Goal: Task Accomplishment & Management: Manage account settings

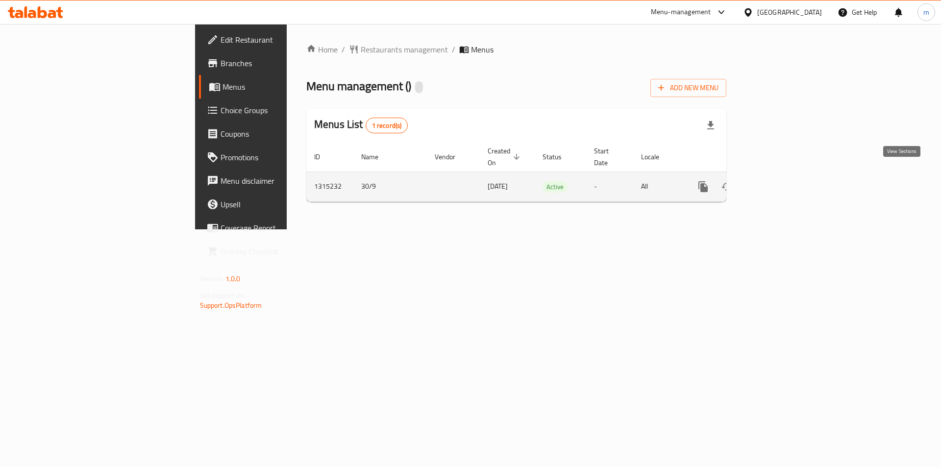
click at [780, 181] on icon "enhanced table" at bounding box center [774, 187] width 12 height 12
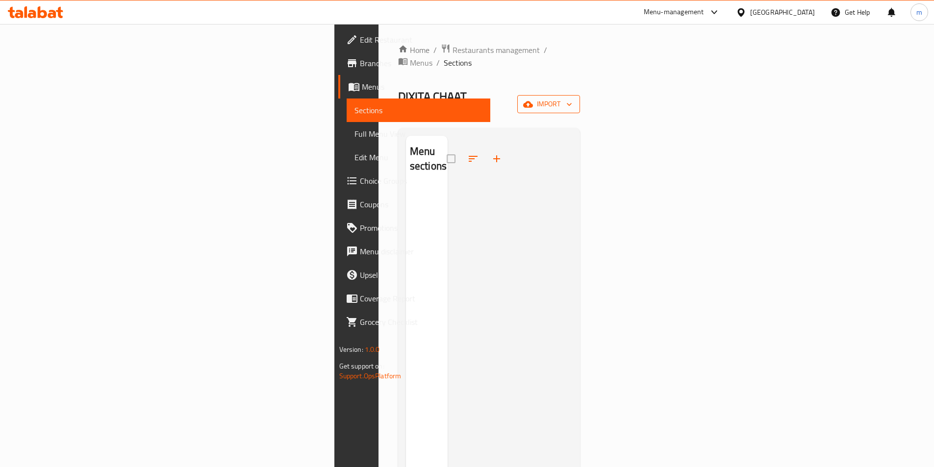
click at [572, 98] on span "import" at bounding box center [548, 104] width 47 height 12
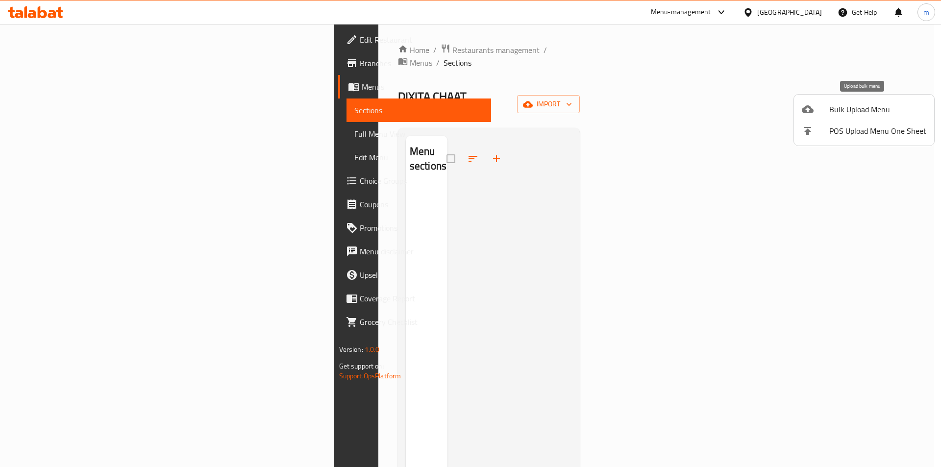
click at [852, 113] on span "Bulk Upload Menu" at bounding box center [877, 109] width 97 height 12
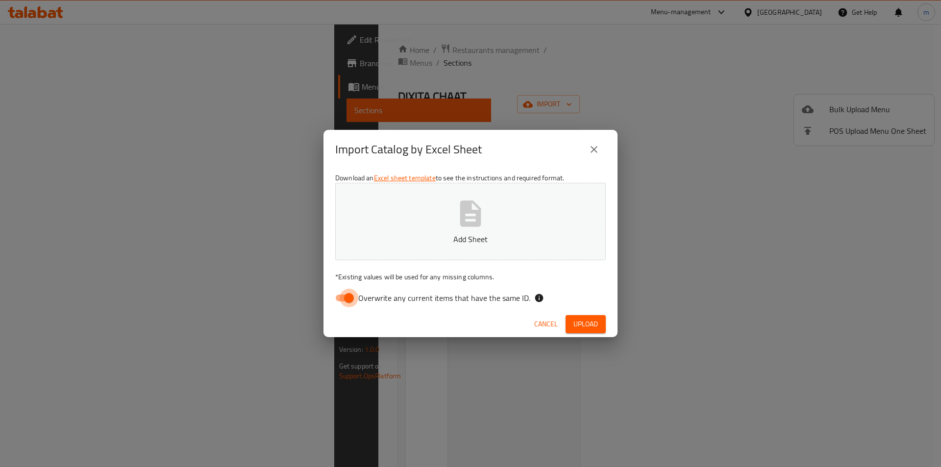
click at [343, 303] on input "Overwrite any current items that have the same ID." at bounding box center [349, 298] width 56 height 19
checkbox input "false"
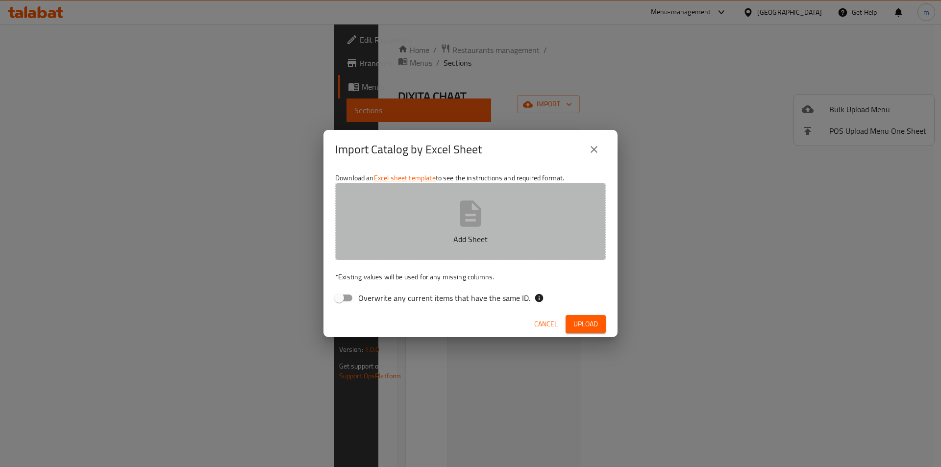
click at [474, 219] on icon "button" at bounding box center [470, 213] width 31 height 31
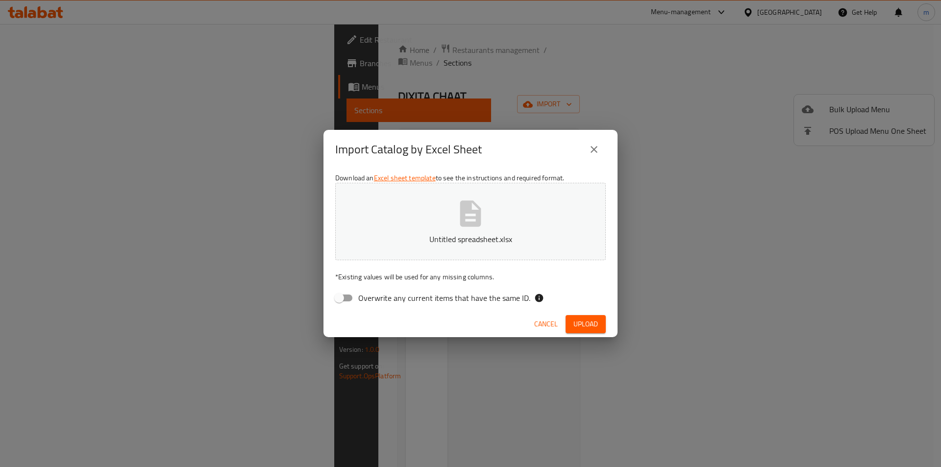
click at [599, 321] on button "Upload" at bounding box center [586, 324] width 40 height 18
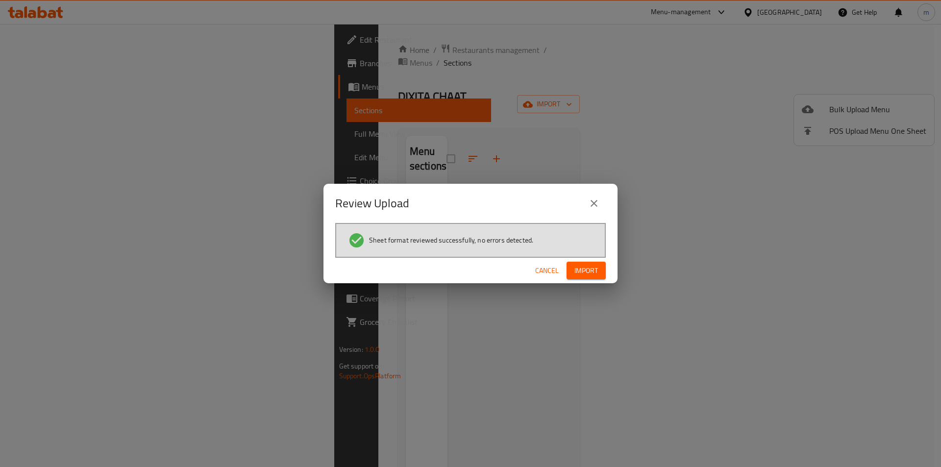
click at [594, 268] on span "Import" at bounding box center [586, 271] width 24 height 12
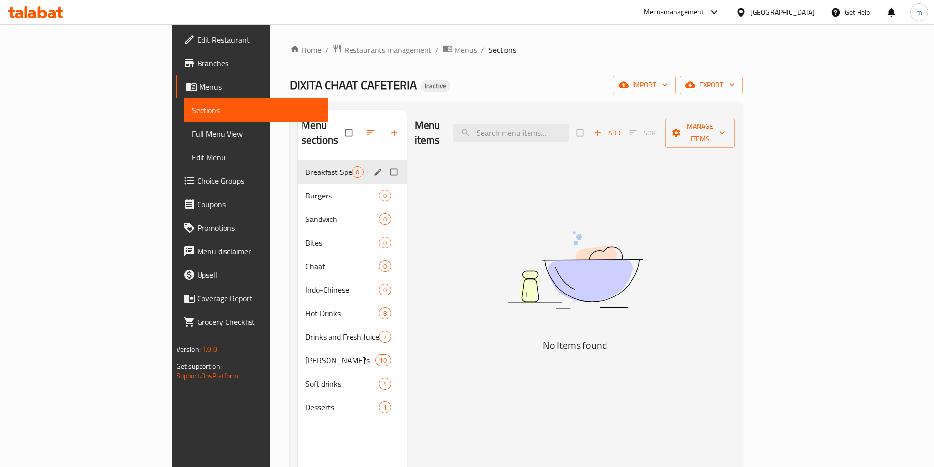
drag, startPoint x: 357, startPoint y: 167, endPoint x: 353, endPoint y: 157, distance: 10.4
click at [384, 163] on input "Menu sections" at bounding box center [394, 172] width 21 height 19
checkbox input "true"
click at [384, 186] on input "Menu sections" at bounding box center [394, 195] width 21 height 19
checkbox input "true"
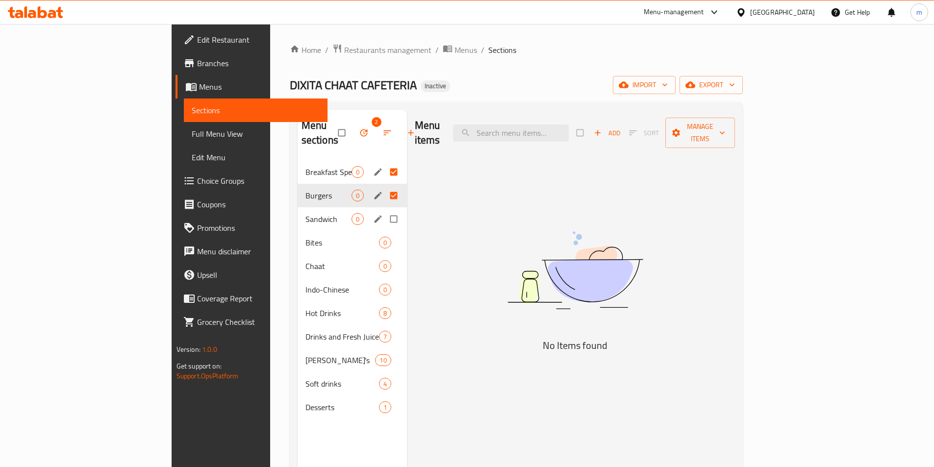
click at [384, 210] on input "Menu sections" at bounding box center [394, 219] width 21 height 19
checkbox input "true"
click at [384, 233] on input "Menu sections" at bounding box center [394, 242] width 21 height 19
checkbox input "true"
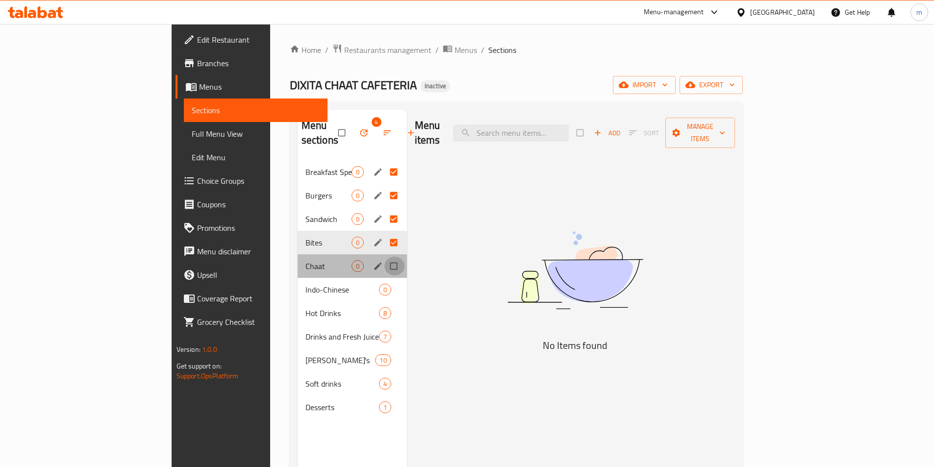
click at [384, 257] on input "Menu sections" at bounding box center [394, 266] width 21 height 19
checkbox input "true"
click at [384, 280] on input "Menu sections" at bounding box center [394, 289] width 21 height 19
checkbox input "true"
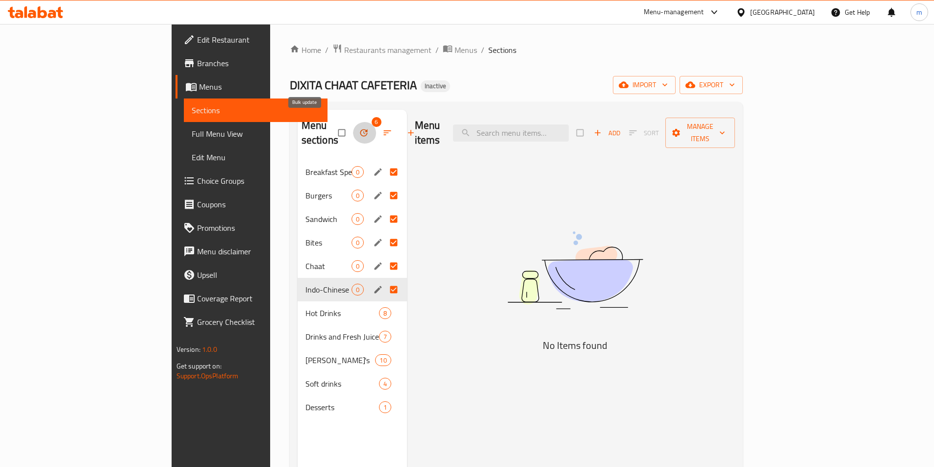
click at [359, 128] on icon "button" at bounding box center [364, 133] width 10 height 10
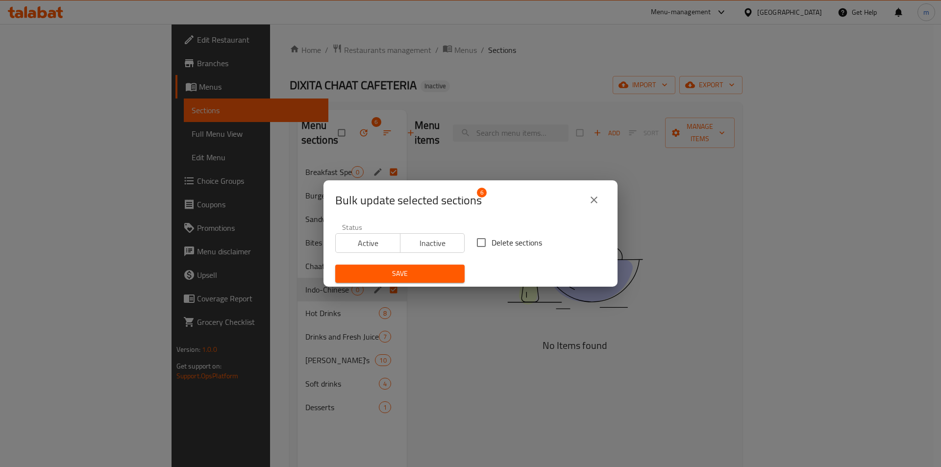
click at [485, 242] on input "Delete sections" at bounding box center [481, 242] width 21 height 21
checkbox input "true"
click at [426, 272] on span "Save" at bounding box center [400, 274] width 114 height 12
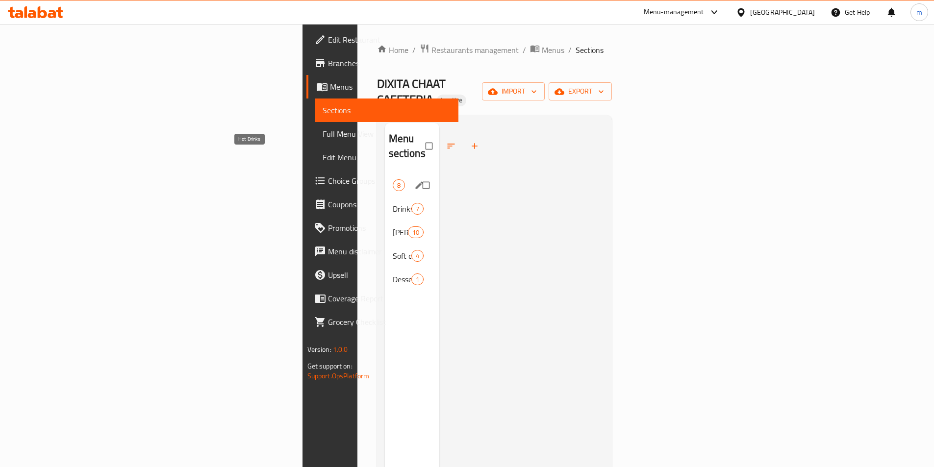
click at [393, 179] on span "Hot Drinks" at bounding box center [393, 185] width 0 height 12
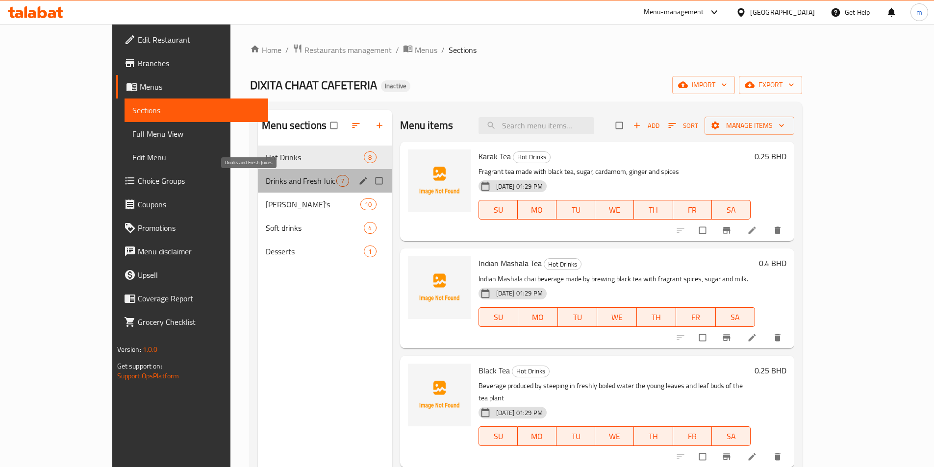
click at [274, 178] on span "Drinks and Fresh Juices" at bounding box center [301, 181] width 71 height 12
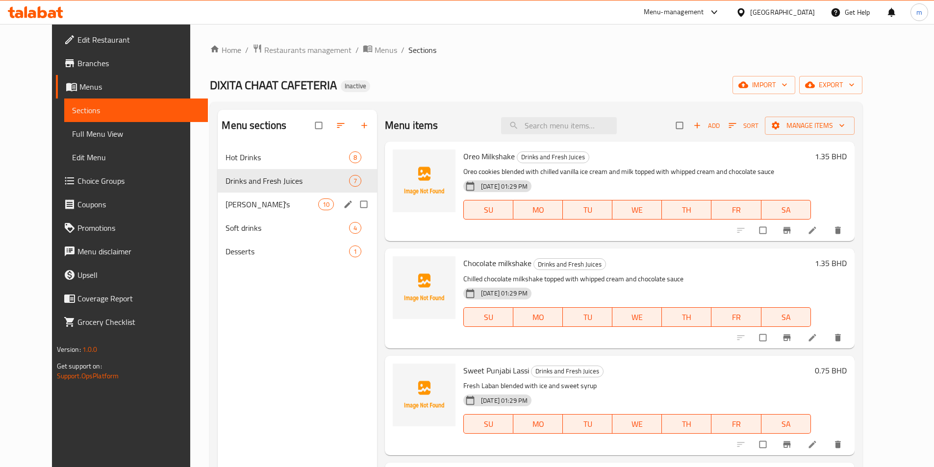
click at [275, 198] on div "Mojito's 10" at bounding box center [297, 205] width 159 height 24
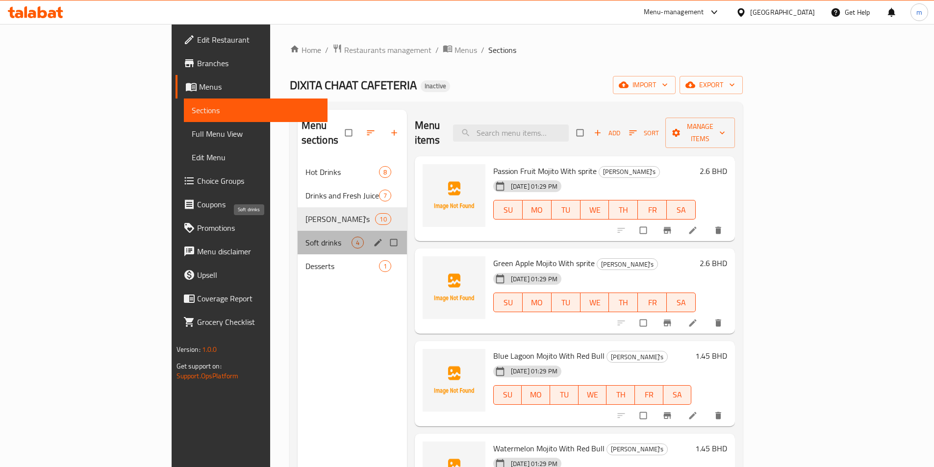
click at [305, 237] on span "Soft drinks" at bounding box center [328, 243] width 46 height 12
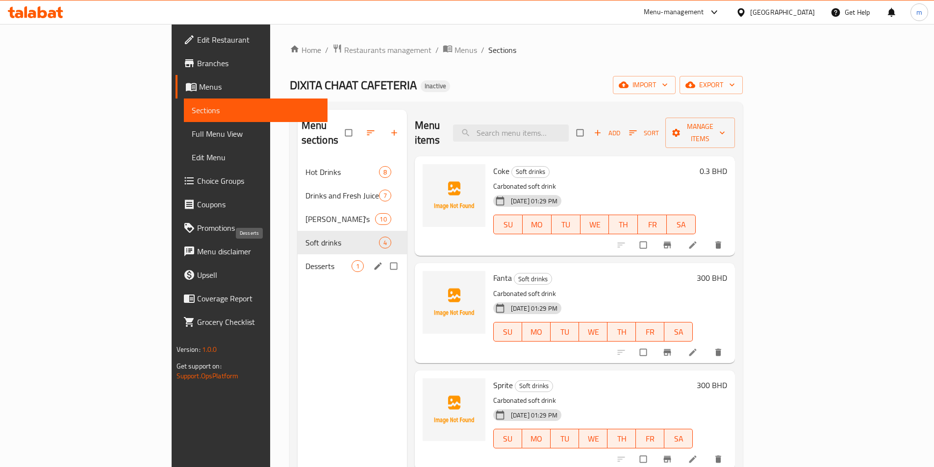
click at [305, 260] on span "Desserts" at bounding box center [328, 266] width 46 height 12
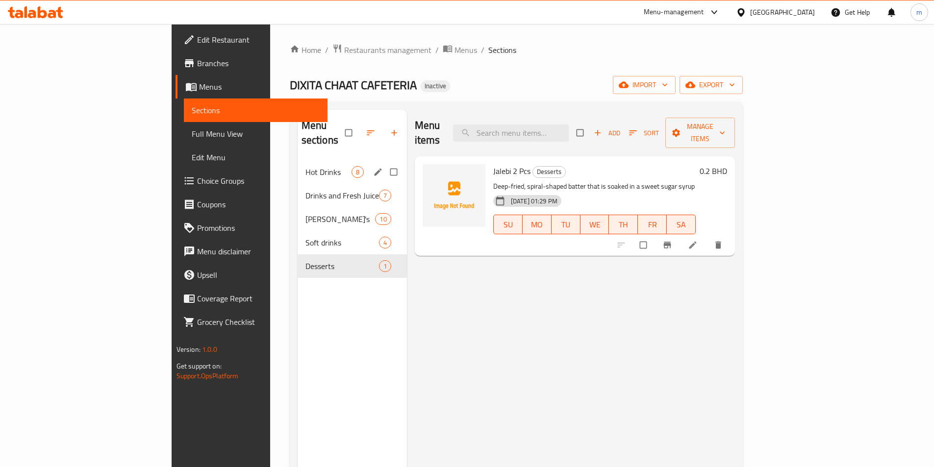
click at [297, 164] on div "Hot Drinks 8" at bounding box center [351, 172] width 109 height 24
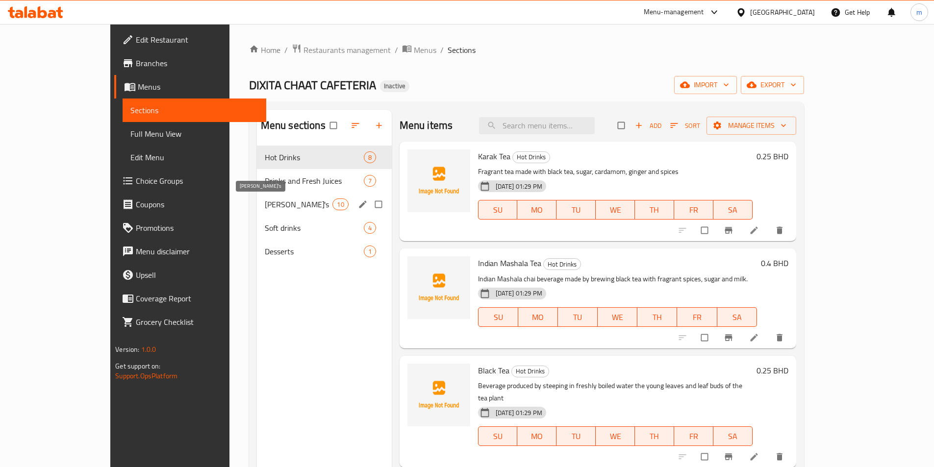
click at [282, 207] on span "[PERSON_NAME]'s" at bounding box center [299, 204] width 68 height 12
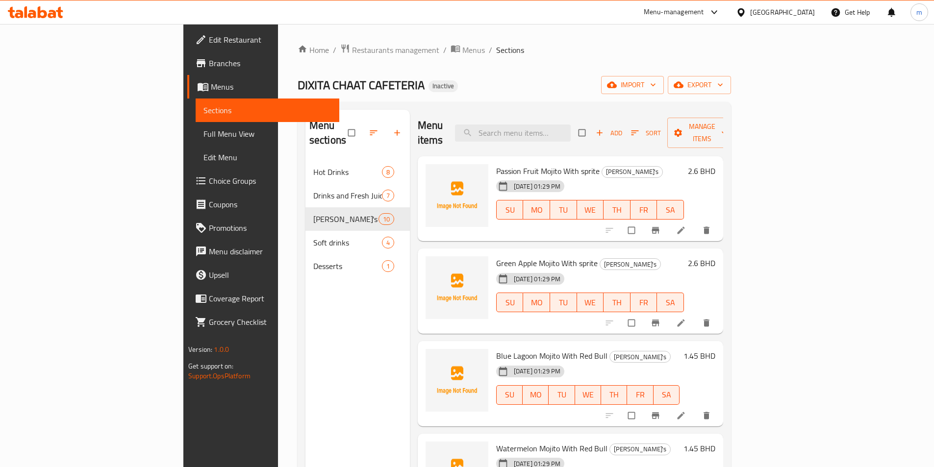
click at [203, 130] on span "Full Menu View" at bounding box center [267, 134] width 128 height 12
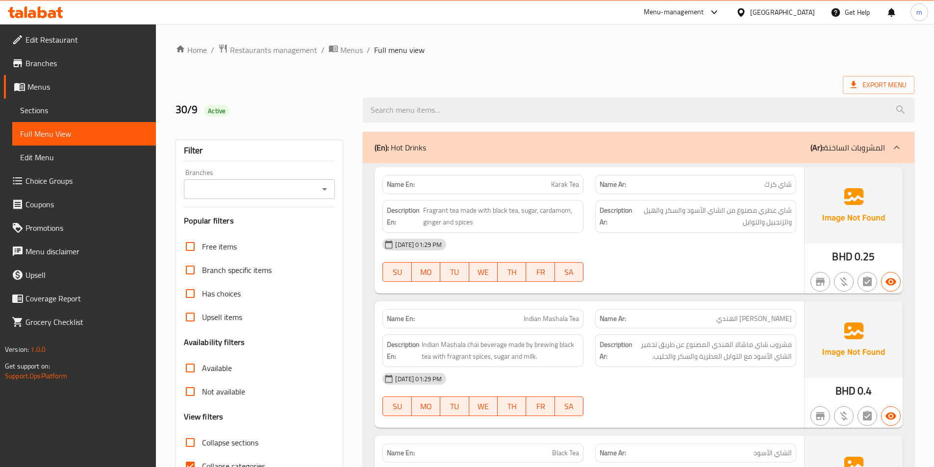
scroll to position [196, 0]
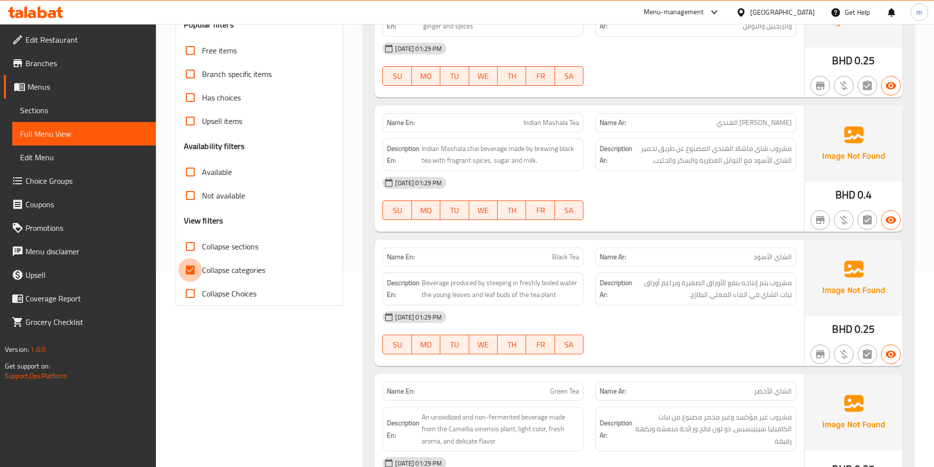
click at [189, 266] on input "Collapse categories" at bounding box center [190, 270] width 24 height 24
checkbox input "false"
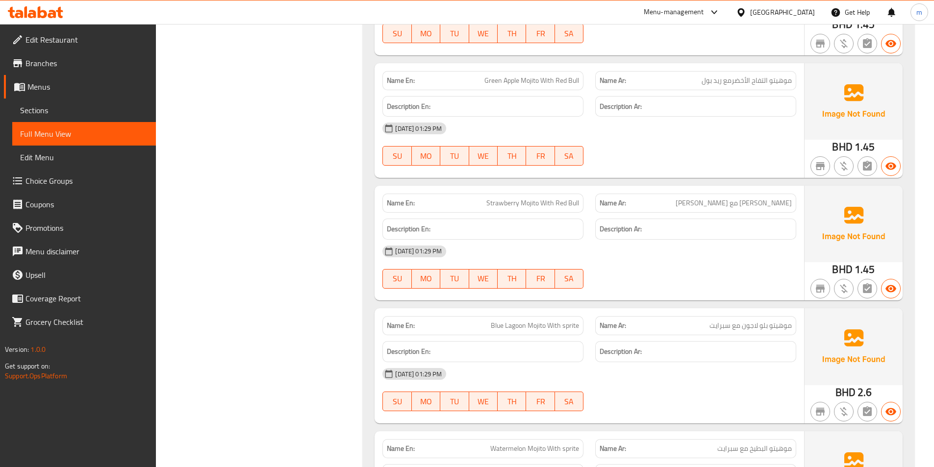
scroll to position [2849, 0]
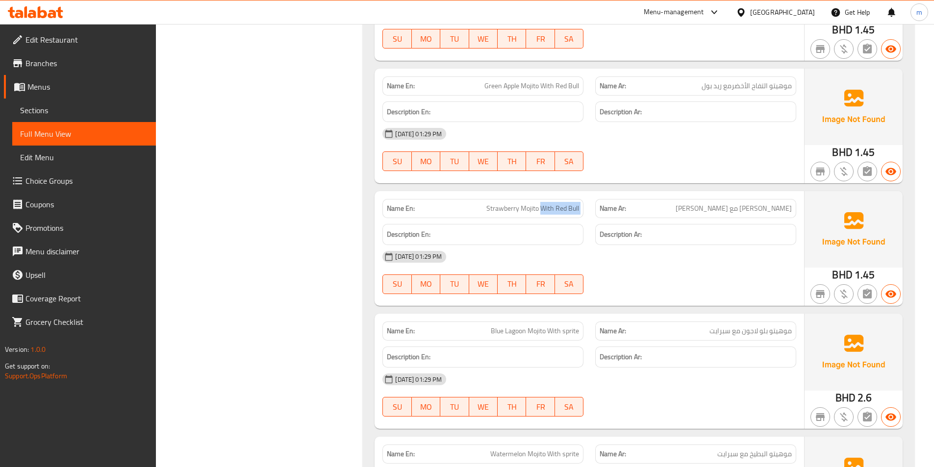
drag, startPoint x: 541, startPoint y: 206, endPoint x: 592, endPoint y: 210, distance: 51.6
click at [592, 210] on div "Name En: Strawberry Mojito With Red Bull Name Ar: موهيتو فراولة مع ريد بول" at bounding box center [588, 208] width 425 height 31
copy span "With Red Bull"
drag, startPoint x: 749, startPoint y: 209, endPoint x: 707, endPoint y: 206, distance: 41.8
click at [710, 206] on p "Name Ar: موهيتو فراولة مع ريد بول" at bounding box center [695, 208] width 192 height 10
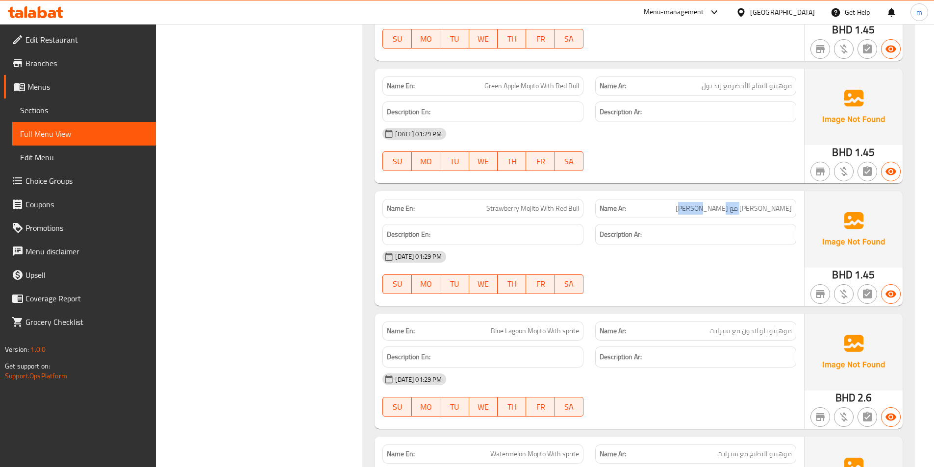
copy span "مع ريد بول"
drag, startPoint x: 741, startPoint y: 330, endPoint x: 709, endPoint y: 331, distance: 31.4
click at [709, 331] on p "Name Ar: موهيتو بلو لاجون مع سبرايت" at bounding box center [695, 331] width 192 height 10
click at [745, 331] on span "موهيتو بلو لاجون مع سبرايت" at bounding box center [750, 331] width 82 height 10
drag, startPoint x: 740, startPoint y: 332, endPoint x: 710, endPoint y: 332, distance: 29.9
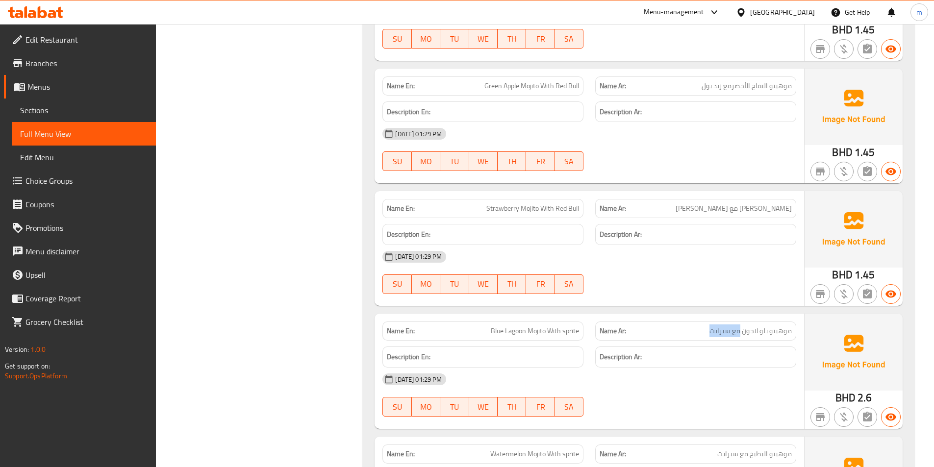
click at [710, 332] on span "موهيتو بلو لاجون مع سبرايت" at bounding box center [750, 331] width 82 height 10
drag, startPoint x: 547, startPoint y: 332, endPoint x: 595, endPoint y: 332, distance: 47.5
click at [595, 332] on div "Name En: Blue Lagoon Mojito With sprite Name Ar: موهيتو بلو لاجون مع سبرايت" at bounding box center [588, 331] width 425 height 31
click at [556, 329] on span "Blue Lagoon Mojito With sprite" at bounding box center [535, 331] width 88 height 10
drag, startPoint x: 547, startPoint y: 328, endPoint x: 578, endPoint y: 332, distance: 31.1
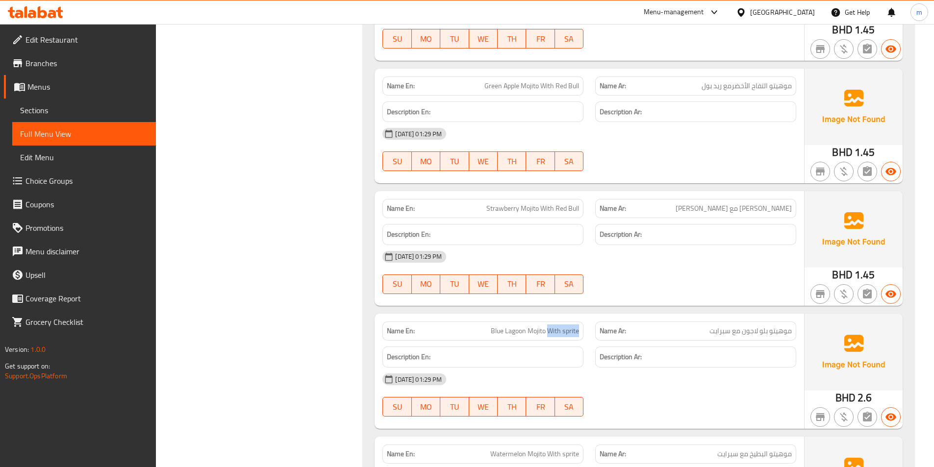
click at [579, 331] on div "Name En: Blue Lagoon Mojito With sprite" at bounding box center [482, 331] width 201 height 19
drag, startPoint x: 559, startPoint y: 331, endPoint x: 552, endPoint y: 330, distance: 6.9
click at [559, 331] on span "Blue Lagoon Mojito With sprite" at bounding box center [535, 331] width 88 height 10
drag, startPoint x: 549, startPoint y: 328, endPoint x: 579, endPoint y: 331, distance: 30.5
click at [579, 331] on div "Name En: Blue Lagoon Mojito With sprite" at bounding box center [482, 331] width 201 height 19
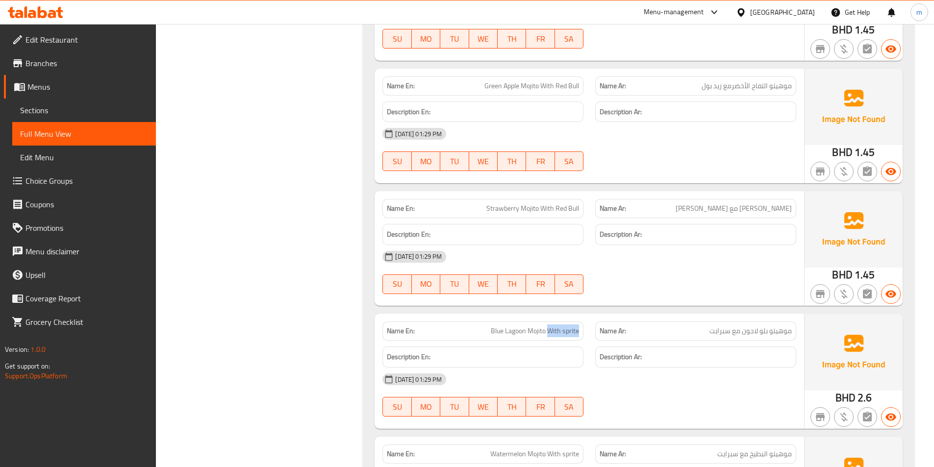
copy span "With sprite"
drag, startPoint x: 739, startPoint y: 332, endPoint x: 710, endPoint y: 335, distance: 29.1
click at [710, 335] on span "موهيتو بلو لاجون مع سبرايت" at bounding box center [750, 331] width 82 height 10
copy span "مع سبرايت"
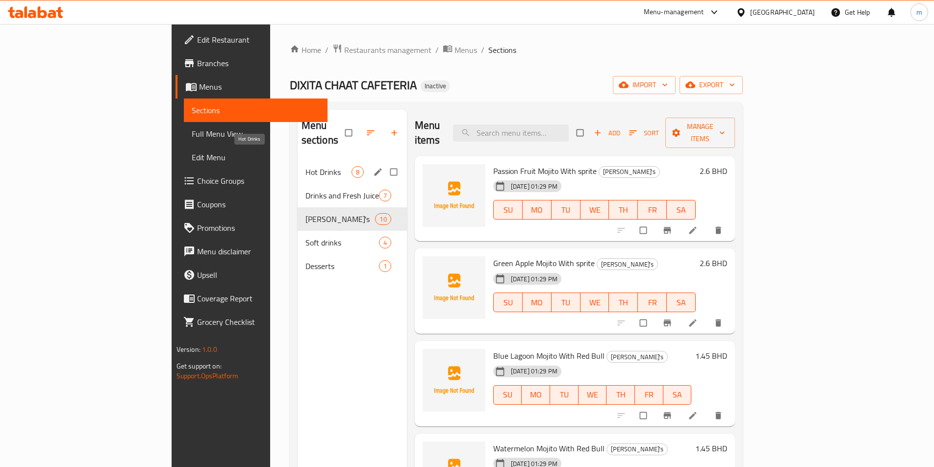
click at [305, 166] on span "Hot Drinks" at bounding box center [328, 172] width 46 height 12
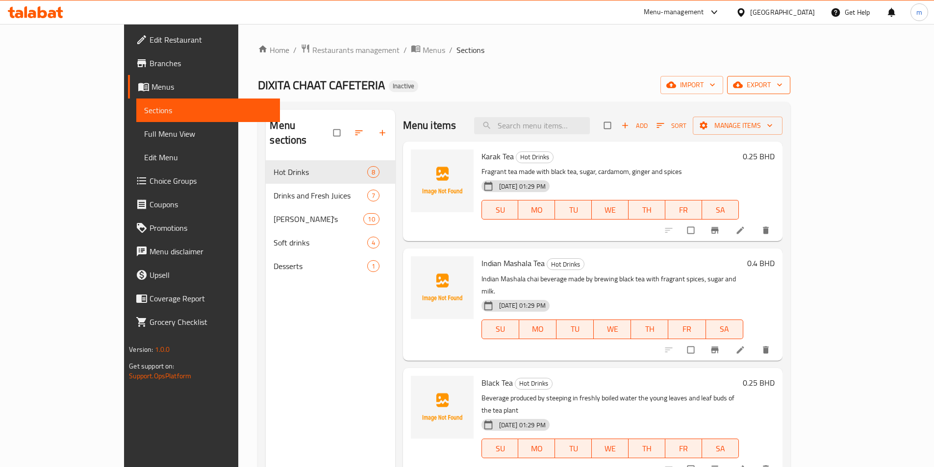
click at [782, 87] on span "export" at bounding box center [759, 85] width 48 height 12
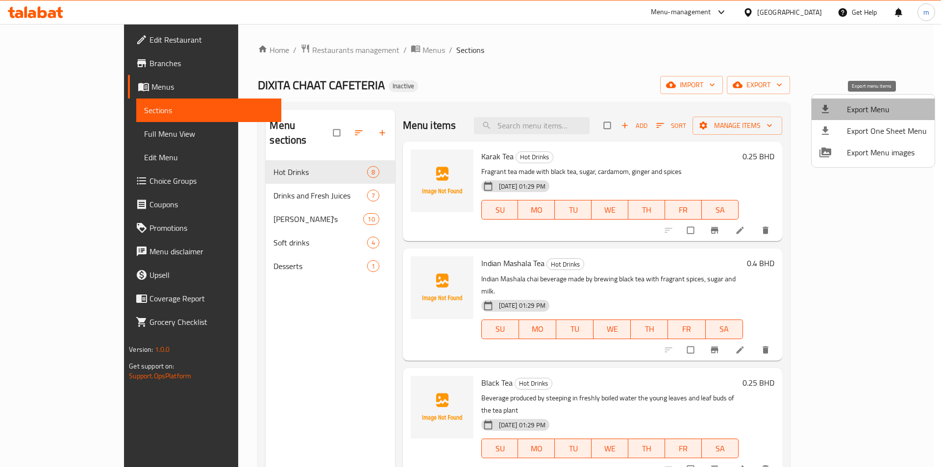
click at [887, 110] on span "Export Menu" at bounding box center [887, 109] width 80 height 12
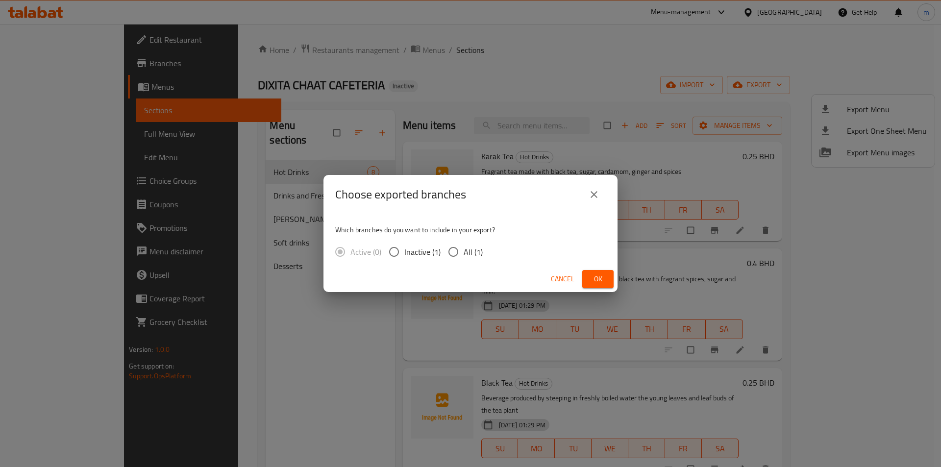
click at [446, 252] on input "All (1)" at bounding box center [453, 252] width 21 height 21
radio input "true"
click at [608, 282] on button "Ok" at bounding box center [597, 279] width 31 height 18
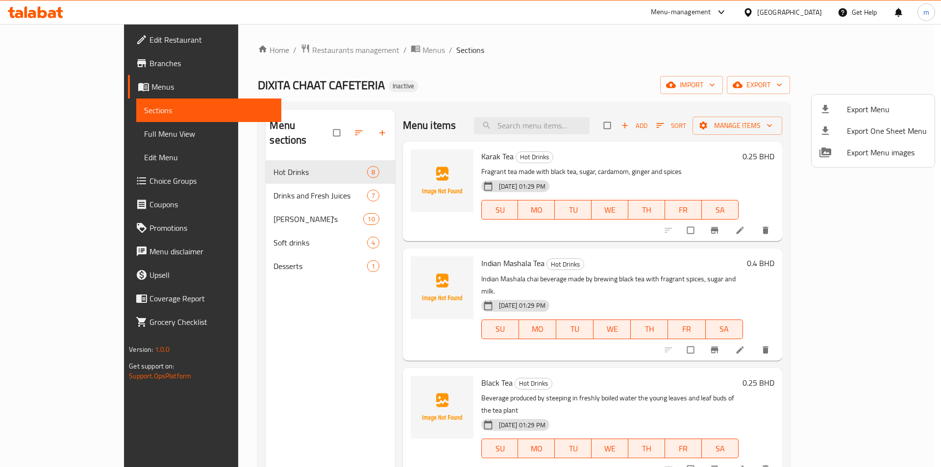
click at [564, 61] on div at bounding box center [470, 233] width 941 height 467
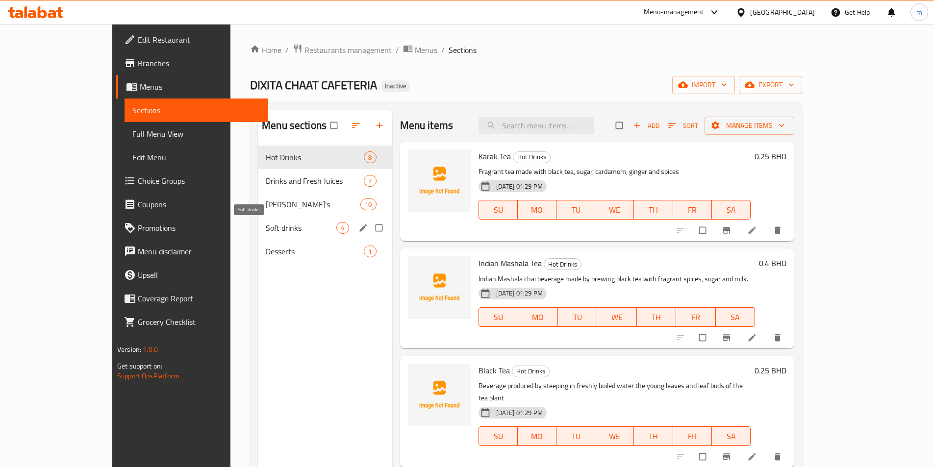
click at [266, 224] on span "Soft drinks" at bounding box center [301, 228] width 71 height 12
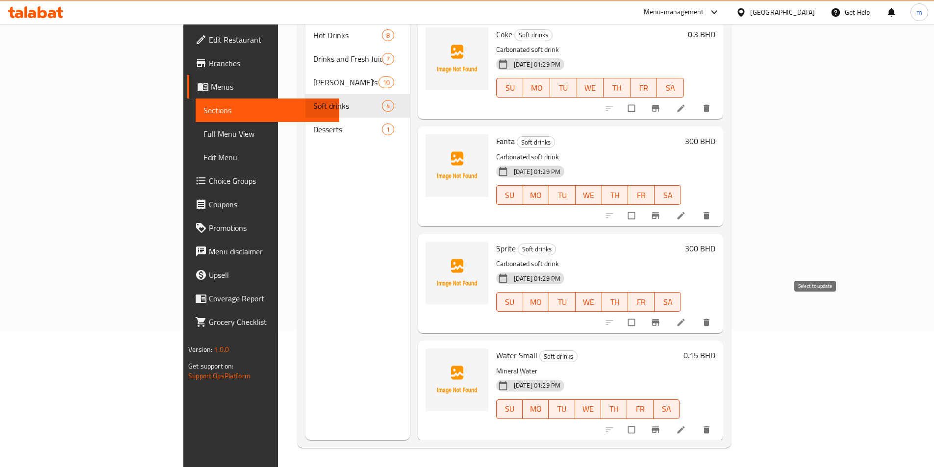
scroll to position [137, 0]
click at [686, 317] on icon at bounding box center [681, 322] width 10 height 10
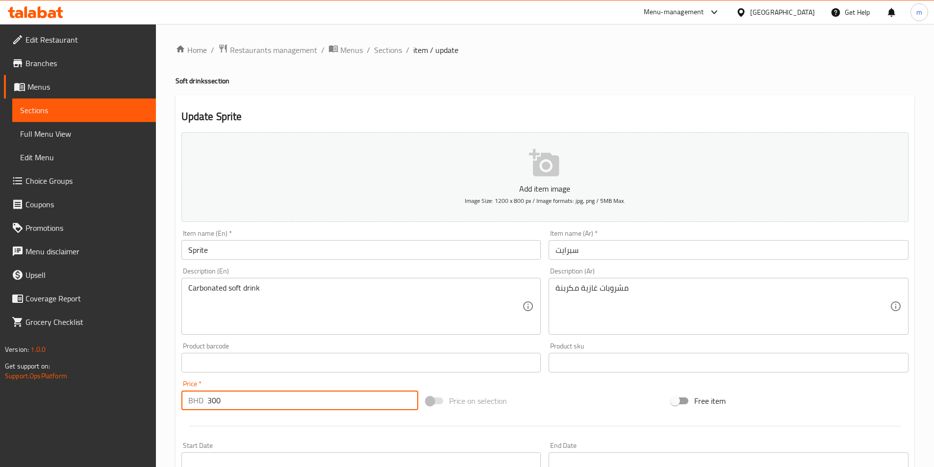
drag, startPoint x: 222, startPoint y: 401, endPoint x: 205, endPoint y: 400, distance: 16.2
click at [205, 400] on div "BHD 300 Price *" at bounding box center [299, 401] width 237 height 20
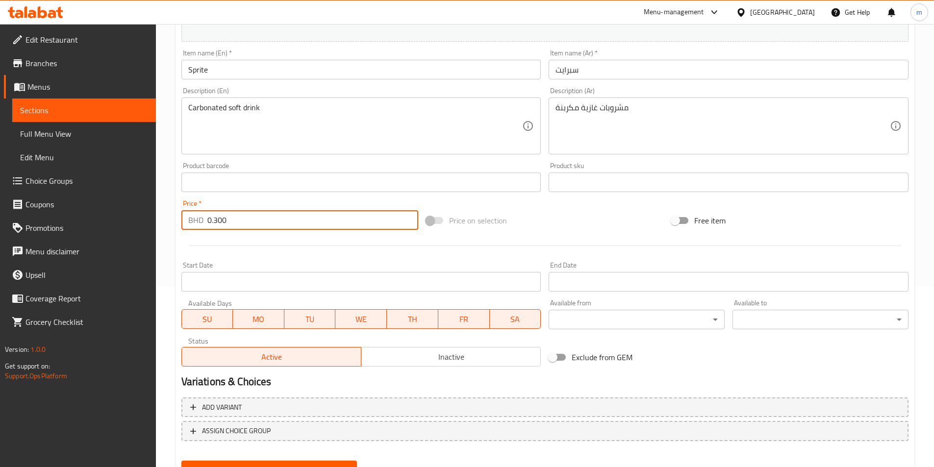
scroll to position [225, 0]
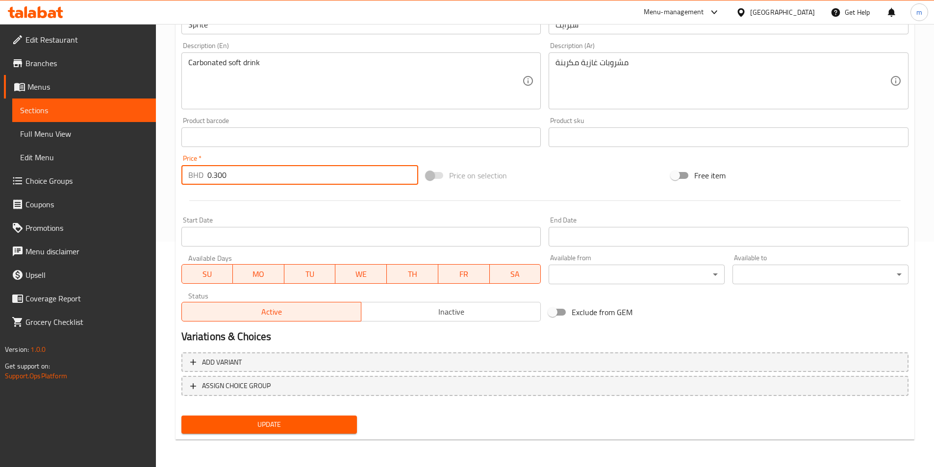
type input "0.300"
click at [257, 421] on span "Update" at bounding box center [269, 425] width 160 height 12
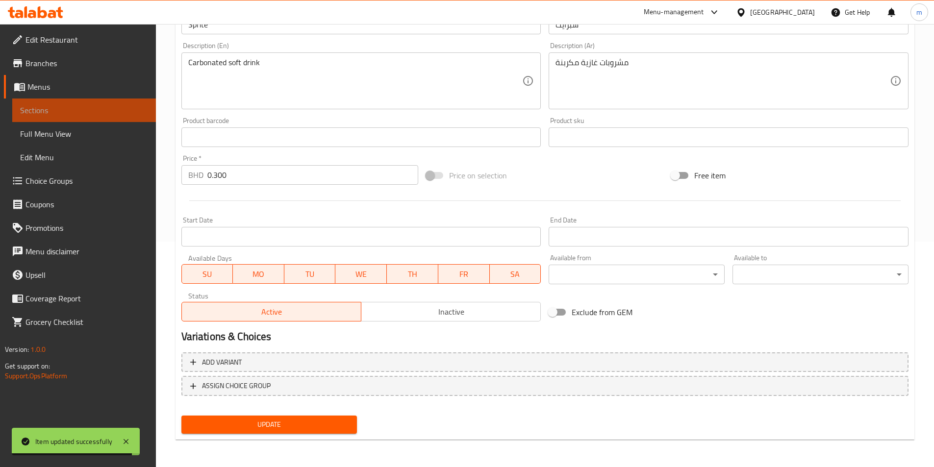
click at [92, 109] on span "Sections" at bounding box center [84, 110] width 128 height 12
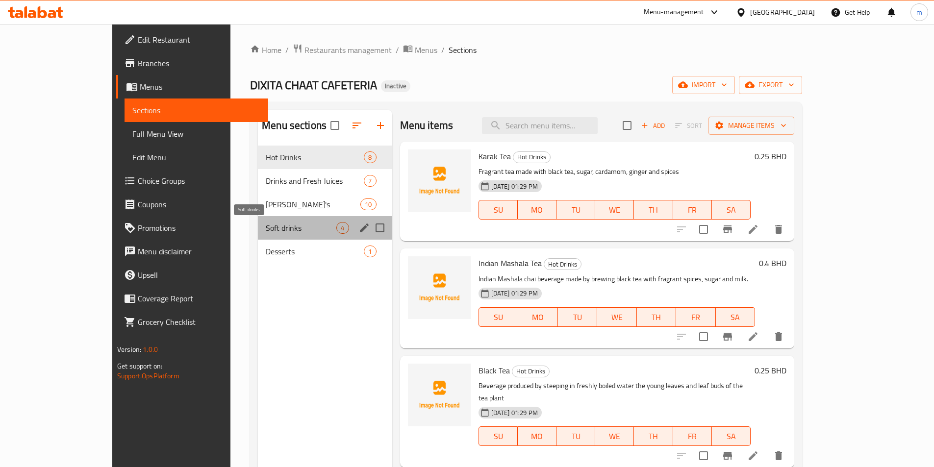
drag, startPoint x: 228, startPoint y: 231, endPoint x: 245, endPoint y: 233, distance: 16.3
click at [266, 231] on span "Soft drinks" at bounding box center [301, 228] width 71 height 12
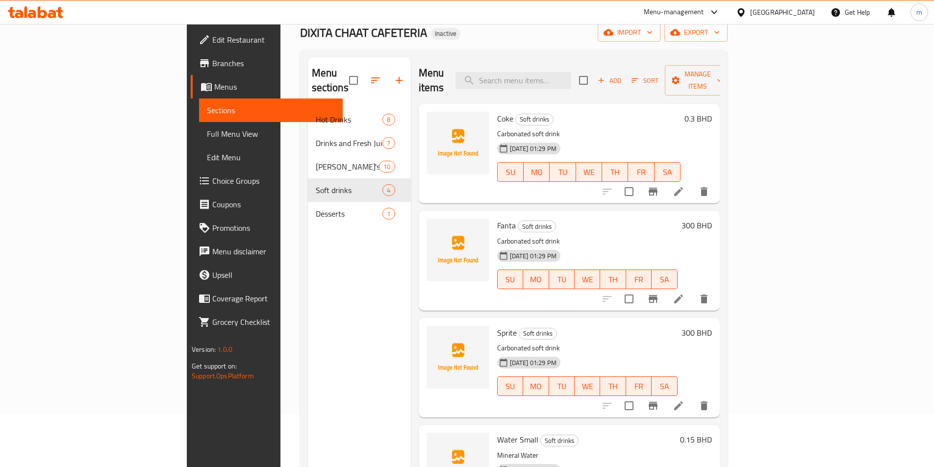
scroll to position [137, 0]
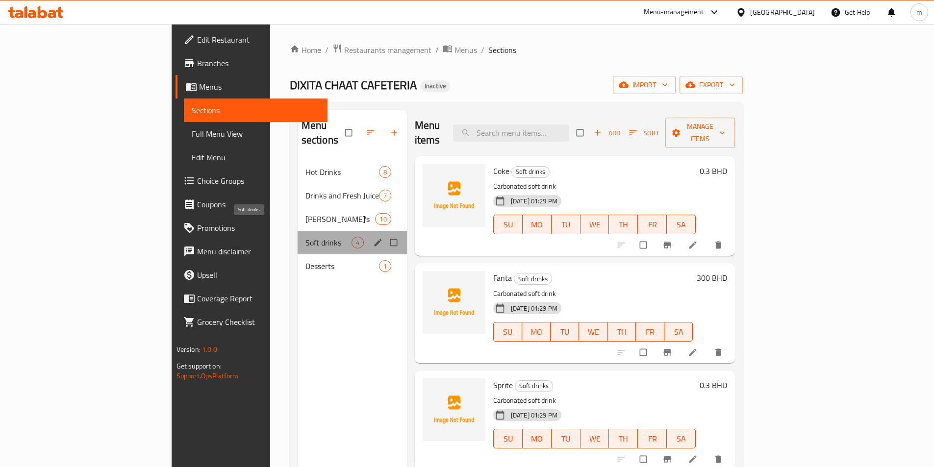
click at [305, 237] on span "Soft drinks" at bounding box center [328, 243] width 46 height 12
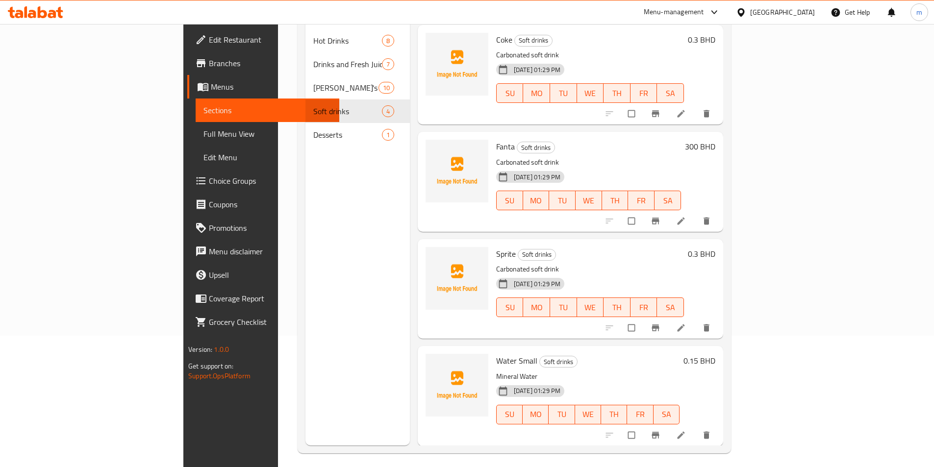
scroll to position [137, 0]
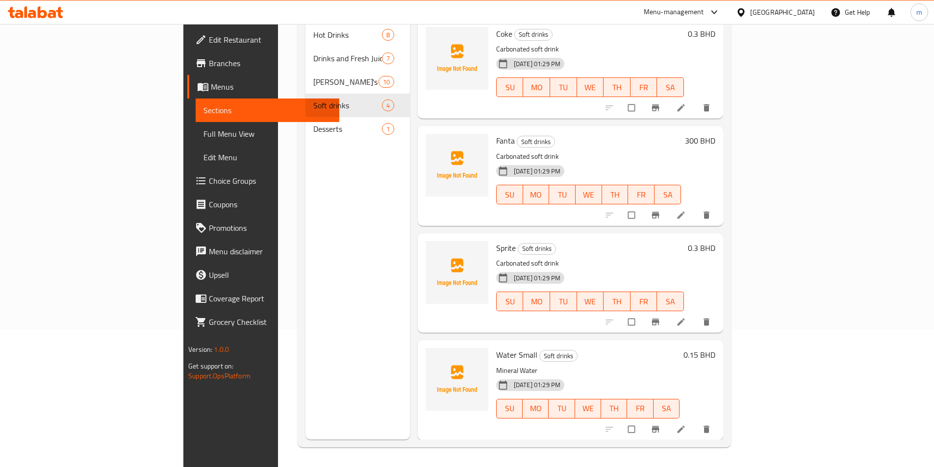
click at [686, 210] on icon at bounding box center [681, 215] width 10 height 10
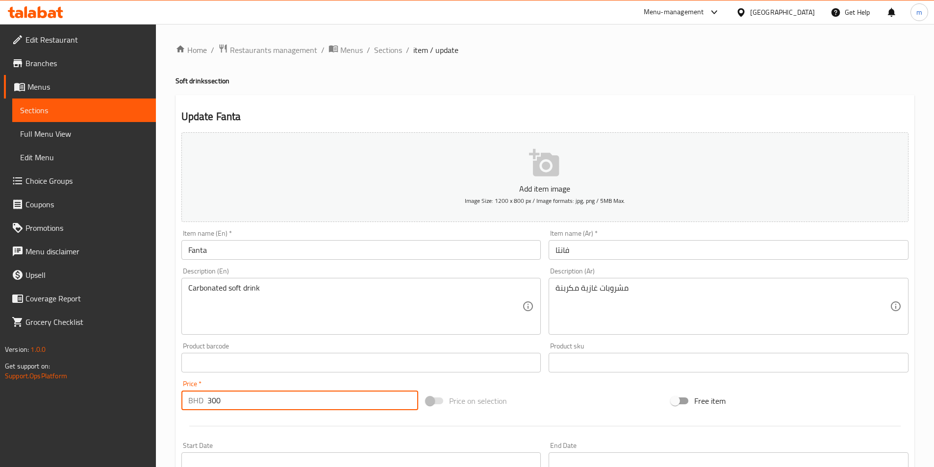
drag, startPoint x: 216, startPoint y: 399, endPoint x: 200, endPoint y: 399, distance: 15.2
click at [200, 399] on div "BHD 300 Price *" at bounding box center [299, 401] width 237 height 20
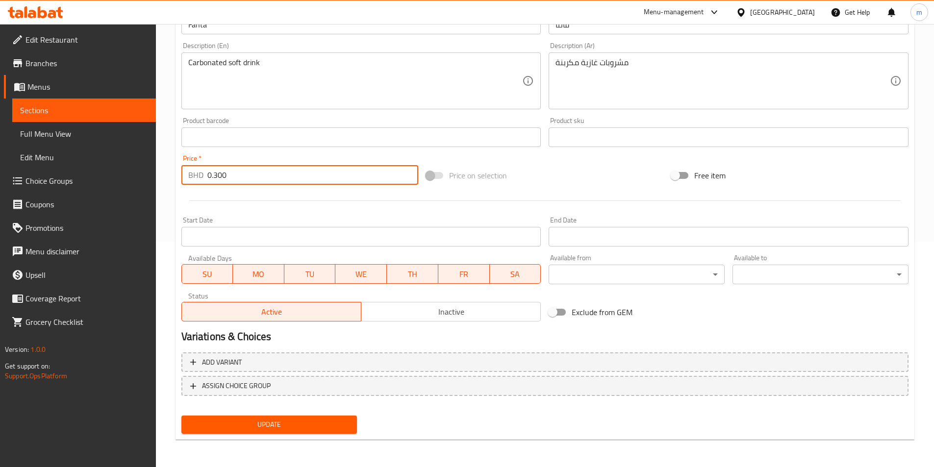
type input "0.300"
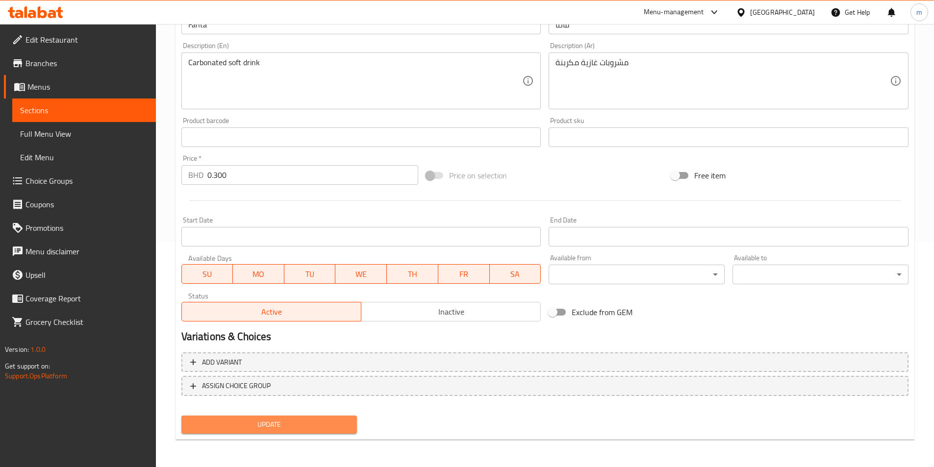
click at [282, 426] on span "Update" at bounding box center [269, 425] width 160 height 12
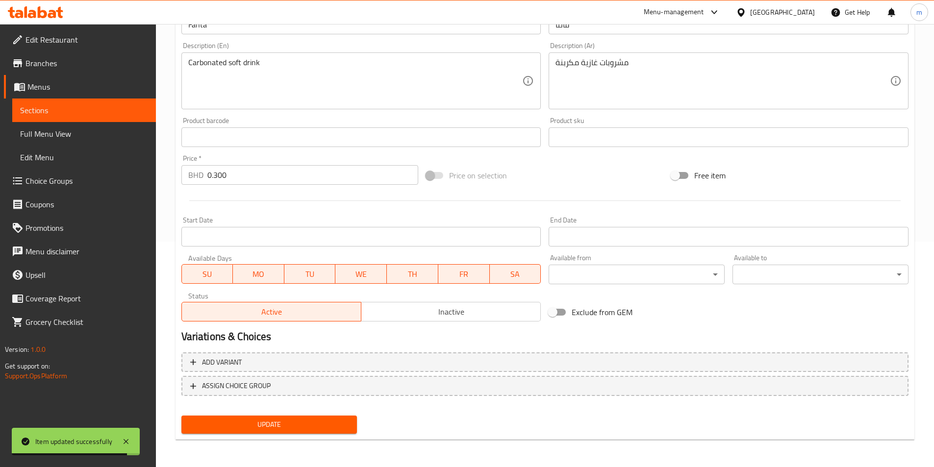
click at [45, 105] on span "Sections" at bounding box center [84, 110] width 128 height 12
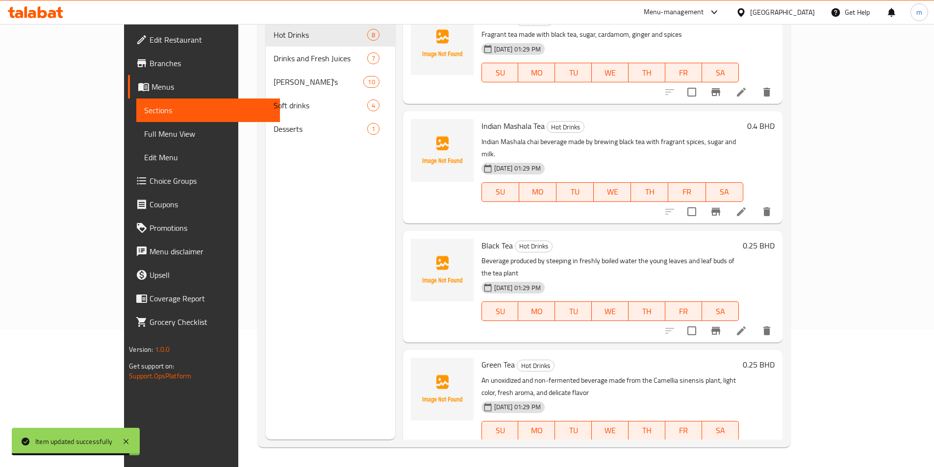
scroll to position [137, 0]
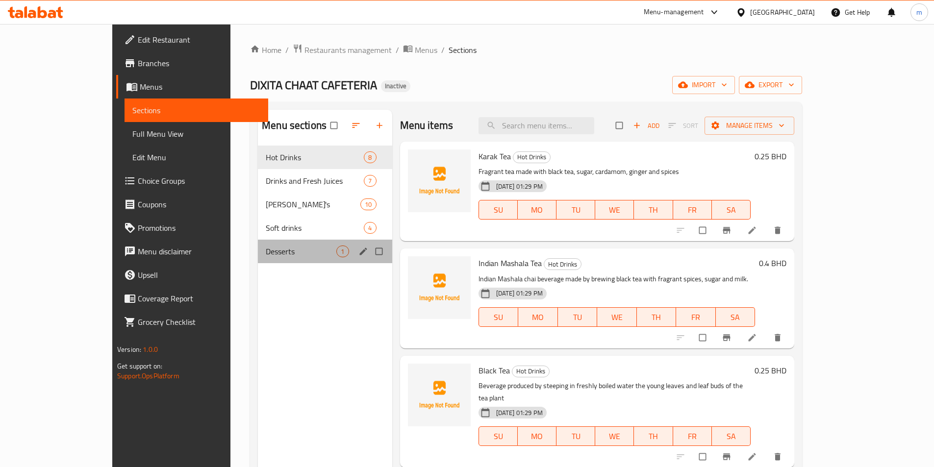
click at [258, 245] on div "Desserts 1" at bounding box center [325, 252] width 134 height 24
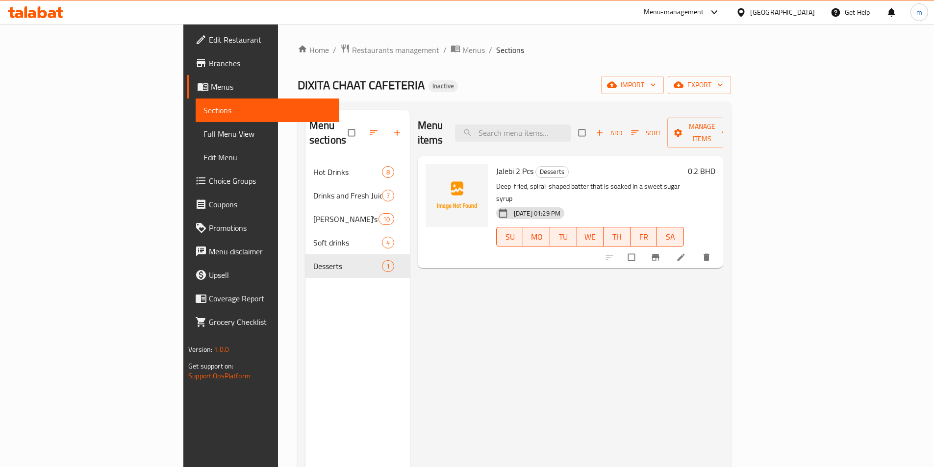
click at [621, 299] on div "Menu items Add Sort Manage items Jalebi 2 Pcs Desserts Deep-fried, spiral-shape…" at bounding box center [566, 343] width 313 height 467
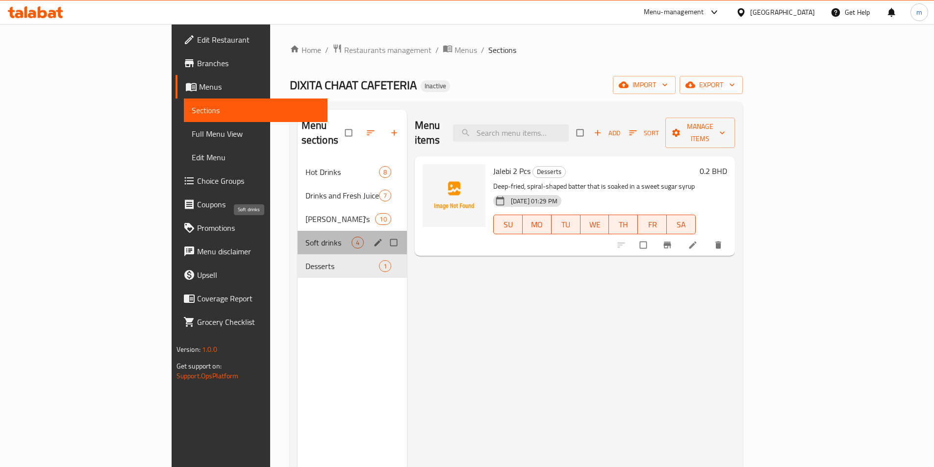
click at [305, 237] on span "Soft drinks" at bounding box center [328, 243] width 46 height 12
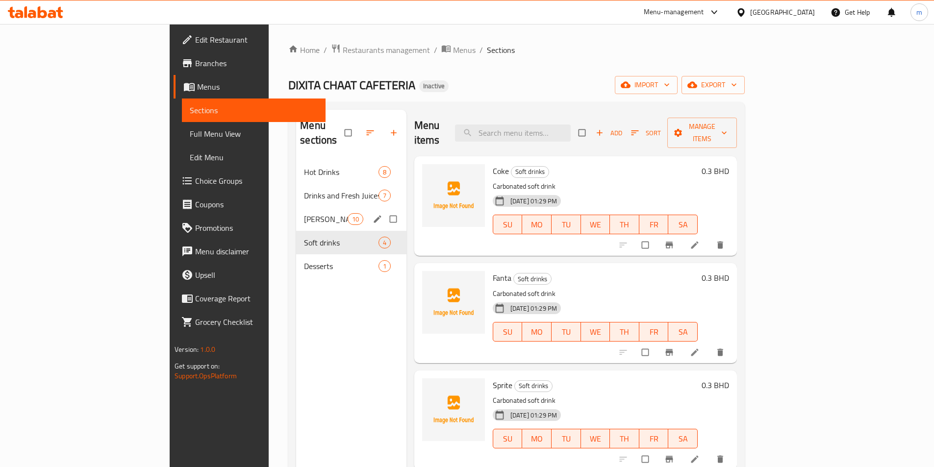
click at [296, 212] on div "Mojito's 10" at bounding box center [351, 219] width 110 height 24
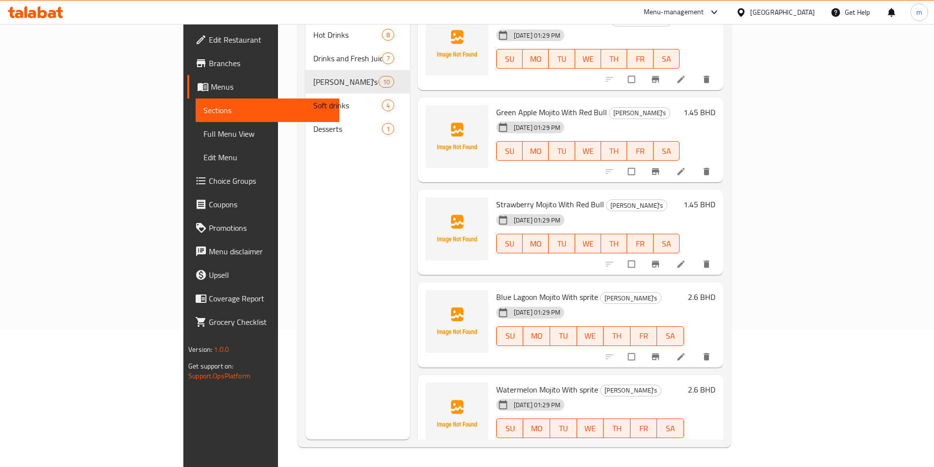
scroll to position [482, 0]
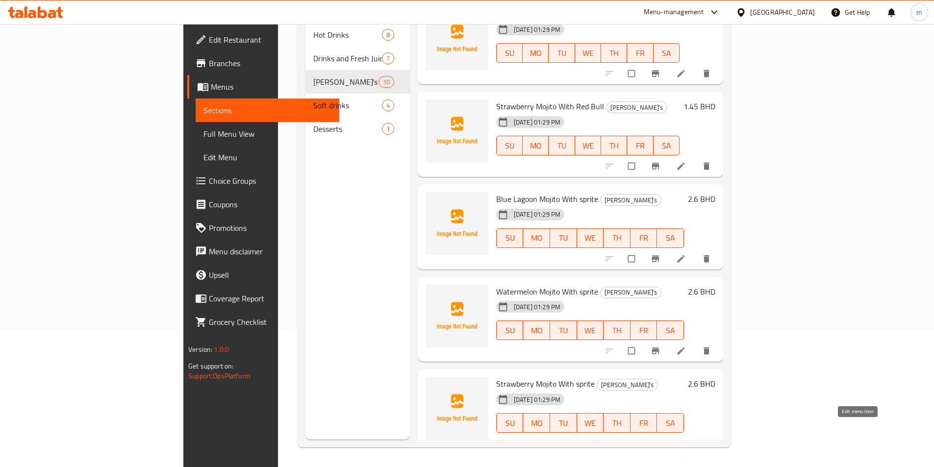
click at [688, 439] on link at bounding box center [682, 444] width 12 height 10
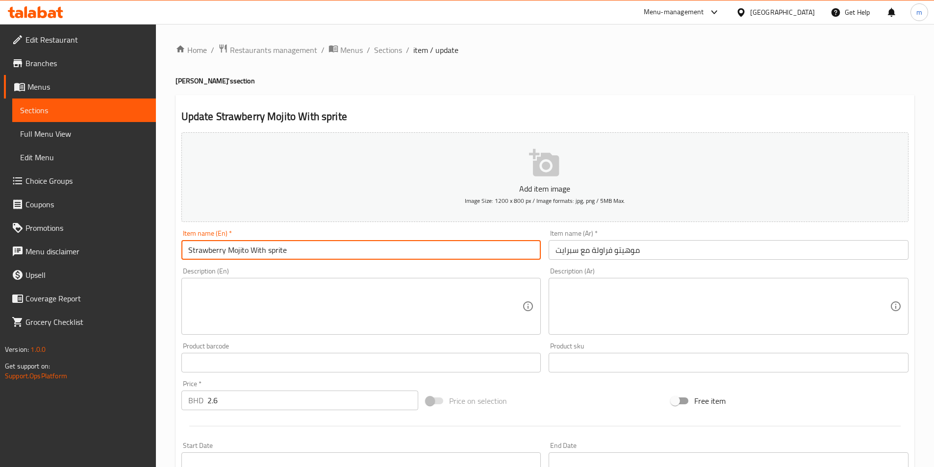
drag, startPoint x: 288, startPoint y: 252, endPoint x: 248, endPoint y: 245, distance: 40.4
click at [248, 245] on input "Strawberry Mojito With sprite" at bounding box center [361, 250] width 360 height 20
paste input "Red Bull"
type input "Strawberry Mojito With Red Bull"
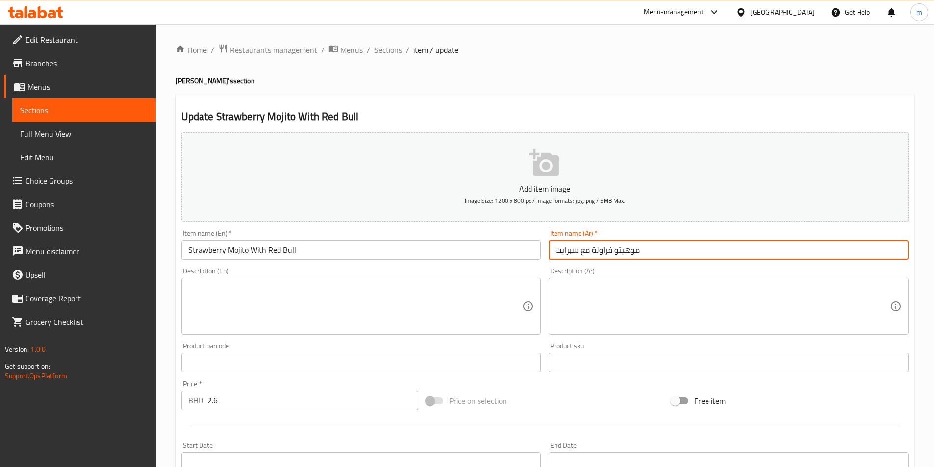
drag, startPoint x: 590, startPoint y: 250, endPoint x: 550, endPoint y: 247, distance: 39.8
click at [552, 248] on input "موهيتو فراولة مع سبرايت" at bounding box center [728, 250] width 360 height 20
paste input "مع ريد بول"
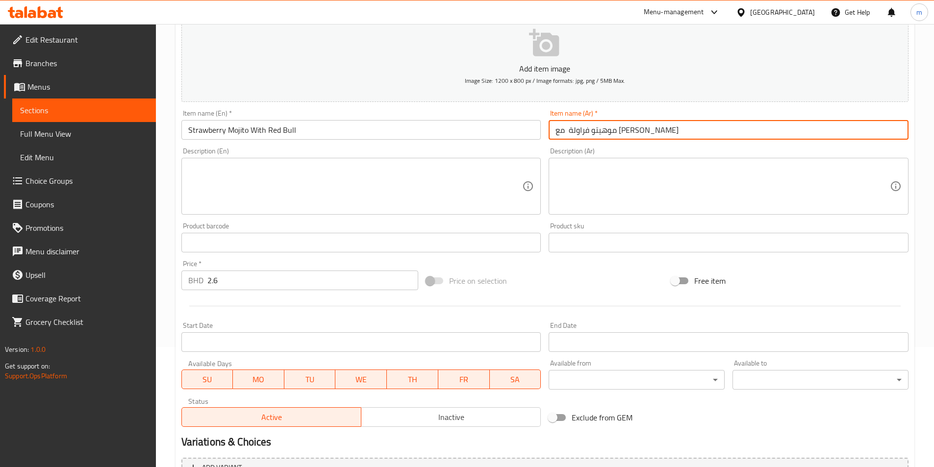
scroll to position [225, 0]
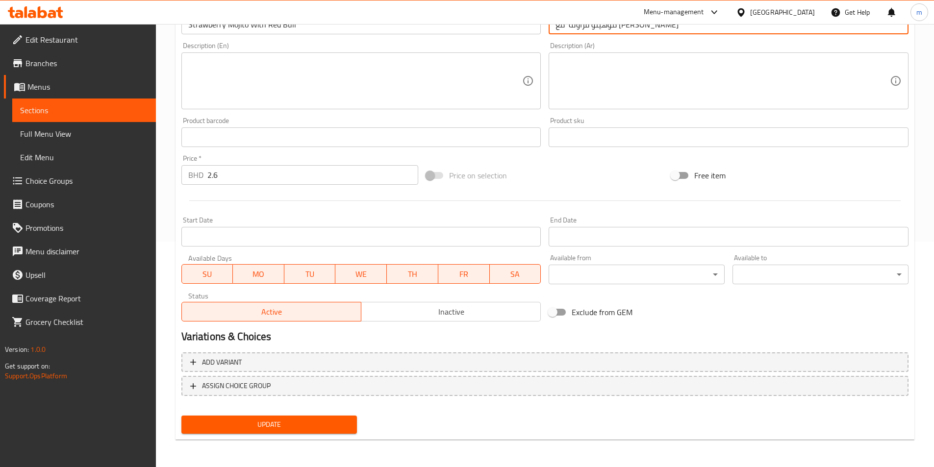
type input "[PERSON_NAME] مع [PERSON_NAME]"
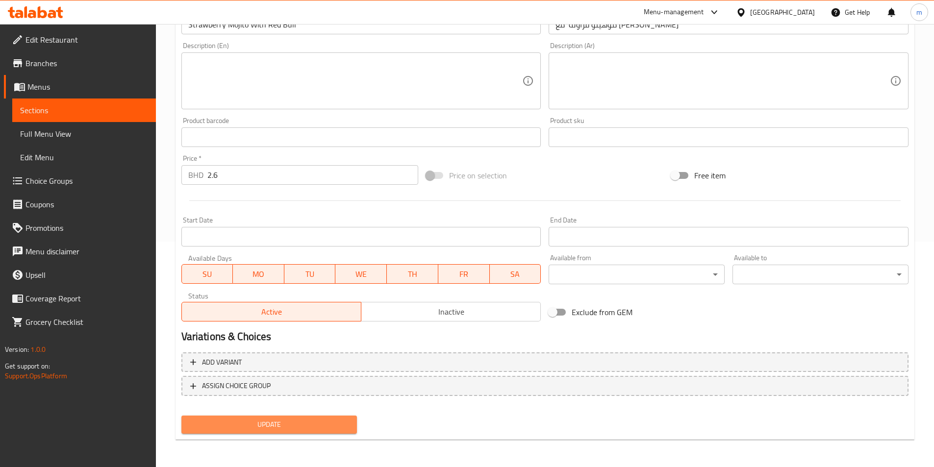
click at [281, 424] on span "Update" at bounding box center [269, 425] width 160 height 12
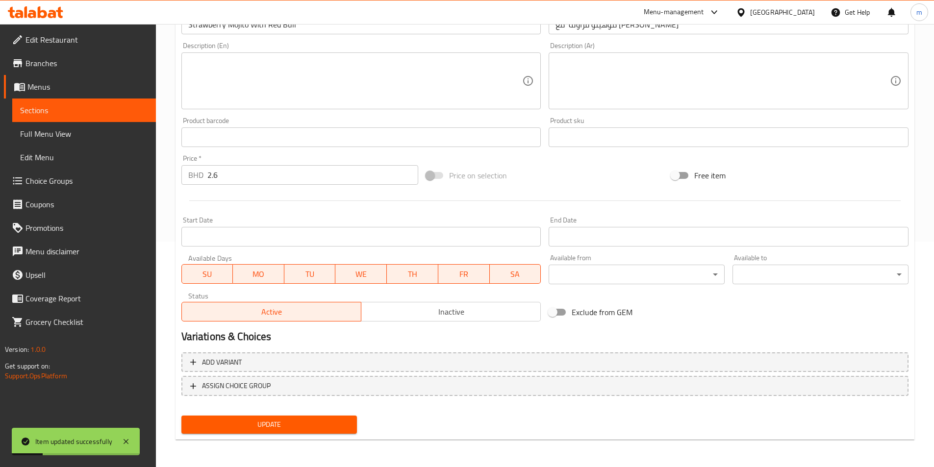
click at [79, 115] on span "Sections" at bounding box center [84, 110] width 128 height 12
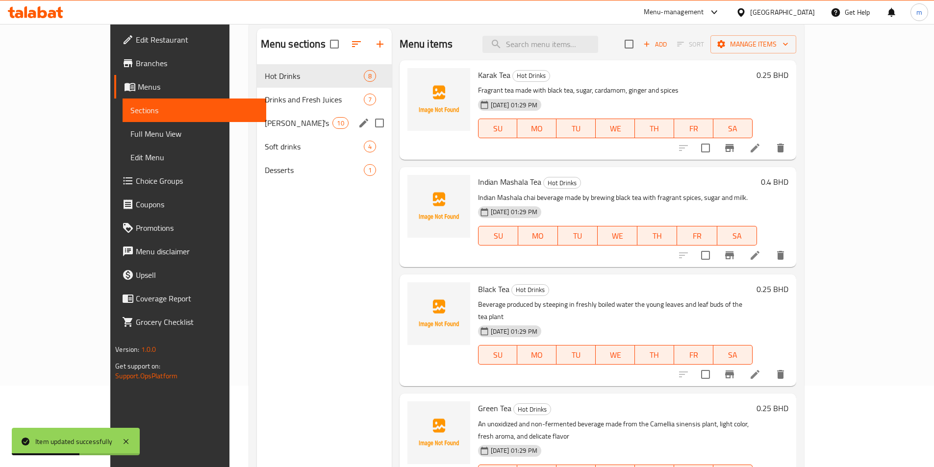
scroll to position [39, 0]
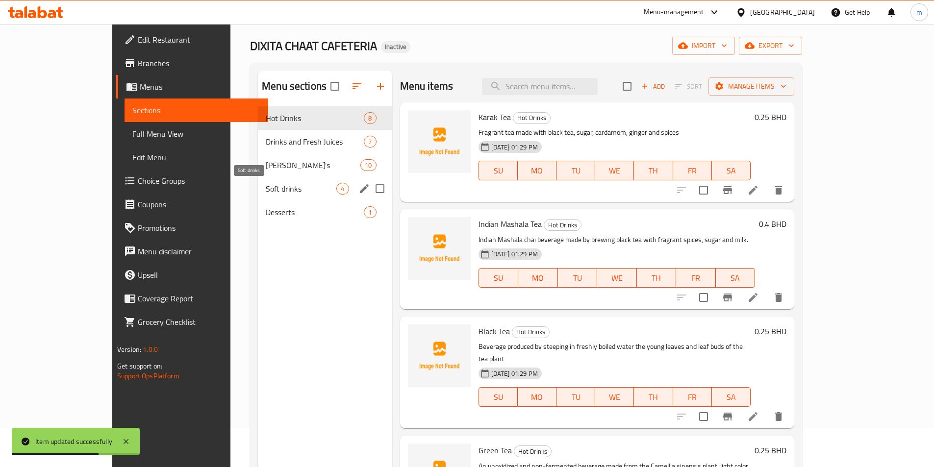
click at [266, 193] on span "Soft drinks" at bounding box center [301, 189] width 71 height 12
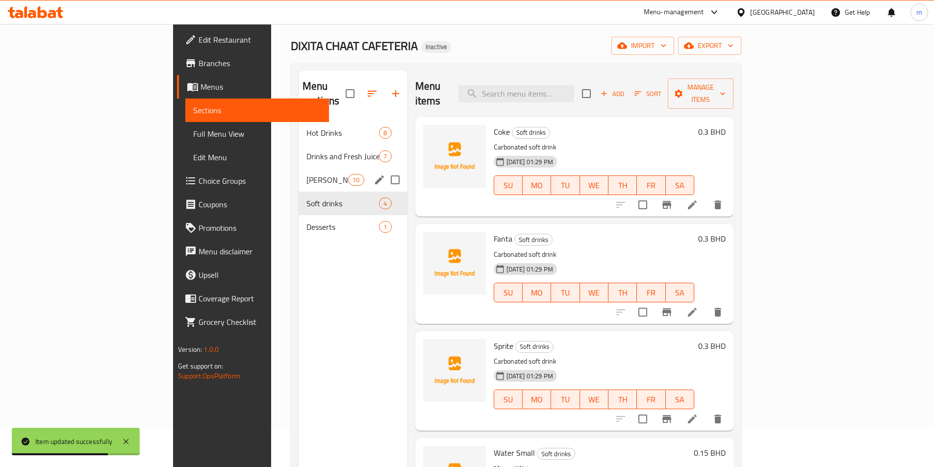
click at [298, 172] on div "Mojito's 10" at bounding box center [352, 180] width 109 height 24
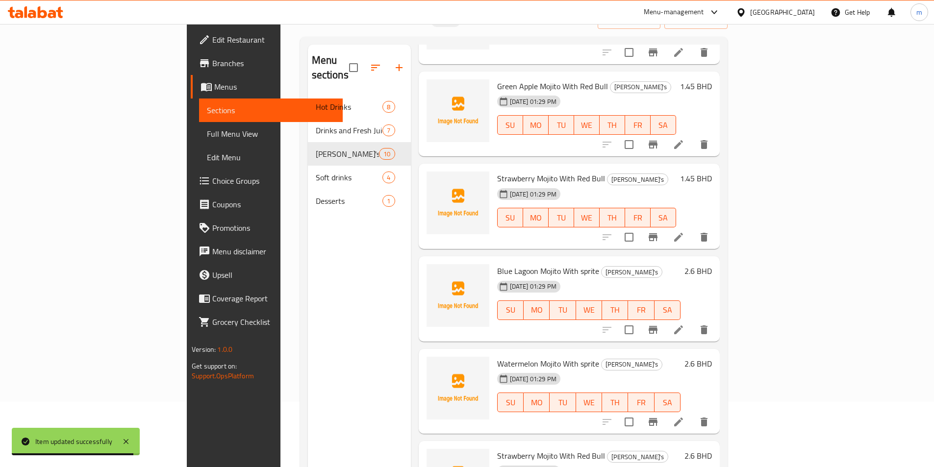
scroll to position [137, 0]
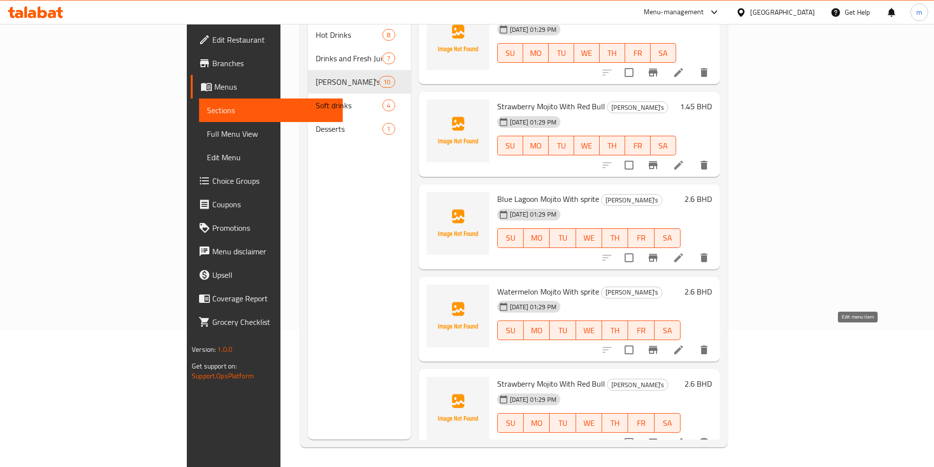
click at [684, 344] on icon at bounding box center [678, 350] width 12 height 12
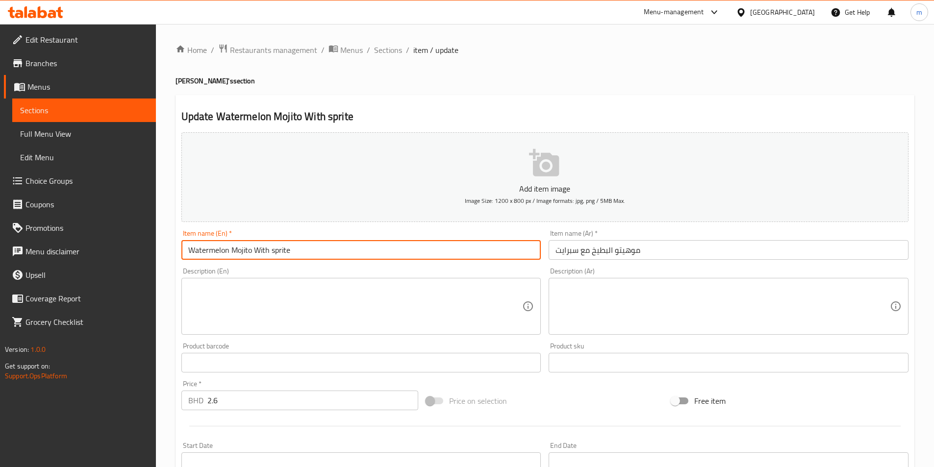
drag, startPoint x: 291, startPoint y: 250, endPoint x: 255, endPoint y: 246, distance: 36.6
click at [255, 246] on input "Watermelon Mojito With sprite" at bounding box center [361, 250] width 360 height 20
paste input "Red Bull"
type input "Watermelon Mojito With Red Bull"
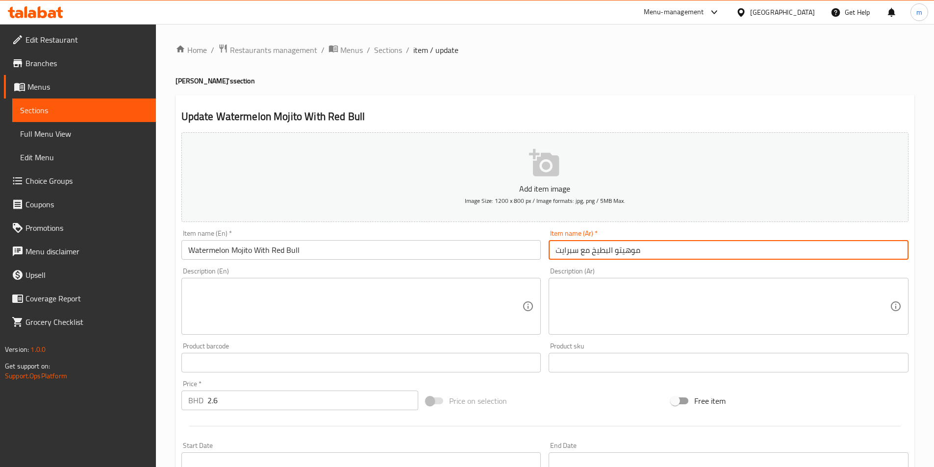
drag, startPoint x: 587, startPoint y: 251, endPoint x: 550, endPoint y: 251, distance: 37.2
click at [550, 251] on input "موهيتو البطيخ مع سبرايت" at bounding box center [728, 250] width 360 height 20
paste input "With Red Bull"
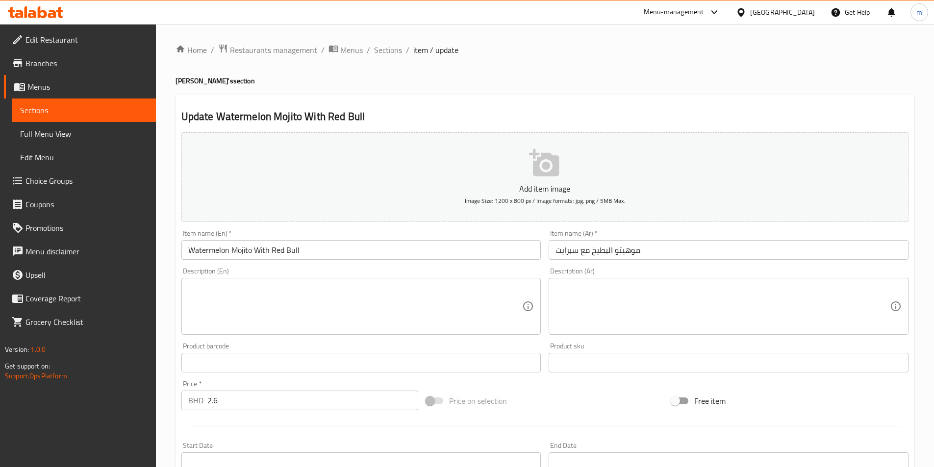
click at [573, 249] on input "موهيتو البطيخ مع سبرايت" at bounding box center [728, 250] width 360 height 20
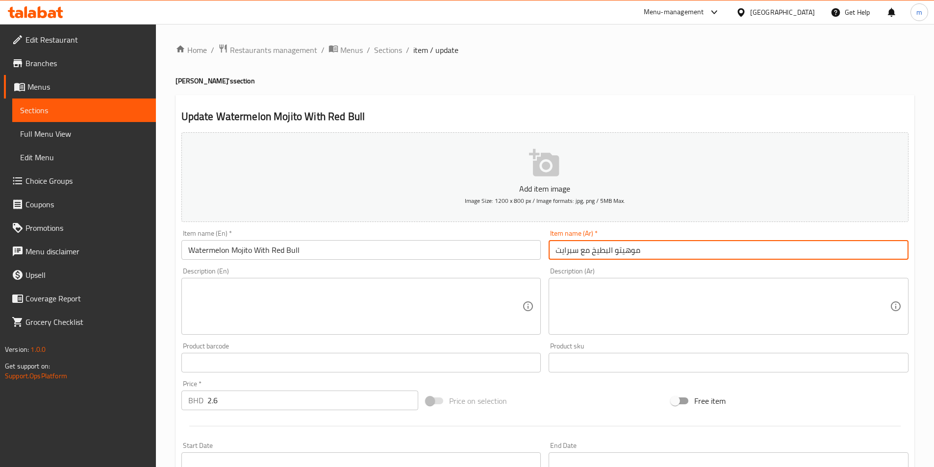
drag, startPoint x: 591, startPoint y: 251, endPoint x: 546, endPoint y: 251, distance: 44.6
click at [548, 250] on input "موهيتو البطيخ مع سبرايت" at bounding box center [728, 250] width 360 height 20
paste input "مع ريد بول"
type input "موهيتو البطيخ مع ريد بول"
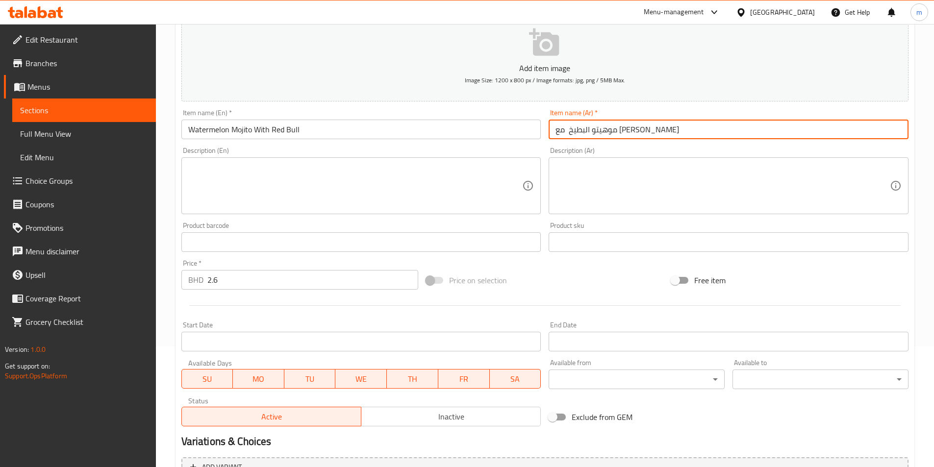
scroll to position [225, 0]
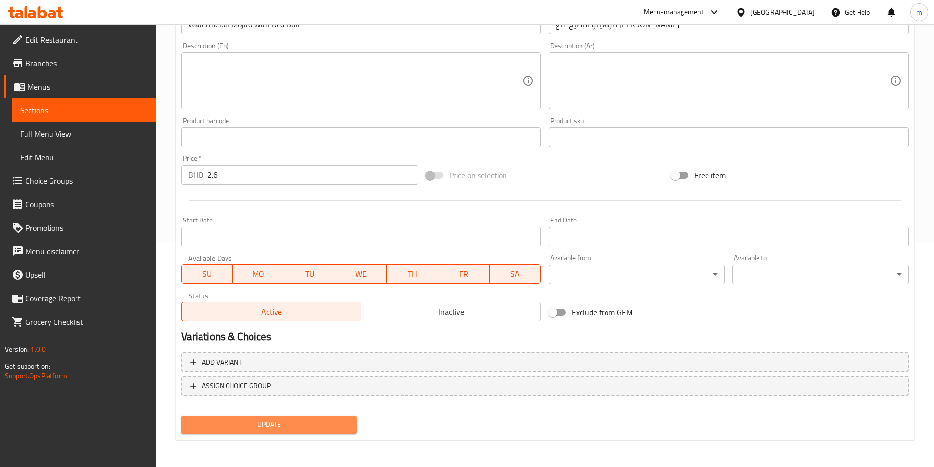
click at [322, 422] on span "Update" at bounding box center [269, 425] width 160 height 12
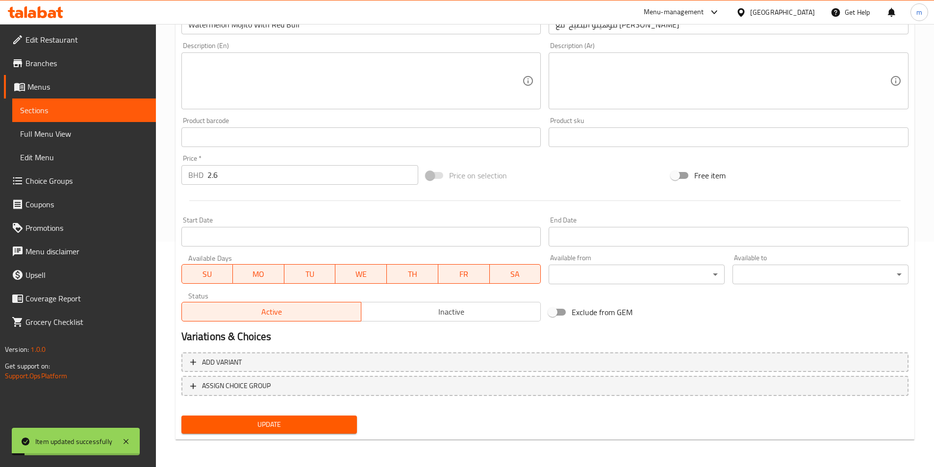
click at [95, 113] on span "Sections" at bounding box center [84, 110] width 128 height 12
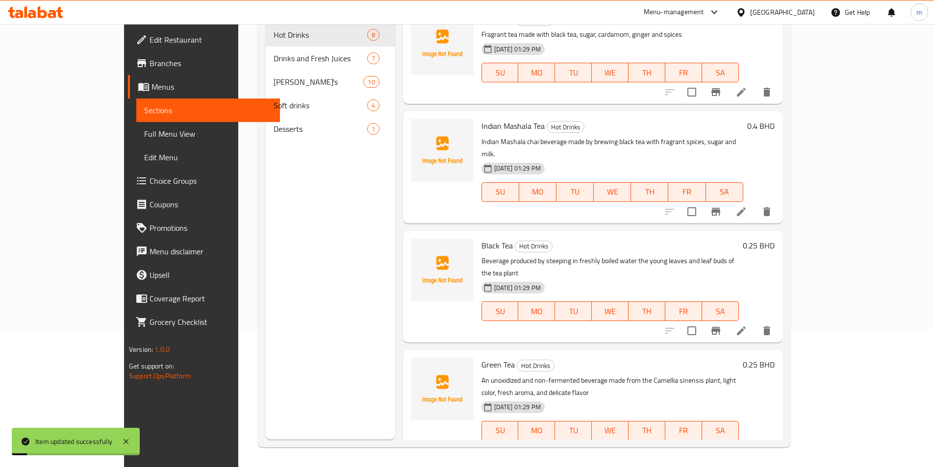
scroll to position [137, 0]
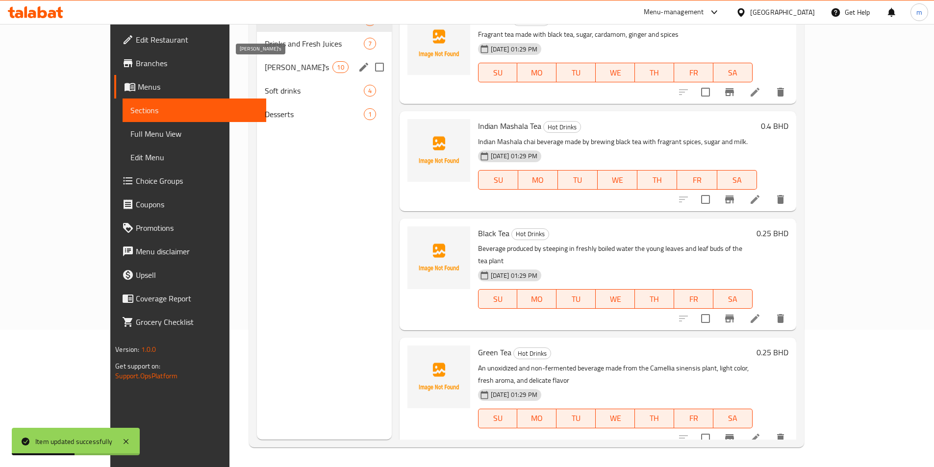
click at [265, 69] on span "[PERSON_NAME]'s" at bounding box center [299, 67] width 68 height 12
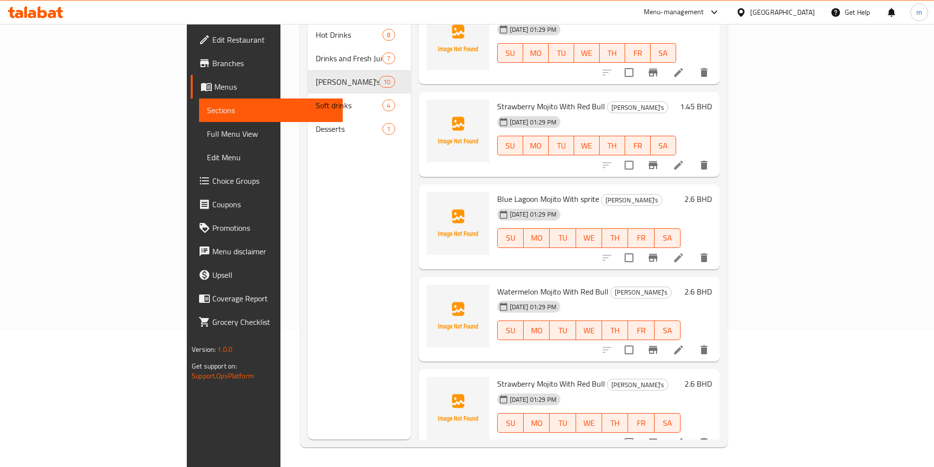
scroll to position [433, 0]
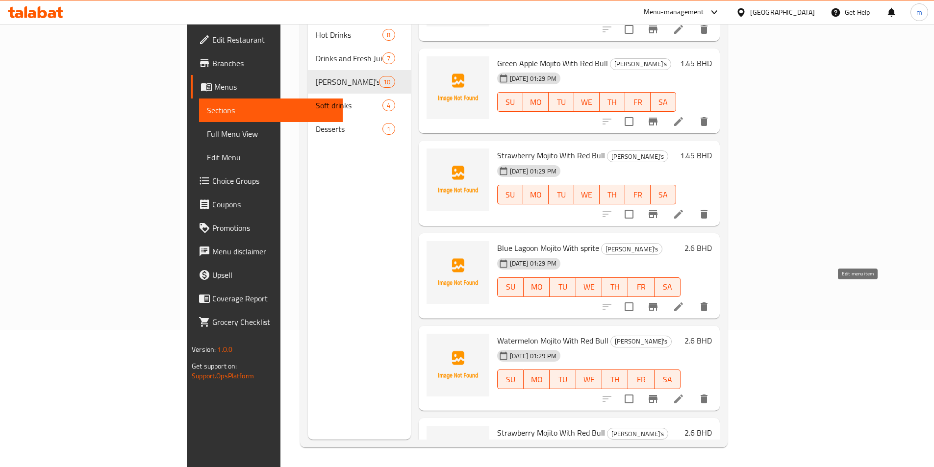
click at [683, 302] on icon at bounding box center [678, 306] width 9 height 9
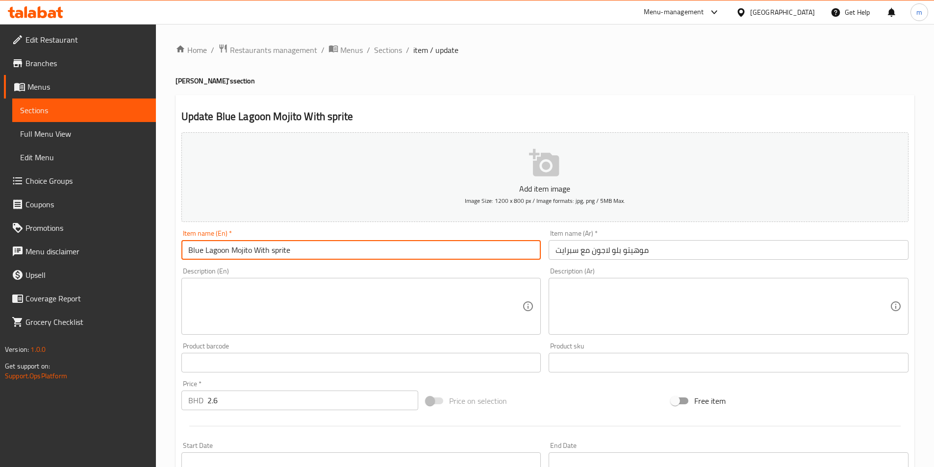
drag, startPoint x: 294, startPoint y: 253, endPoint x: 251, endPoint y: 250, distance: 43.2
click at [252, 249] on input "Blue Lagoon Mojito With sprite" at bounding box center [361, 250] width 360 height 20
paste input "With Red Bull"
click at [252, 249] on input "Blue Lagoon MojitoWith Red Bull" at bounding box center [361, 250] width 360 height 20
type input "Blue Lagoon Mojito With Red Bull"
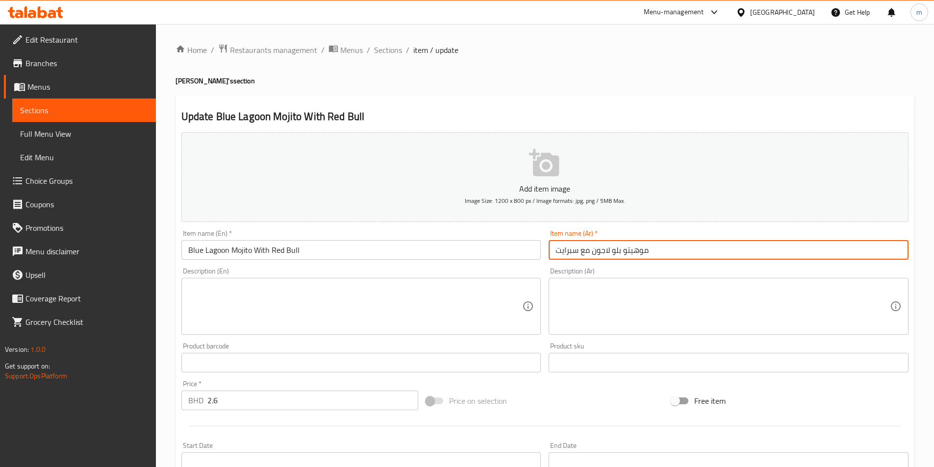
drag, startPoint x: 592, startPoint y: 252, endPoint x: 553, endPoint y: 249, distance: 38.3
click at [553, 249] on input "موهيتو بلو لاجون مع سبرايت" at bounding box center [728, 250] width 360 height 20
paste input "يد بول"
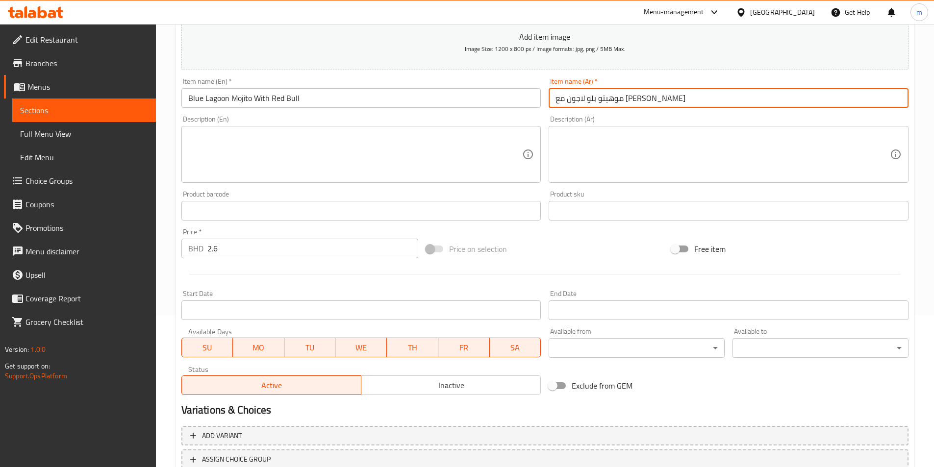
scroll to position [225, 0]
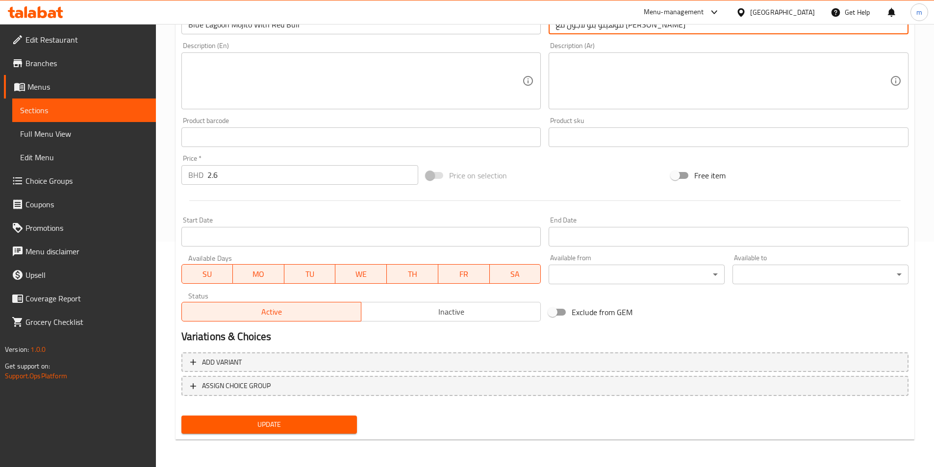
type input "[PERSON_NAME] لاجون مع [PERSON_NAME]"
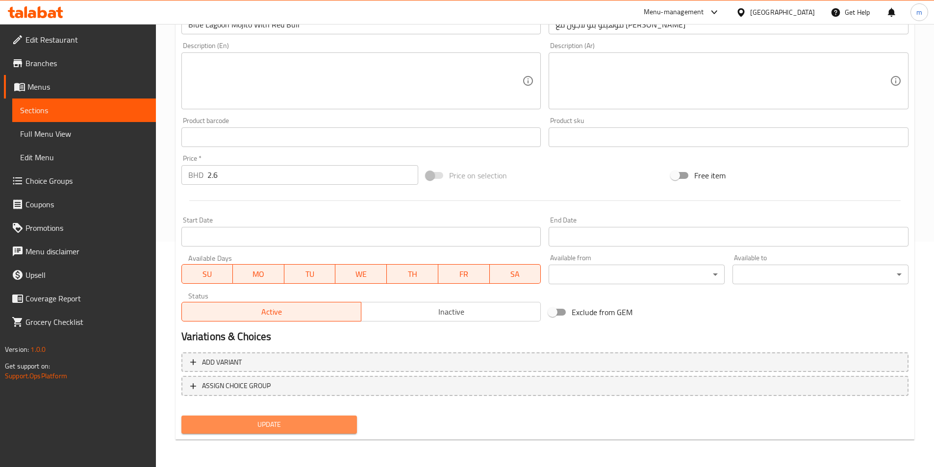
click at [334, 424] on span "Update" at bounding box center [269, 425] width 160 height 12
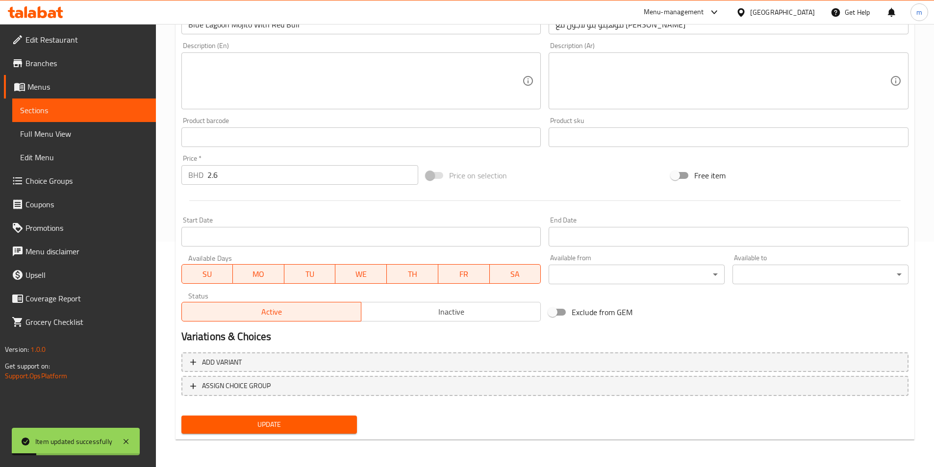
click at [83, 118] on link "Sections" at bounding box center [84, 111] width 144 height 24
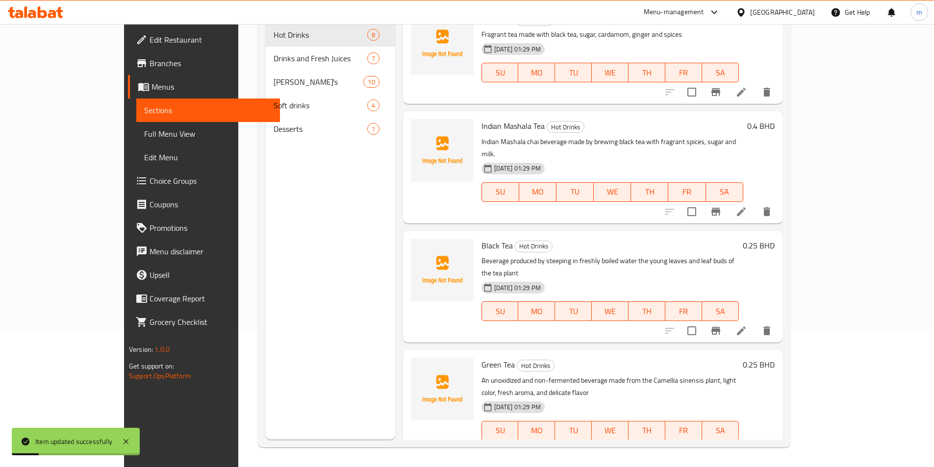
scroll to position [137, 0]
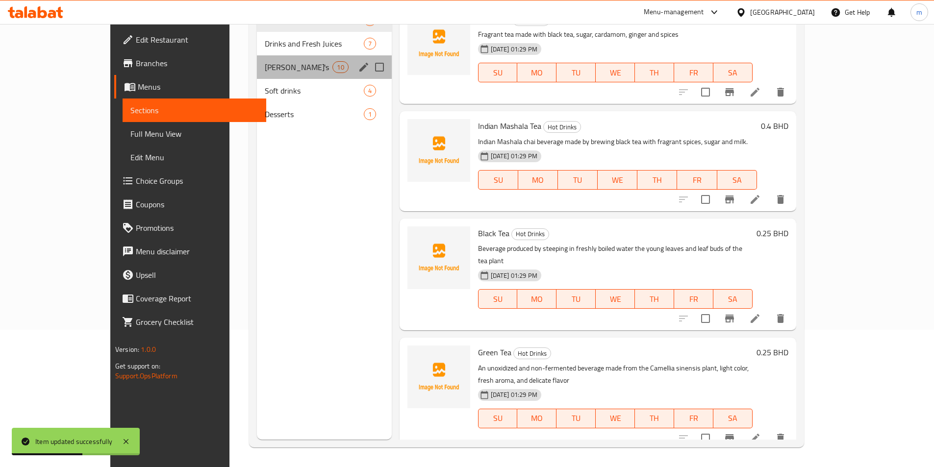
click at [257, 74] on div "Mojito's 10" at bounding box center [324, 67] width 135 height 24
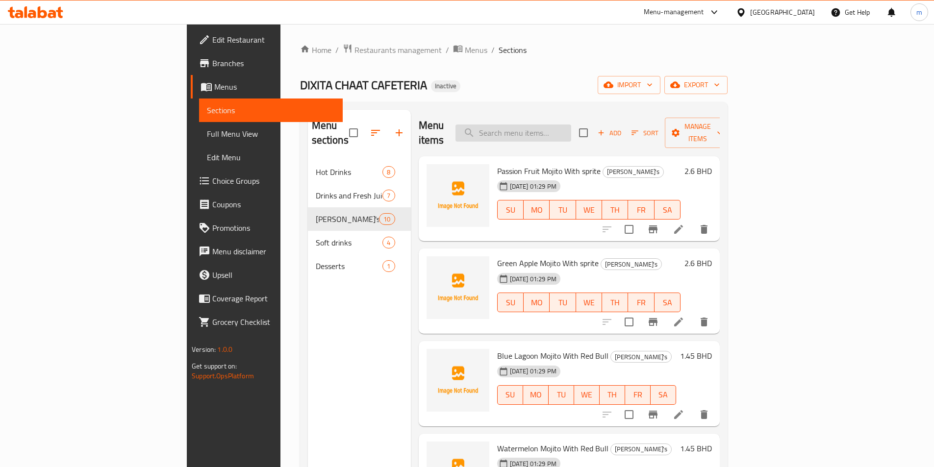
click at [571, 127] on input "search" at bounding box center [513, 132] width 116 height 17
paste input "Green Apple Mojito"
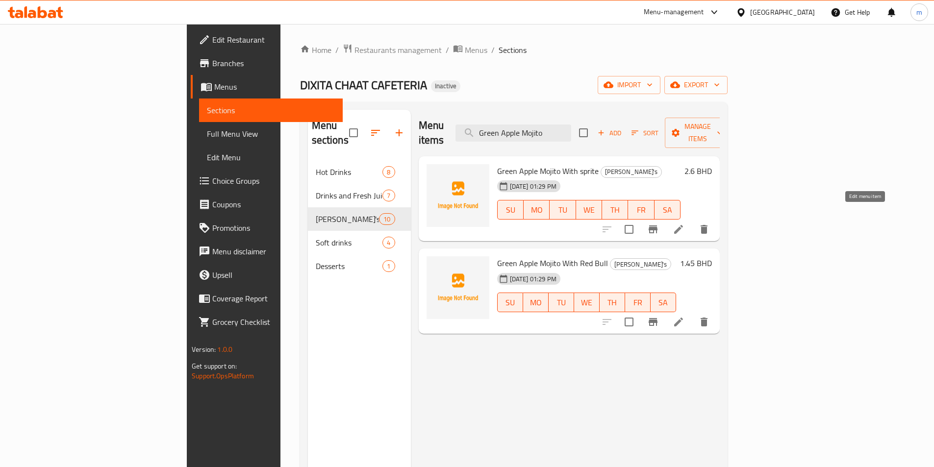
type input "Green Apple Mojito"
click at [683, 225] on icon at bounding box center [678, 229] width 9 height 9
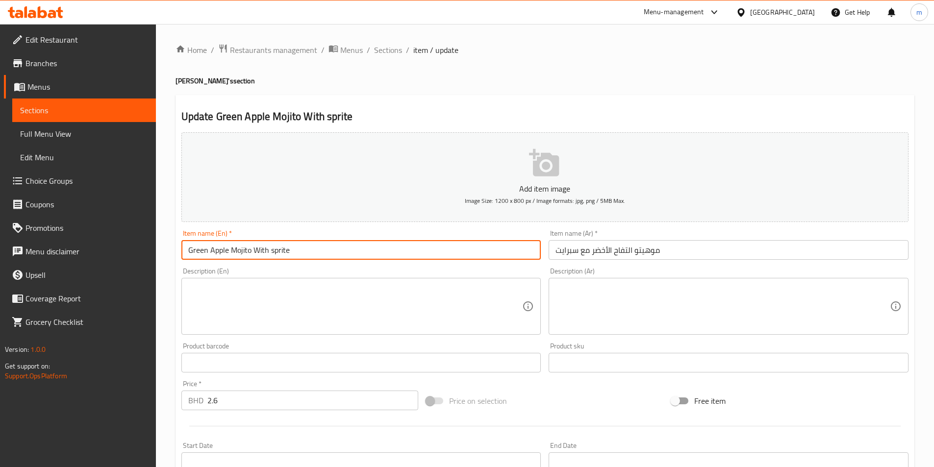
drag, startPoint x: 300, startPoint y: 248, endPoint x: 253, endPoint y: 240, distance: 47.9
click at [253, 240] on div "Item name (En)   * Green Apple Mojito With sprite Item name (En) *" at bounding box center [361, 245] width 360 height 30
paste input "Red Bull"
type input "Green Apple Mojito With Red Bull"
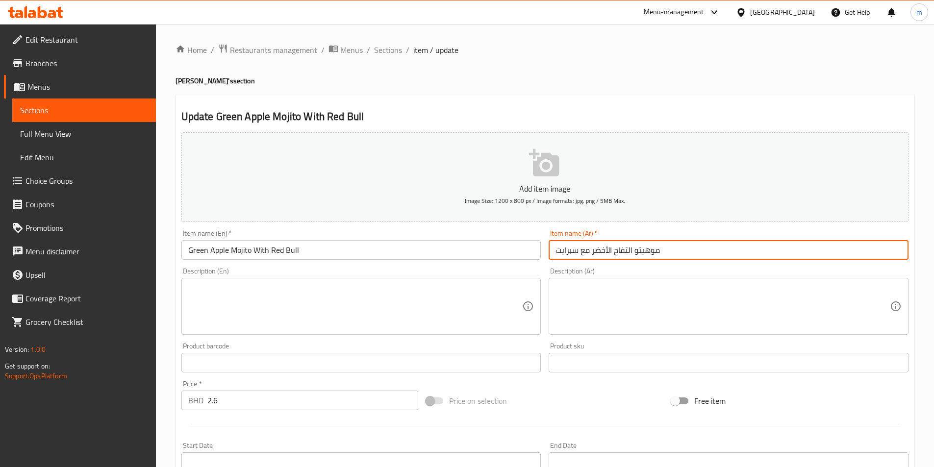
drag, startPoint x: 590, startPoint y: 249, endPoint x: 549, endPoint y: 250, distance: 40.2
click at [549, 250] on input "موهيتو التفاح الأخضر مع سبرايت" at bounding box center [728, 250] width 360 height 20
paste input "مع ريد بول"
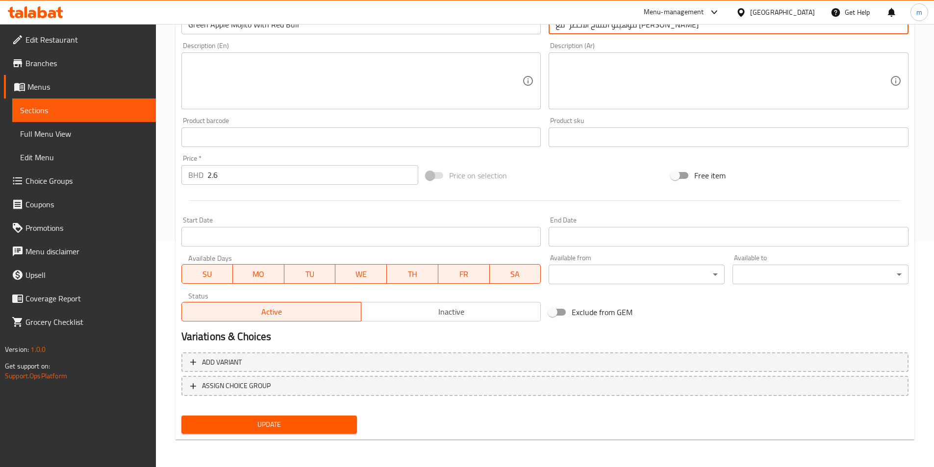
type input "موهيتو التفاح الأخضر مع [PERSON_NAME]"
click at [287, 428] on span "Update" at bounding box center [269, 425] width 160 height 12
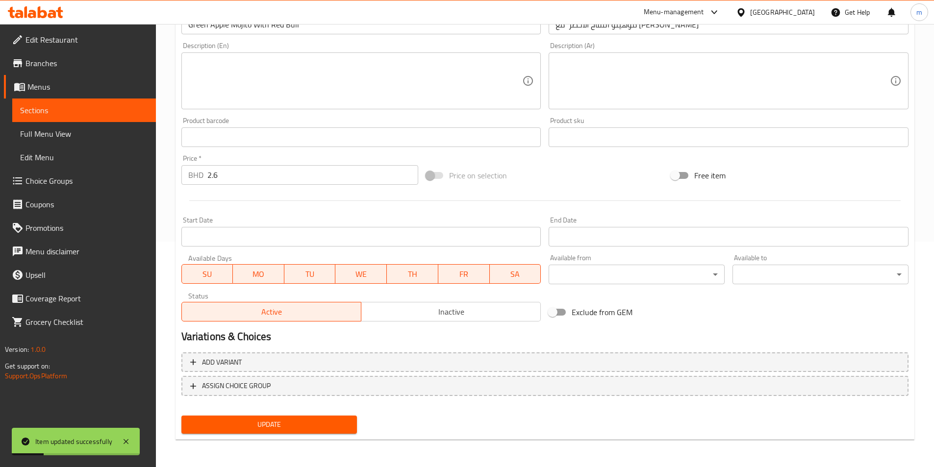
click at [69, 109] on span "Sections" at bounding box center [84, 110] width 128 height 12
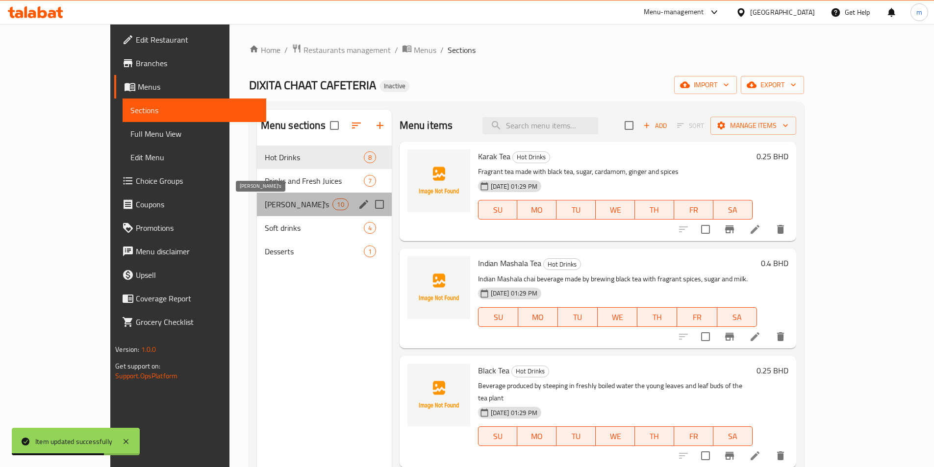
click at [265, 209] on span "[PERSON_NAME]'s" at bounding box center [299, 204] width 68 height 12
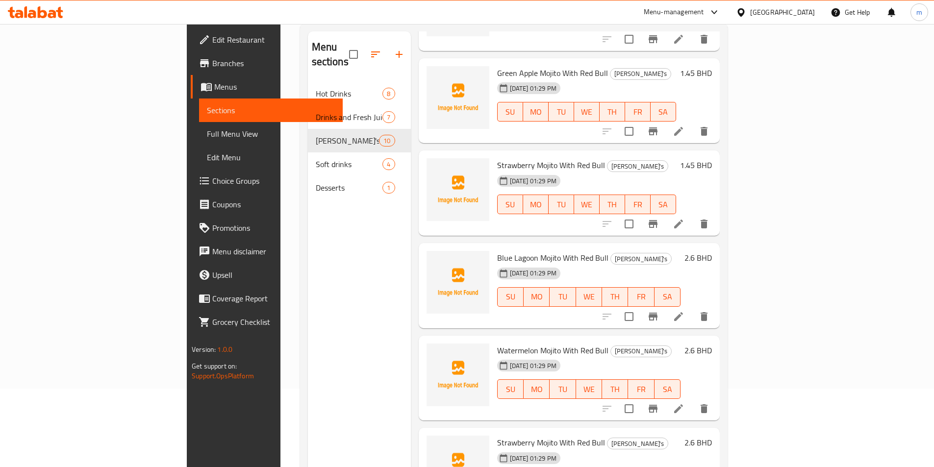
scroll to position [137, 0]
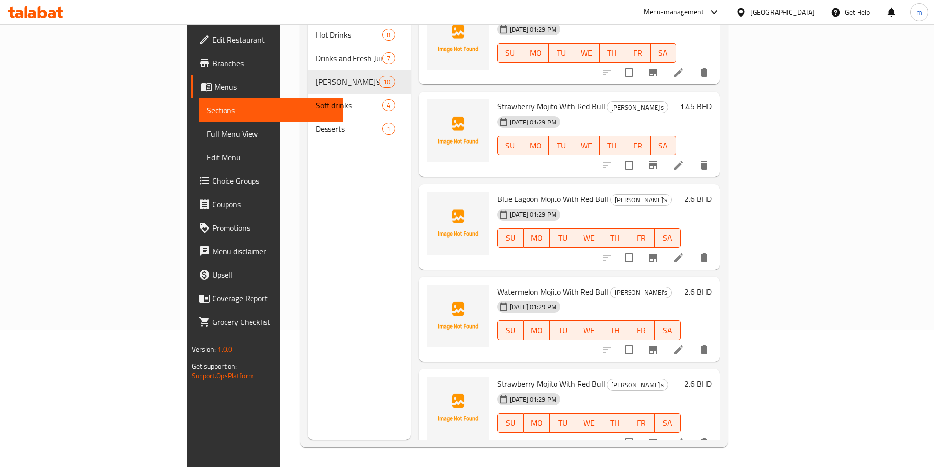
click at [665, 99] on h6 "Strawberry Mojito With Red Bull Mojito's" at bounding box center [586, 106] width 179 height 14
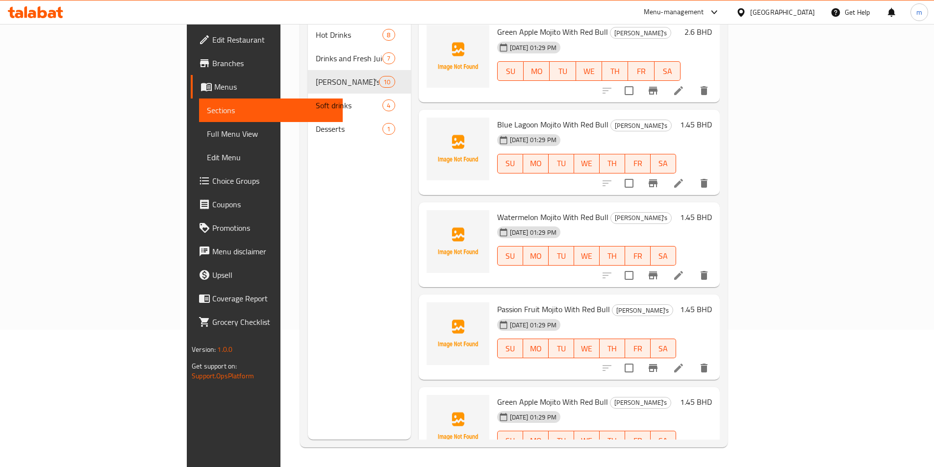
scroll to position [98, 0]
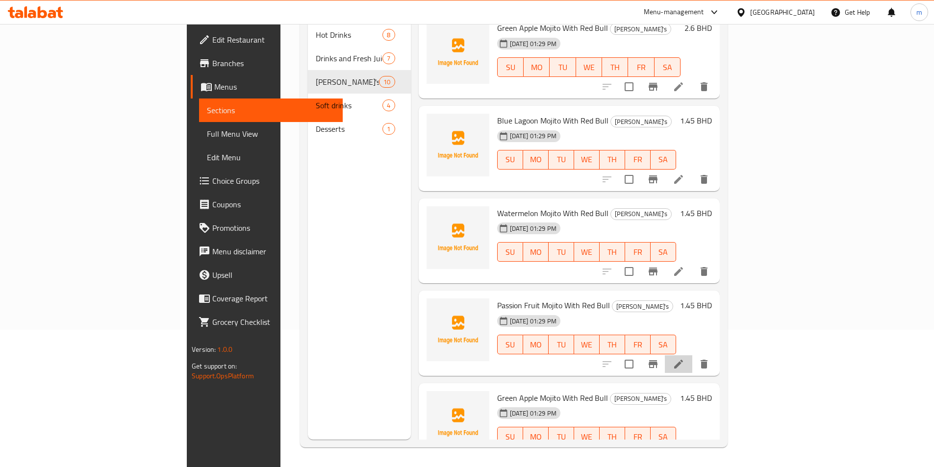
click at [692, 355] on li at bounding box center [678, 364] width 27 height 18
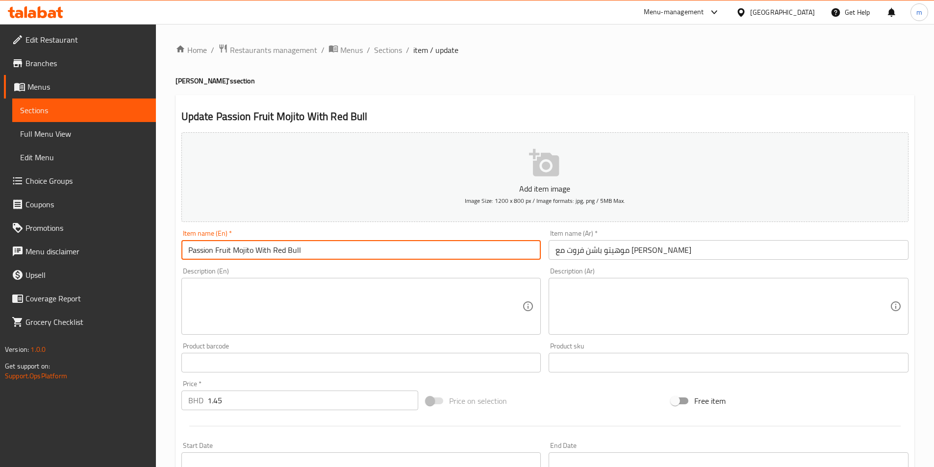
drag, startPoint x: 305, startPoint y: 248, endPoint x: 257, endPoint y: 245, distance: 48.2
click at [257, 245] on input "Passion Fruit Mojito With Red Bull" at bounding box center [361, 250] width 360 height 20
drag, startPoint x: 315, startPoint y: 252, endPoint x: 305, endPoint y: 254, distance: 9.9
click at [314, 252] on input "Passion Fruit Mojito With Red Bull" at bounding box center [361, 250] width 360 height 20
click at [254, 249] on input "Passion Fruit Mojito With Red Bull" at bounding box center [361, 250] width 360 height 20
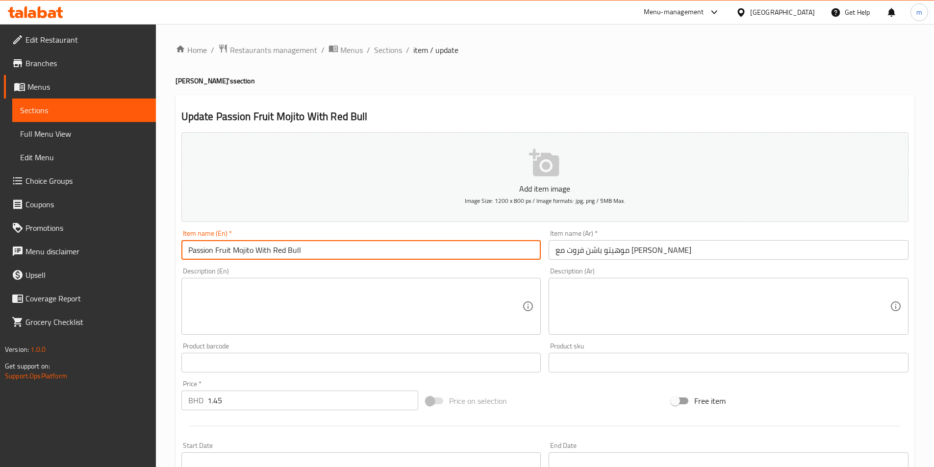
drag, startPoint x: 256, startPoint y: 250, endPoint x: 311, endPoint y: 252, distance: 55.4
click at [311, 252] on input "Passion Fruit Mojito With Red Bull" at bounding box center [361, 250] width 360 height 20
paste input "sprite"
type input "Passion Fruit Mojito With sprite"
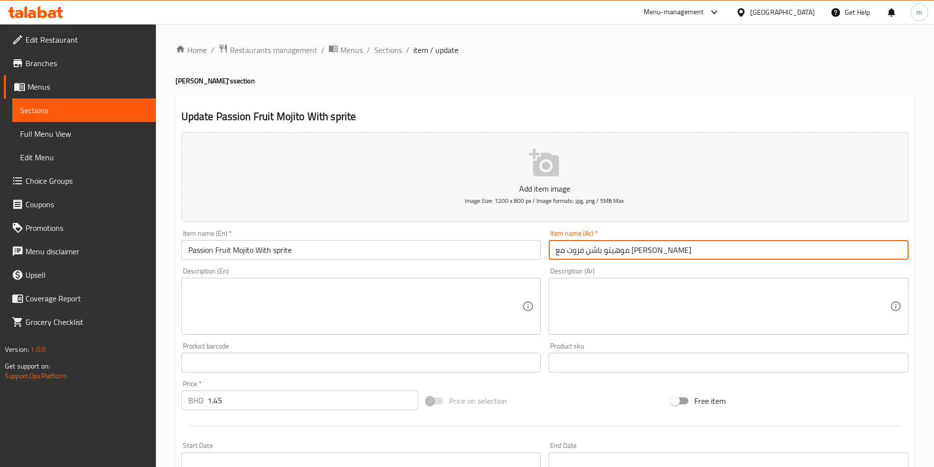
drag, startPoint x: 588, startPoint y: 251, endPoint x: 522, endPoint y: 252, distance: 65.7
click at [541, 253] on div "Add item image Image Size: 1200 x 800 px / Image formats: jpg, png / 5MB Max. I…" at bounding box center [544, 339] width 735 height 422
paste input "برايت"
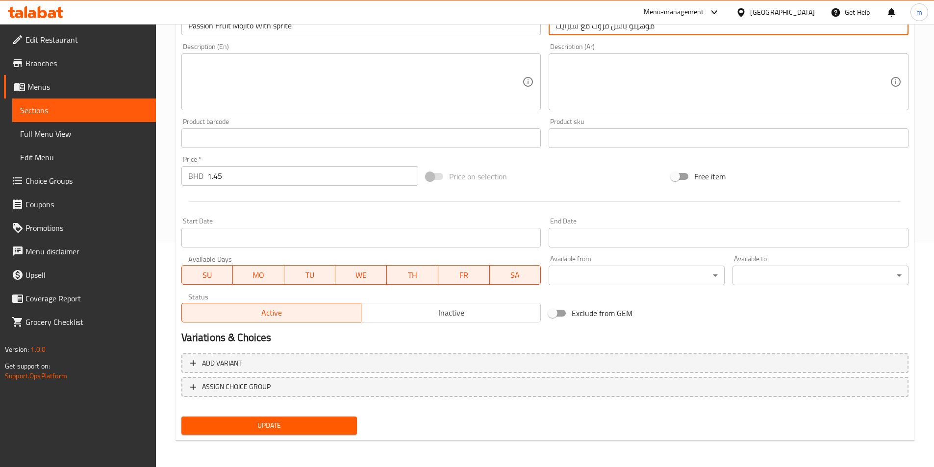
scroll to position [225, 0]
type input "موهيتو باشن فروت مع سبرايت"
click at [302, 424] on span "Update" at bounding box center [269, 425] width 160 height 12
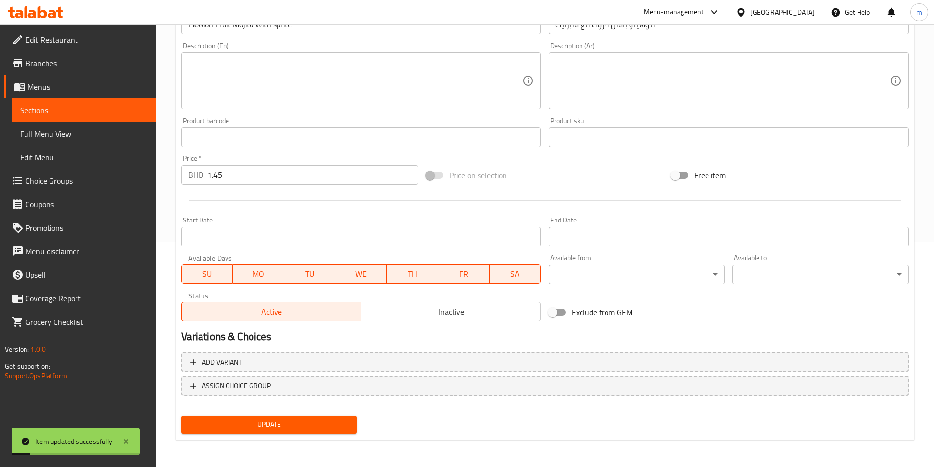
click at [88, 108] on span "Sections" at bounding box center [84, 110] width 128 height 12
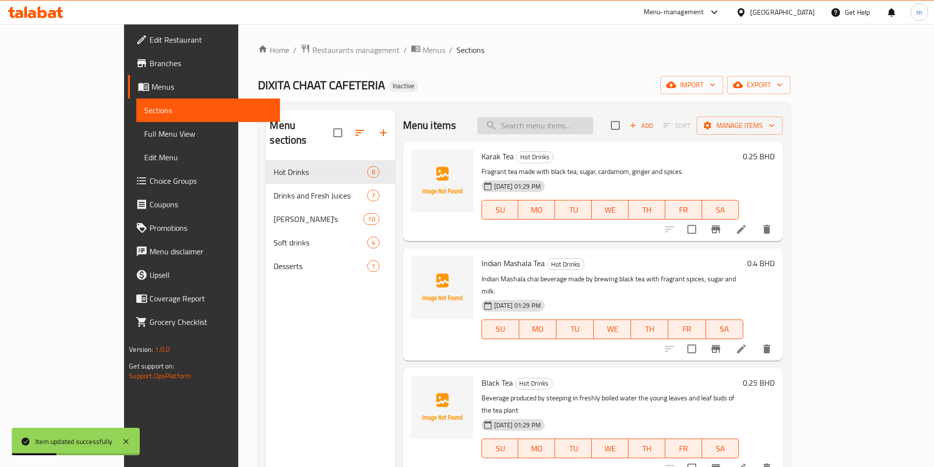
click at [557, 126] on input "search" at bounding box center [535, 125] width 116 height 17
paste input "Passion Fruit Mojito"
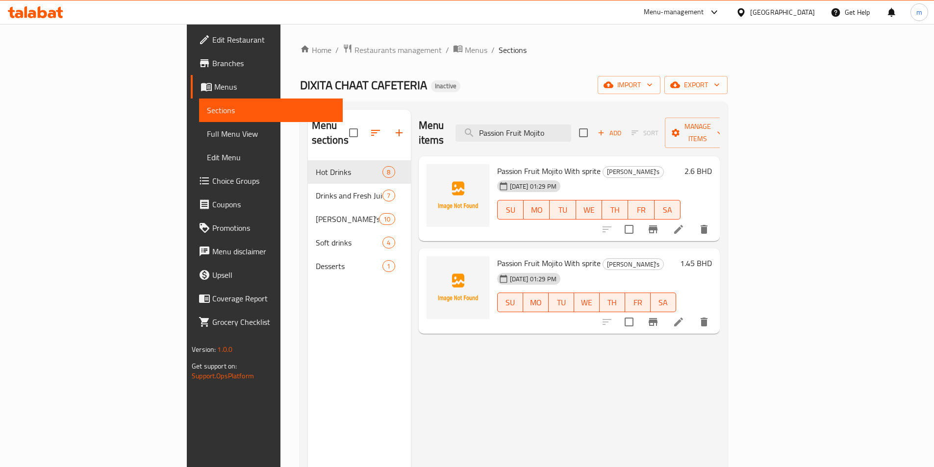
type input "Passion Fruit Mojito"
click at [683, 225] on icon at bounding box center [678, 229] width 9 height 9
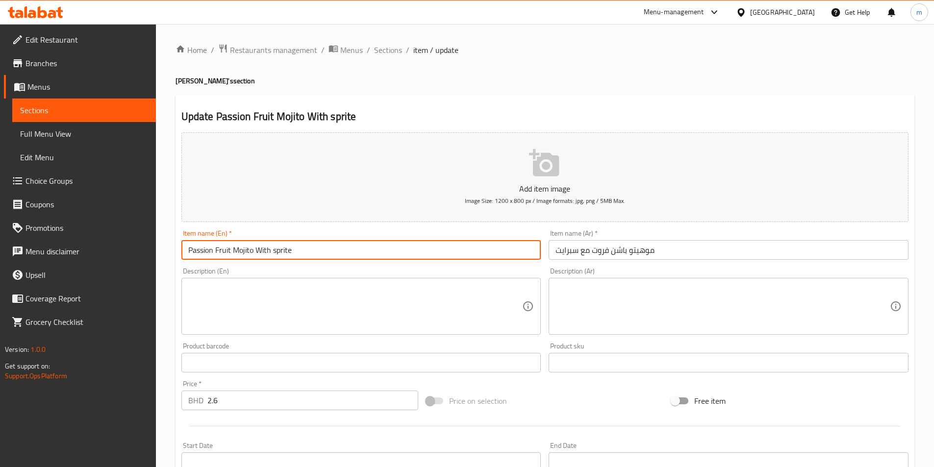
drag, startPoint x: 290, startPoint y: 251, endPoint x: 255, endPoint y: 249, distance: 35.3
click at [255, 249] on input "Passion Fruit Mojito With sprite" at bounding box center [361, 250] width 360 height 20
paste input "Passion Fruit Mojito"
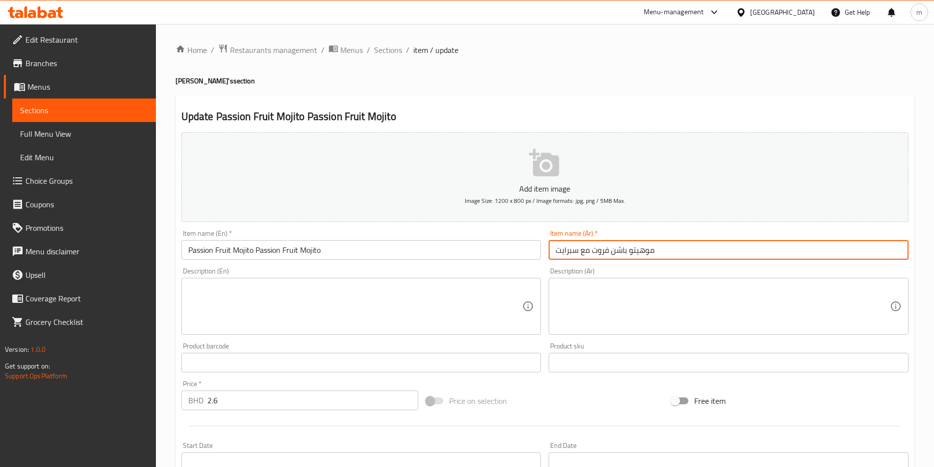
drag, startPoint x: 589, startPoint y: 250, endPoint x: 542, endPoint y: 249, distance: 47.1
click at [542, 249] on div "Add item image Image Size: 1200 x 800 px / Image formats: jpg, png / 5MB Max. I…" at bounding box center [544, 339] width 735 height 422
click at [324, 249] on input "Passion Fruit Mojito Passion Fruit Mojito" at bounding box center [361, 250] width 360 height 20
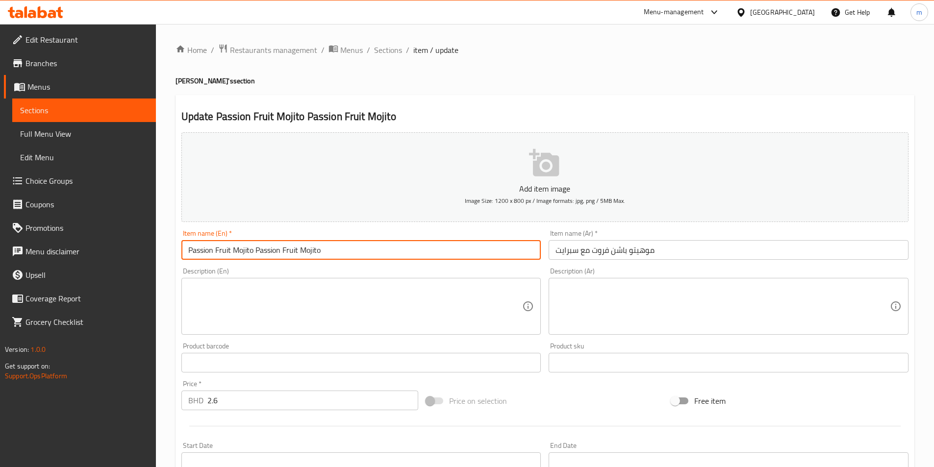
drag, startPoint x: 324, startPoint y: 249, endPoint x: 261, endPoint y: 246, distance: 63.3
click at [261, 246] on input "Passion Fruit Mojito Passion Fruit Mojito" at bounding box center [361, 250] width 360 height 20
paste input "With Red Bull"
type input "Passion Fruit Mojito With Red Bull"
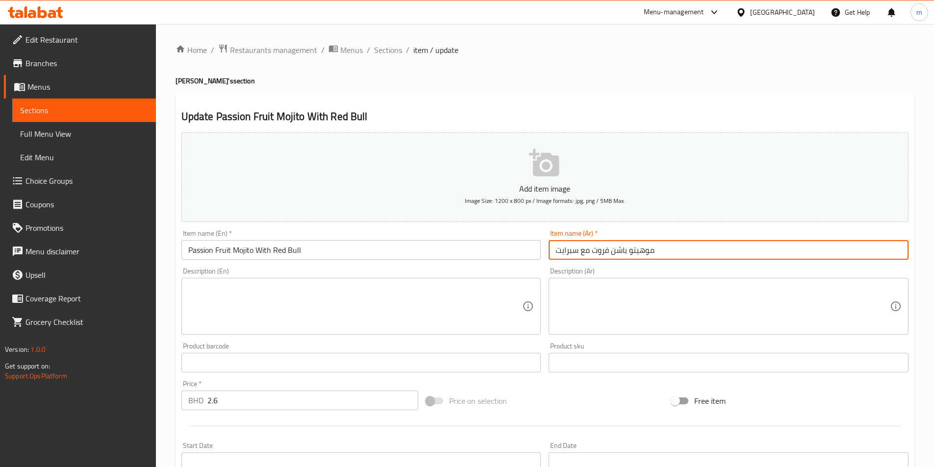
drag, startPoint x: 589, startPoint y: 251, endPoint x: 550, endPoint y: 254, distance: 38.8
click at [550, 254] on input "موهيتو باشن فروت مع سبرايت" at bounding box center [728, 250] width 360 height 20
paste input "مع ريد بول"
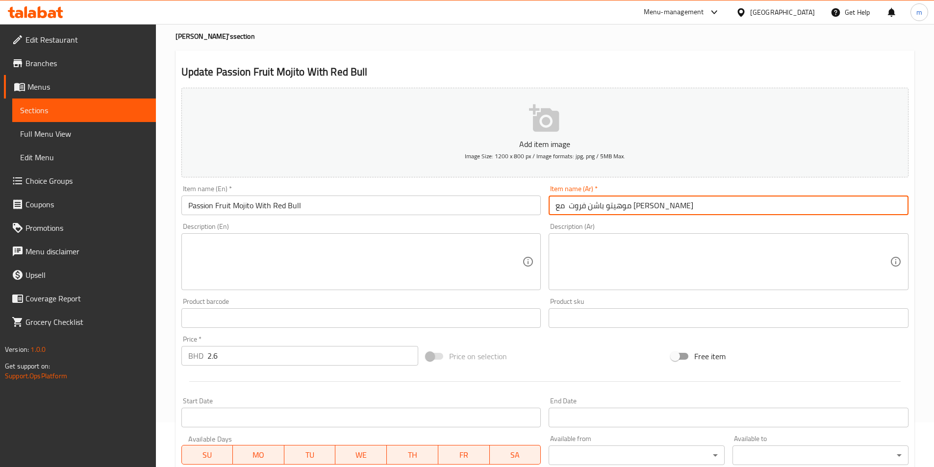
scroll to position [196, 0]
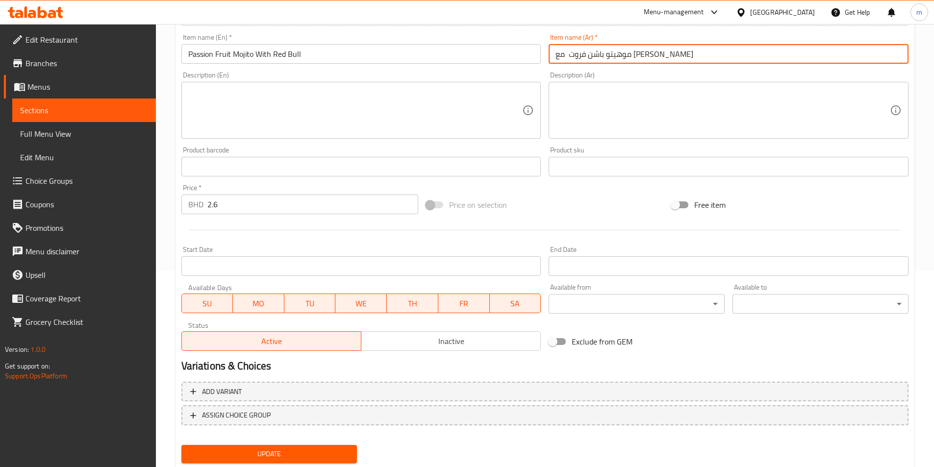
type input "[PERSON_NAME] فروت مع [PERSON_NAME]"
click at [265, 455] on span "Update" at bounding box center [269, 454] width 160 height 12
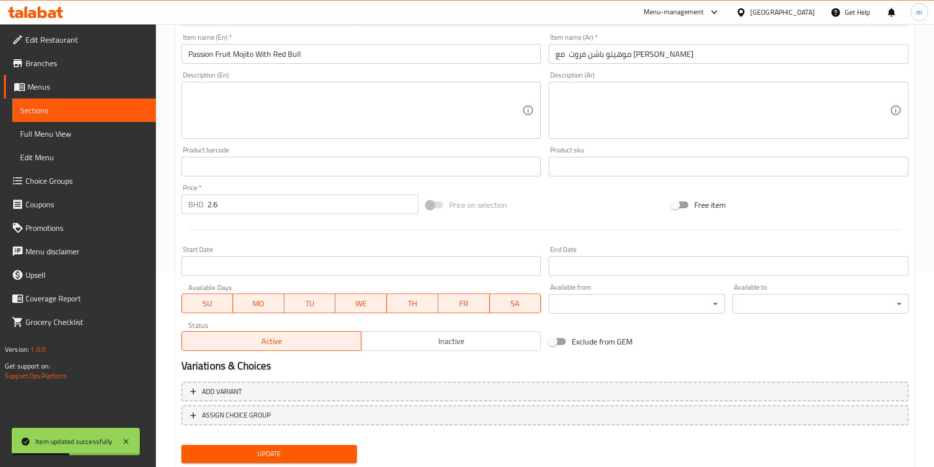
click at [82, 121] on link "Sections" at bounding box center [84, 111] width 144 height 24
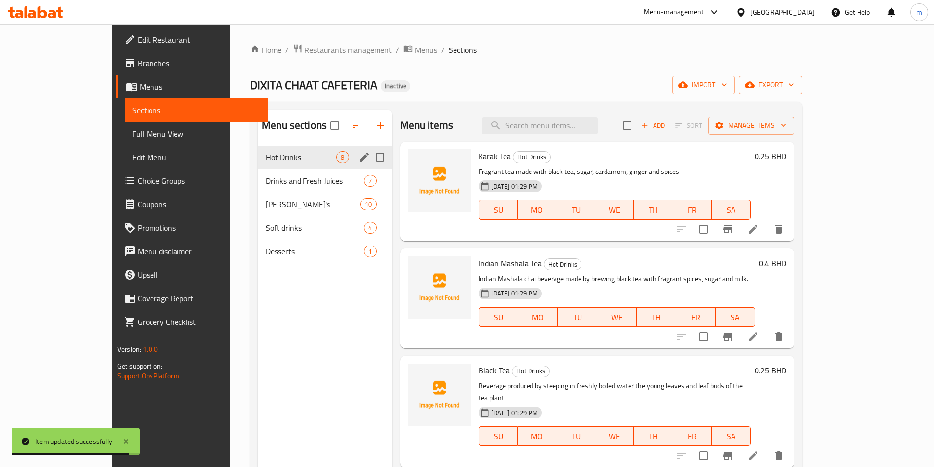
click at [268, 166] on div "Hot Drinks 8" at bounding box center [325, 158] width 134 height 24
click at [266, 184] on span "Drinks and Fresh Juices" at bounding box center [301, 181] width 71 height 12
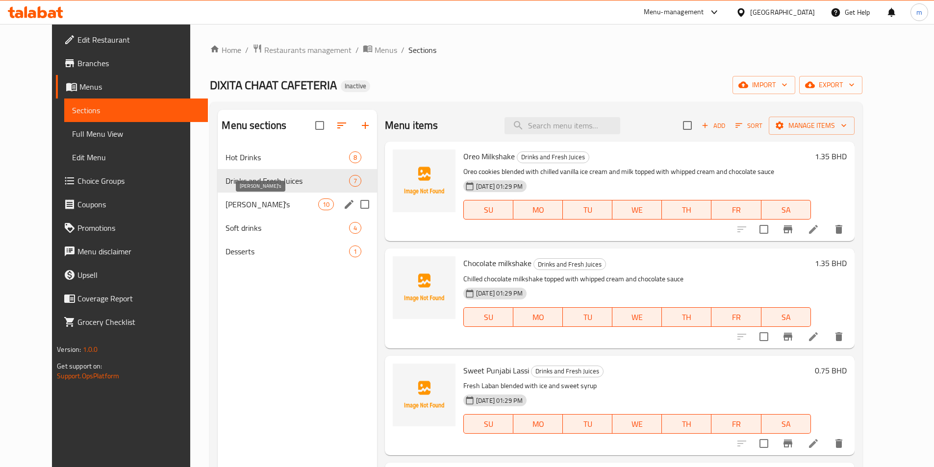
click at [256, 201] on span "[PERSON_NAME]'s" at bounding box center [271, 204] width 92 height 12
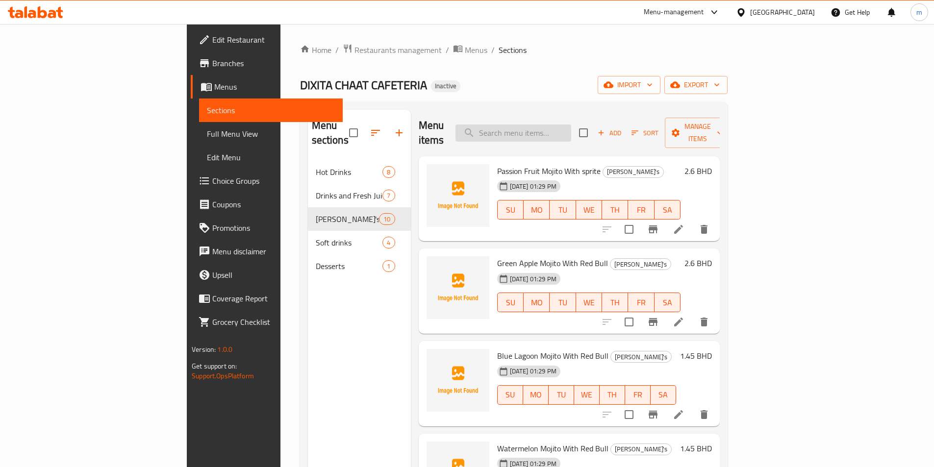
click at [544, 128] on input "search" at bounding box center [513, 132] width 116 height 17
paste input "Passion Fruit Mojito"
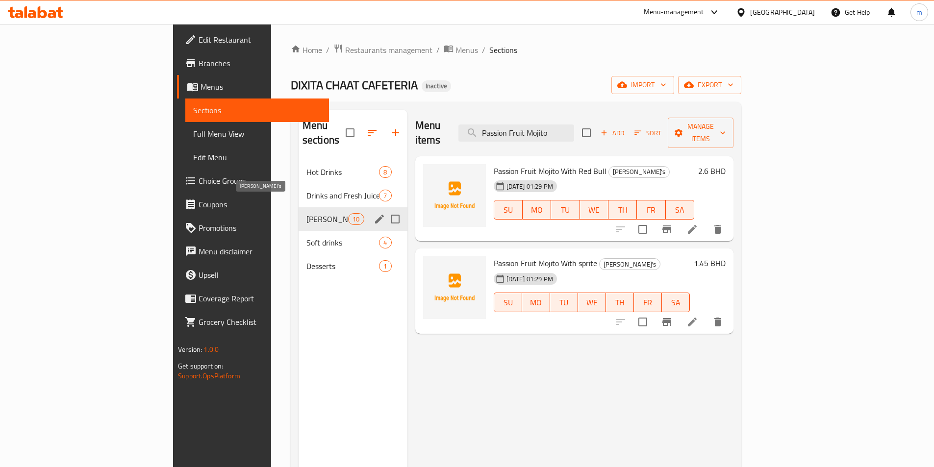
type input "Passion Fruit Mojito"
click at [306, 213] on span "[PERSON_NAME]'s" at bounding box center [327, 219] width 42 height 12
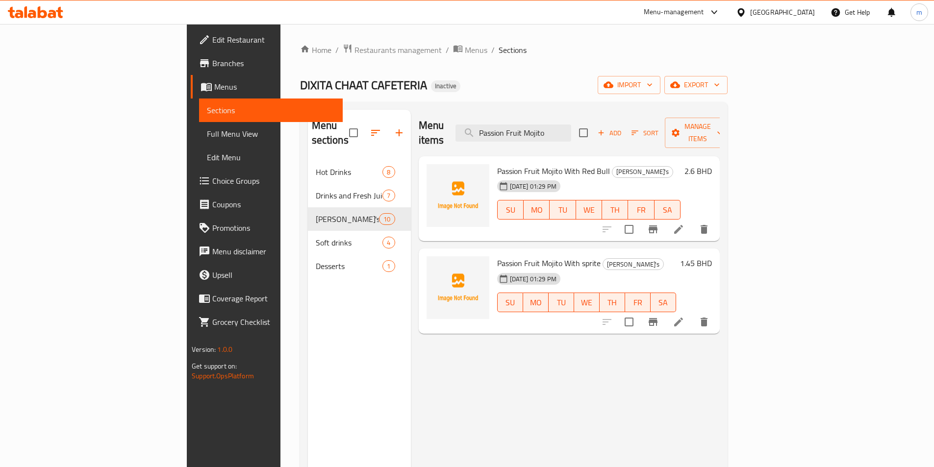
drag, startPoint x: 613, startPoint y: 124, endPoint x: 478, endPoint y: 133, distance: 135.1
click at [479, 133] on div "Menu items Passion Fruit Mojito Add Sort Manage items" at bounding box center [569, 133] width 301 height 47
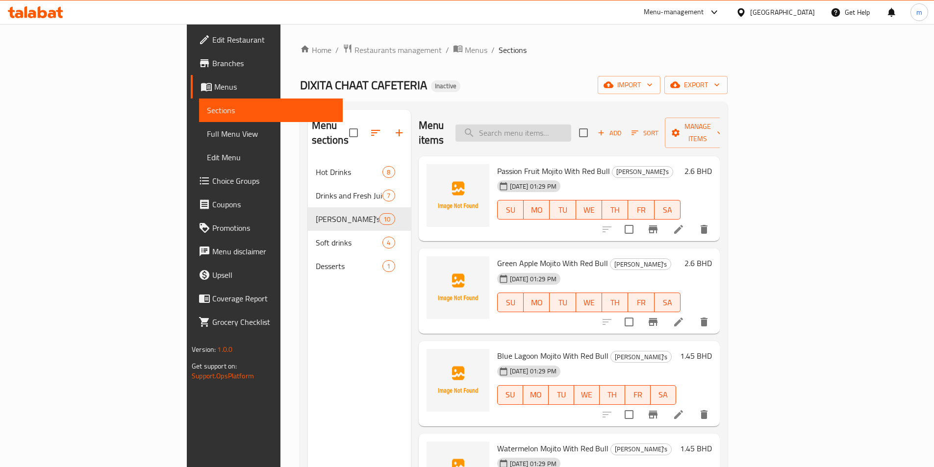
click at [545, 124] on input "search" at bounding box center [513, 132] width 116 height 17
paste input "Blue Lagoon Mojito"
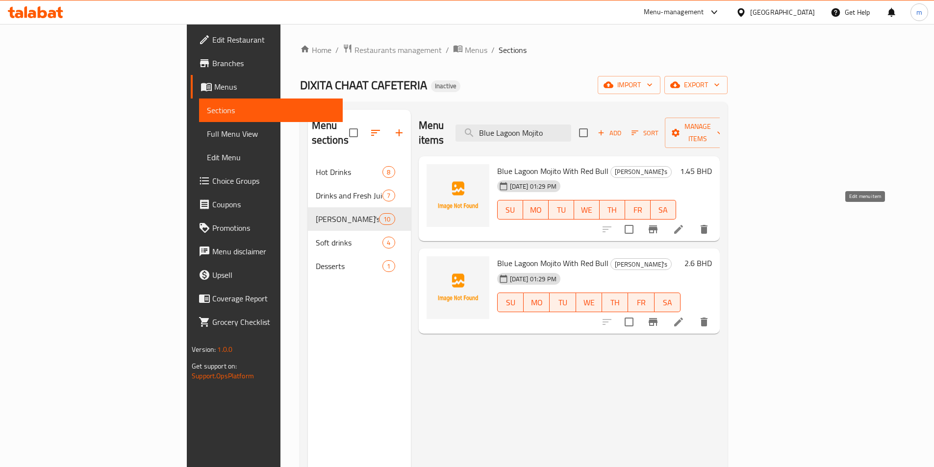
type input "Blue Lagoon Mojito"
click at [684, 223] on icon at bounding box center [678, 229] width 12 height 12
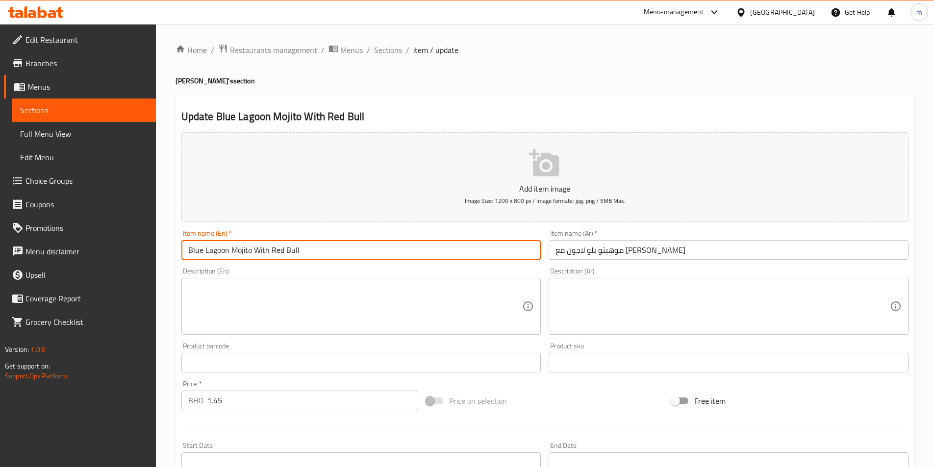
drag, startPoint x: 305, startPoint y: 251, endPoint x: 253, endPoint y: 242, distance: 52.8
click at [253, 242] on input "Blue Lagoon Mojito With Red Bull" at bounding box center [361, 250] width 360 height 20
paste input "sprite"
type input "Blue Lagoon Mojito With sprite"
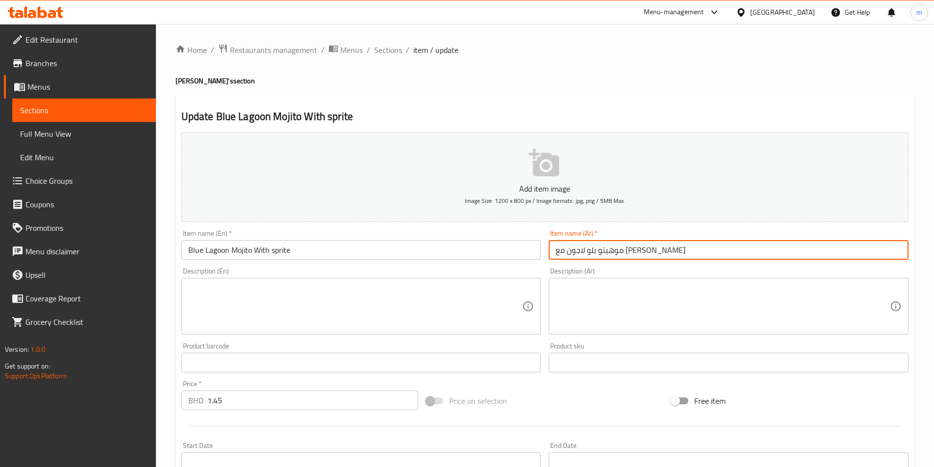
drag, startPoint x: 590, startPoint y: 249, endPoint x: 551, endPoint y: 252, distance: 38.3
click at [551, 252] on input "[PERSON_NAME] لاجون مع [PERSON_NAME]" at bounding box center [728, 250] width 360 height 20
paste input "برايت"
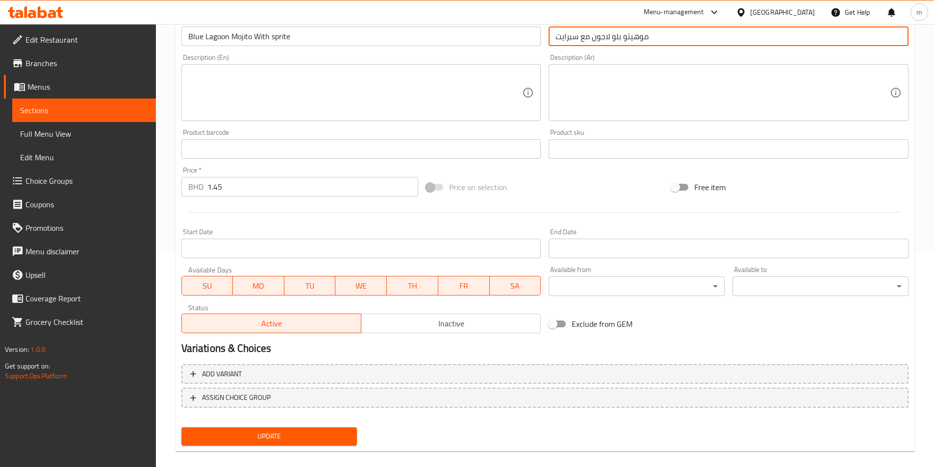
scroll to position [225, 0]
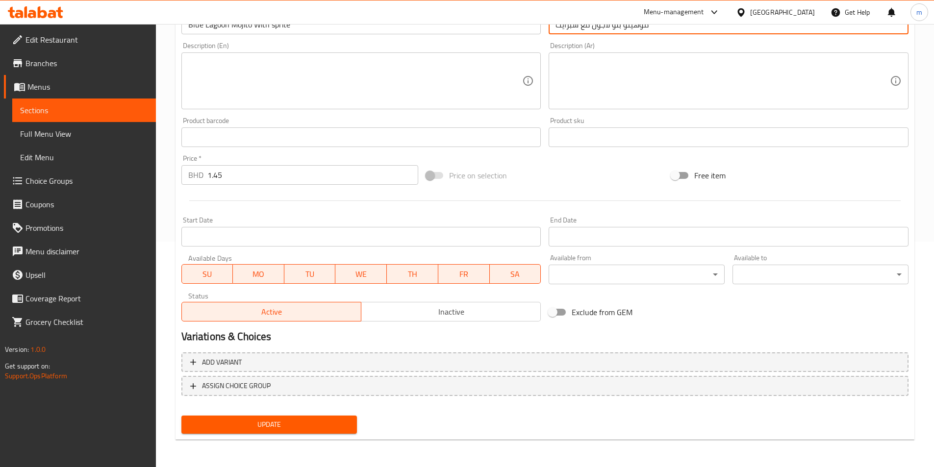
type input "موهيتو بلو لاجون مع سبرايت"
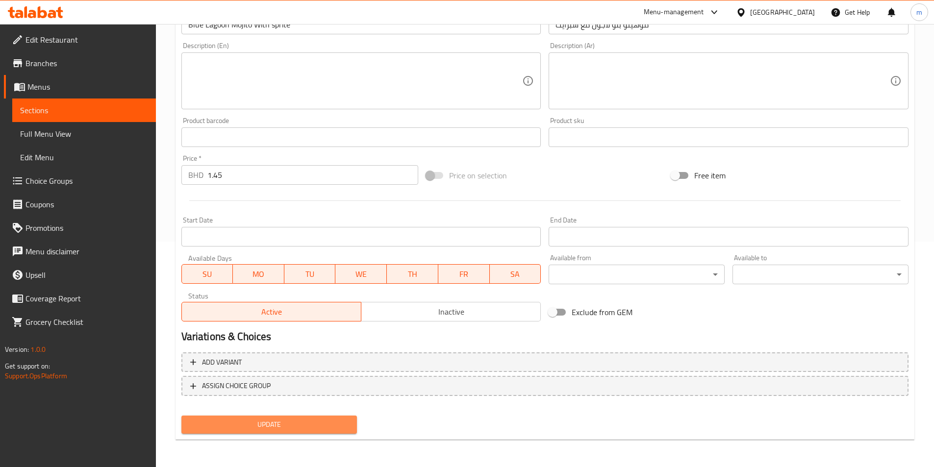
click at [335, 421] on span "Update" at bounding box center [269, 425] width 160 height 12
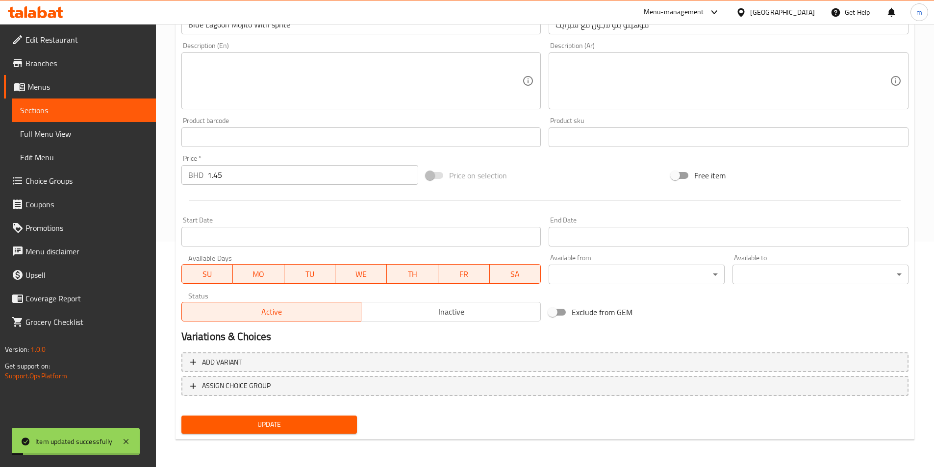
click at [111, 115] on span "Sections" at bounding box center [84, 110] width 128 height 12
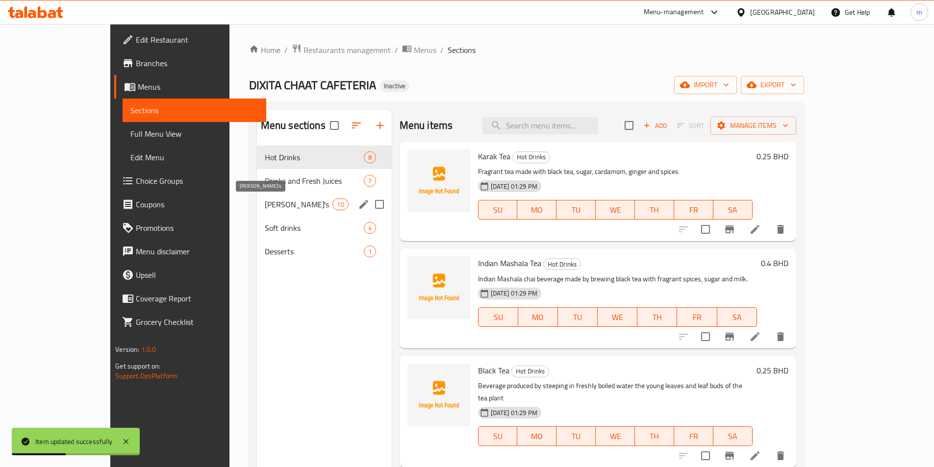
click at [265, 201] on span "[PERSON_NAME]'s" at bounding box center [299, 204] width 68 height 12
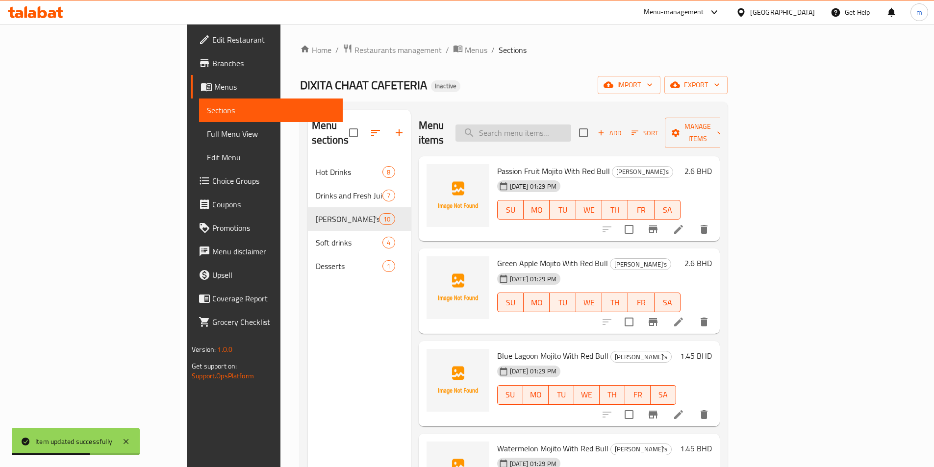
click at [559, 131] on input "search" at bounding box center [513, 132] width 116 height 17
paste input "Blue Lagoon Mojito"
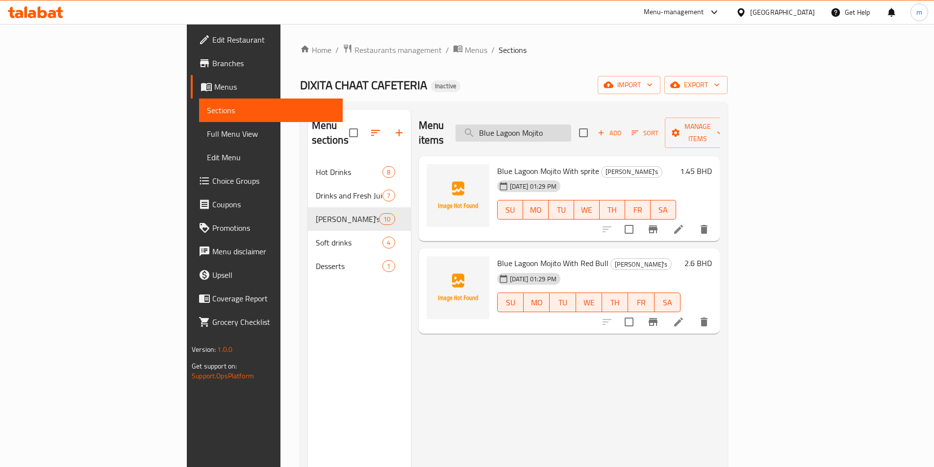
drag, startPoint x: 615, startPoint y: 125, endPoint x: 531, endPoint y: 125, distance: 83.8
click at [531, 125] on input "Blue Lagoon Mojito" at bounding box center [513, 132] width 116 height 17
paste input "Watermel"
type input "Watermelon Mojito"
click at [684, 223] on icon at bounding box center [678, 229] width 12 height 12
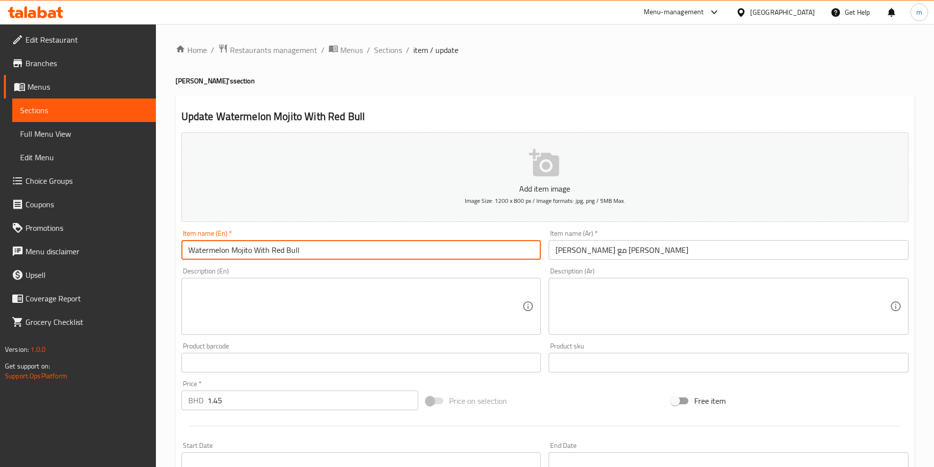
drag, startPoint x: 299, startPoint y: 250, endPoint x: 255, endPoint y: 248, distance: 44.2
click at [255, 248] on input "Watermelon Mojito With Red Bull" at bounding box center [361, 250] width 360 height 20
paste input "sprite"
type input "Watermelon Mojito With sprite"
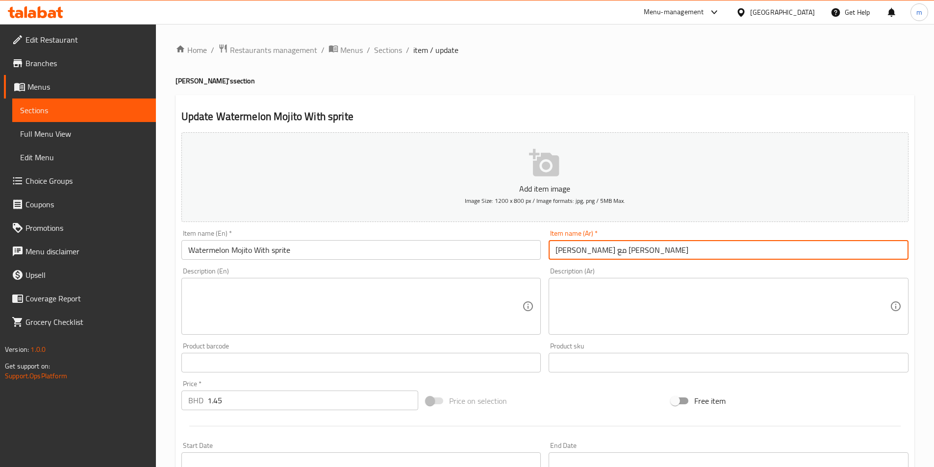
drag, startPoint x: 588, startPoint y: 250, endPoint x: 553, endPoint y: 250, distance: 35.3
click at [553, 250] on input "[PERSON_NAME] مع [PERSON_NAME]" at bounding box center [728, 250] width 360 height 20
paste input "برايت"
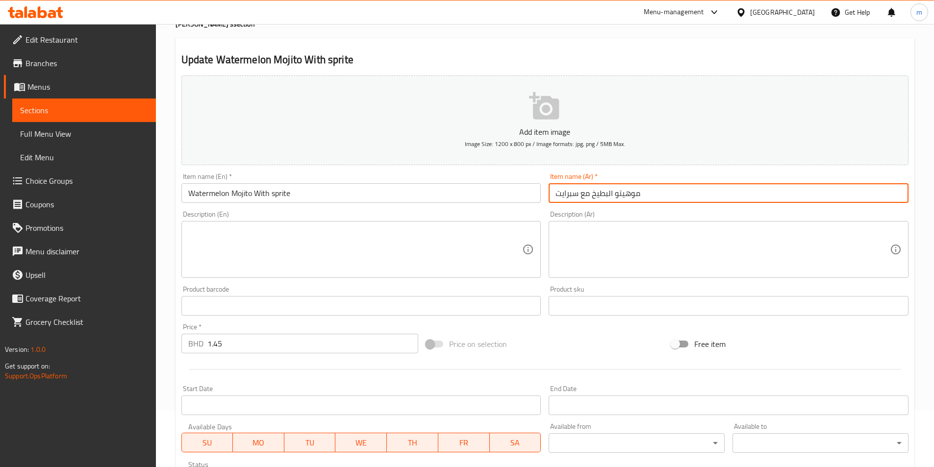
scroll to position [196, 0]
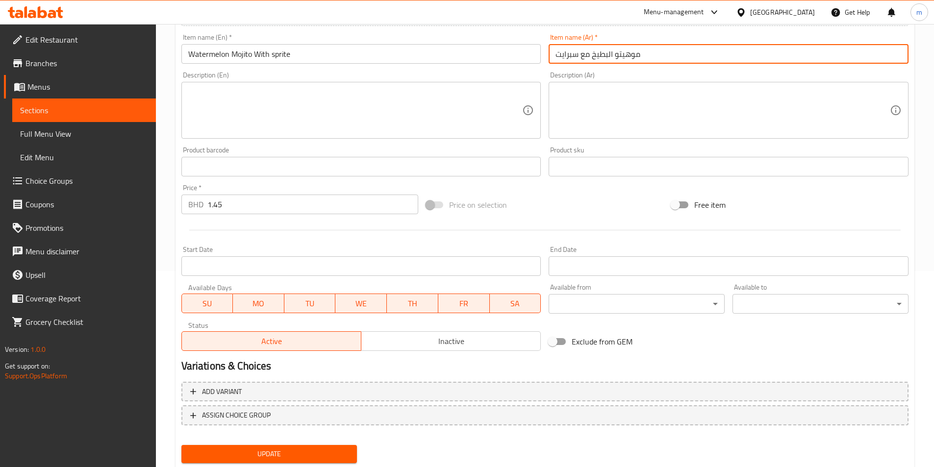
type input "موهيتو البطيخ مع سبرايت"
click at [297, 458] on span "Update" at bounding box center [269, 454] width 160 height 12
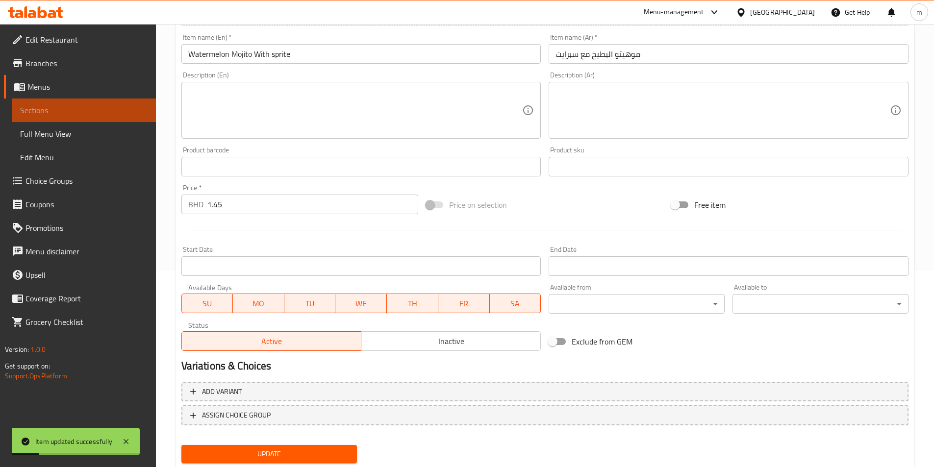
click at [57, 109] on span "Sections" at bounding box center [84, 110] width 128 height 12
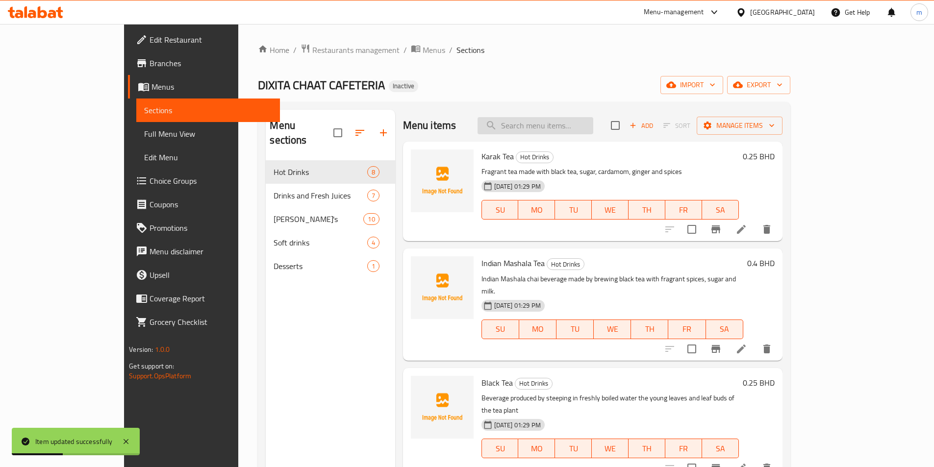
click at [570, 126] on input "search" at bounding box center [535, 125] width 116 height 17
paste input "Watermelon Mojito"
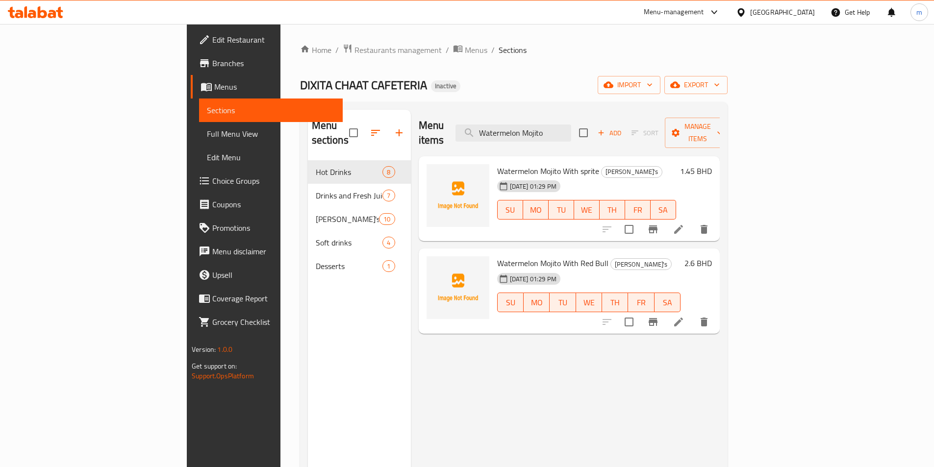
drag, startPoint x: 617, startPoint y: 126, endPoint x: 519, endPoint y: 134, distance: 97.8
click at [519, 134] on div "Menu items Watermelon Mojito Add Sort Manage items" at bounding box center [569, 133] width 301 height 47
paste input "Passion Fruit"
drag, startPoint x: 619, startPoint y: 127, endPoint x: 535, endPoint y: 129, distance: 83.3
click at [535, 129] on input "Passion Fruit Mojito" at bounding box center [513, 132] width 116 height 17
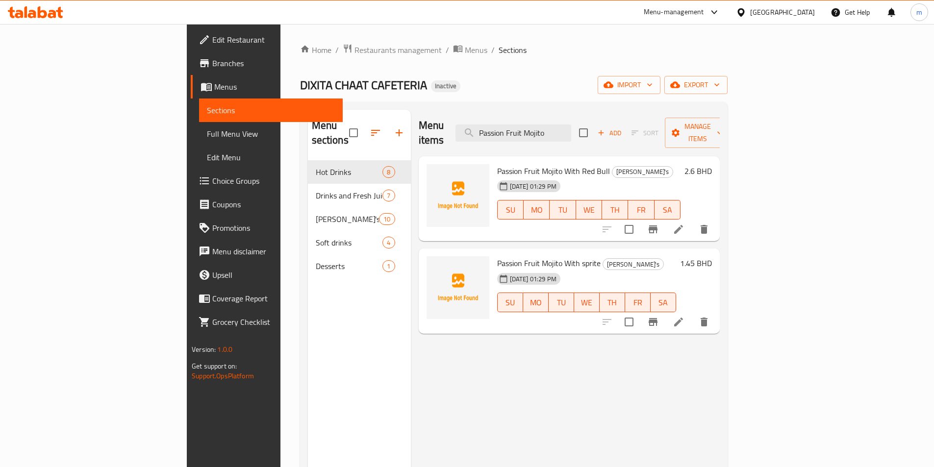
paste input "Green Apple"
type input "Green Apple Mojito"
click at [684, 316] on icon at bounding box center [678, 322] width 12 height 12
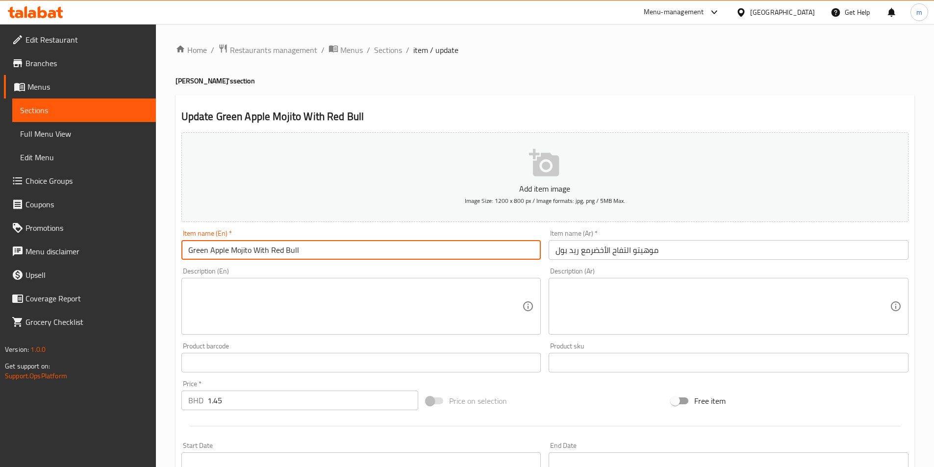
drag, startPoint x: 302, startPoint y: 246, endPoint x: 254, endPoint y: 245, distance: 47.5
click at [254, 245] on input "Green Apple Mojito With Red Bull" at bounding box center [361, 250] width 360 height 20
paste input "sprite"
type input "Green Apple Mojito With sprite"
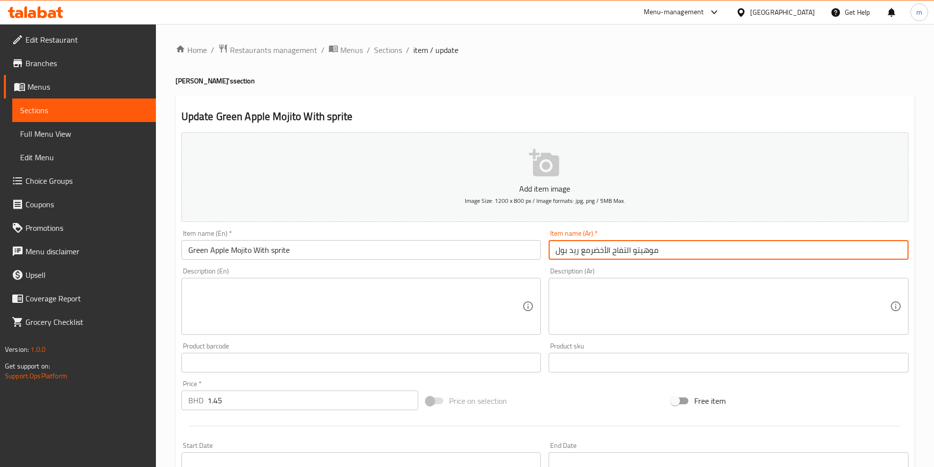
drag, startPoint x: 577, startPoint y: 251, endPoint x: 553, endPoint y: 255, distance: 24.9
click at [553, 254] on input "موهيتو التفاح الأخضرمع ريد بول" at bounding box center [728, 250] width 360 height 20
paste input "برايت"
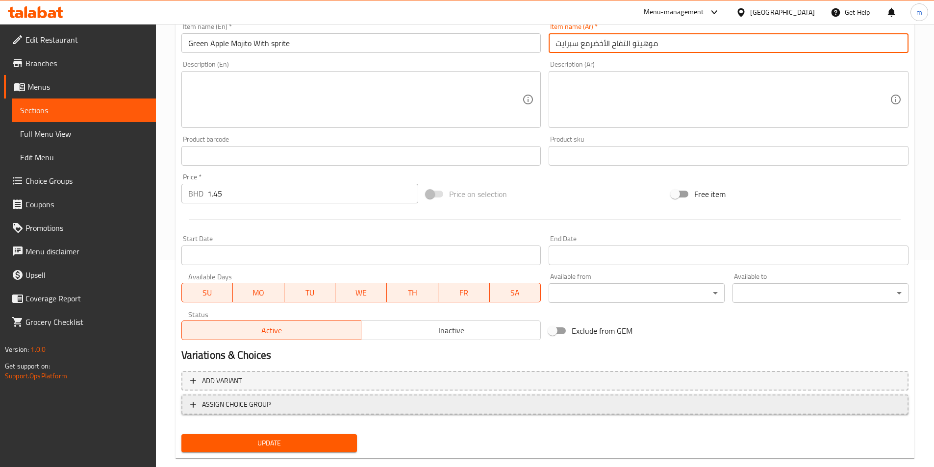
scroll to position [225, 0]
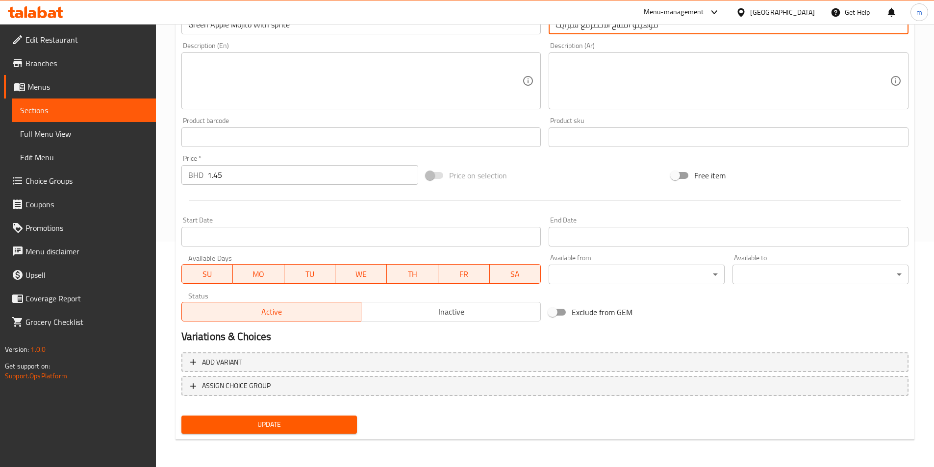
type input "موهيتو التفاح الأخضرمع سبرايت"
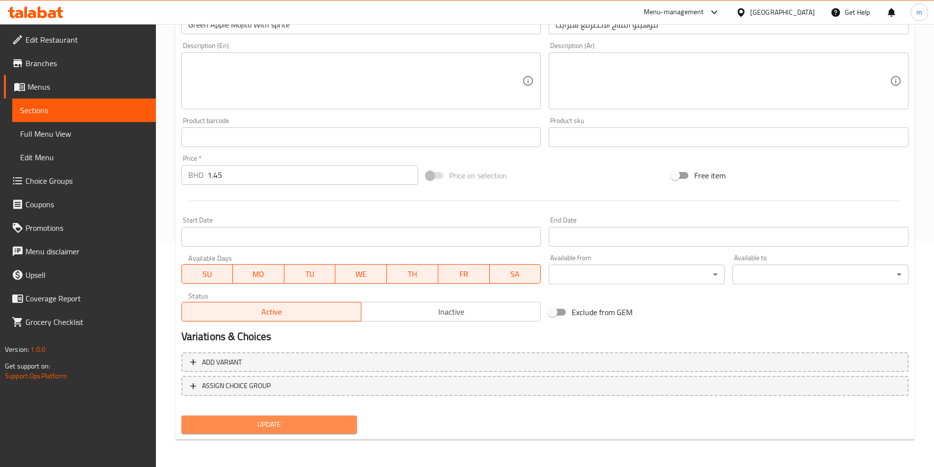
click at [333, 430] on span "Update" at bounding box center [269, 425] width 160 height 12
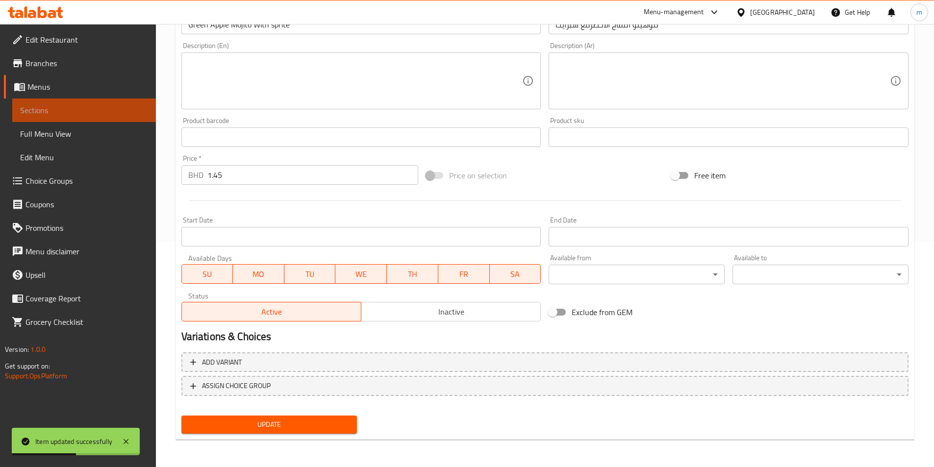
click at [102, 105] on span "Sections" at bounding box center [84, 110] width 128 height 12
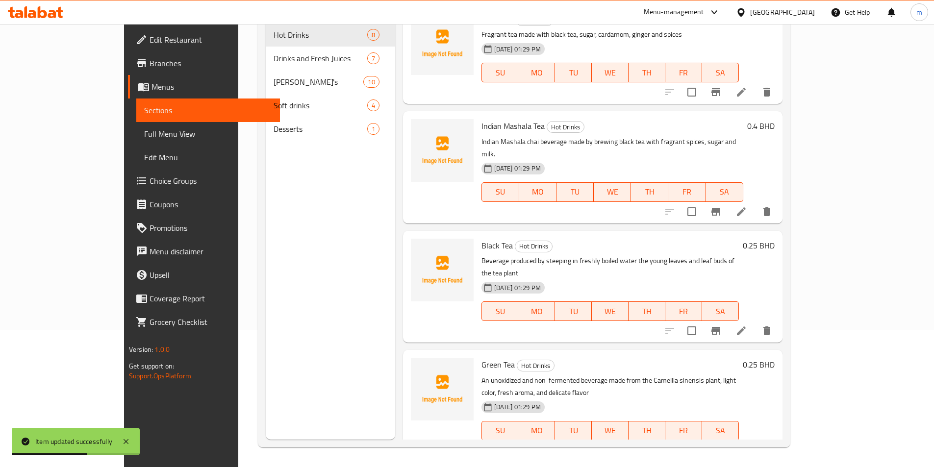
scroll to position [196, 0]
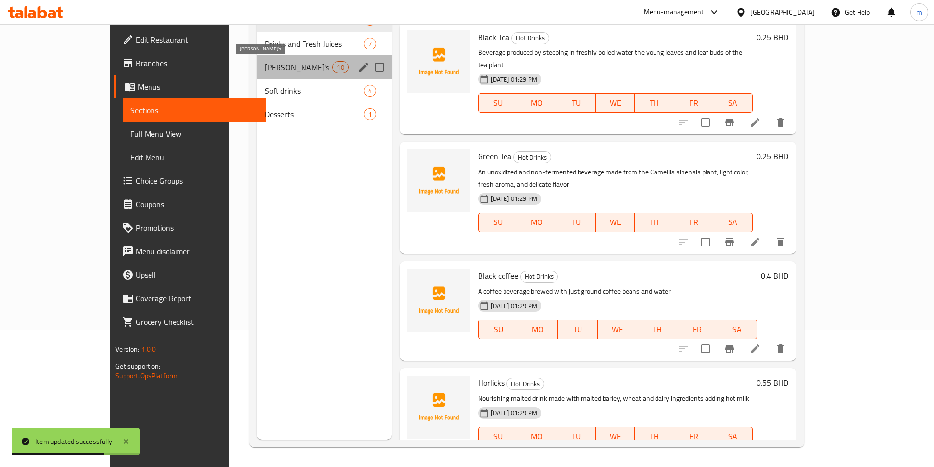
click at [265, 66] on span "[PERSON_NAME]'s" at bounding box center [299, 67] width 68 height 12
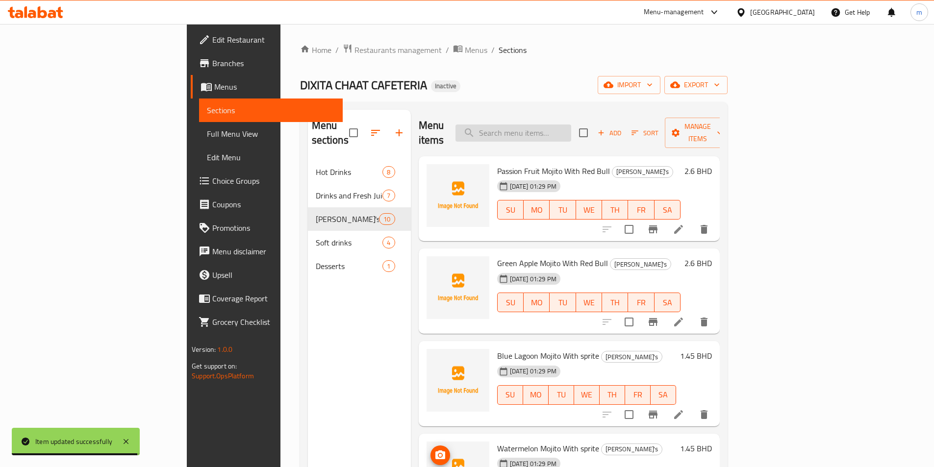
click at [544, 124] on input "search" at bounding box center [513, 132] width 116 height 17
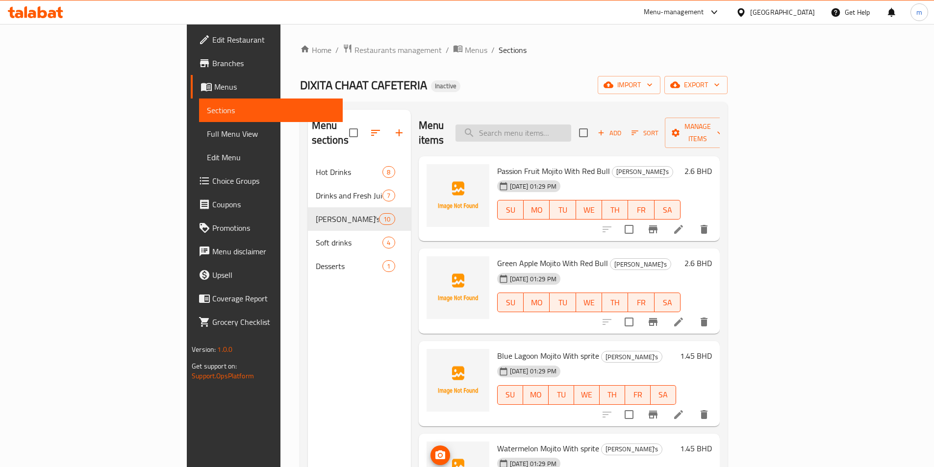
paste input "Strawberry Mojito"
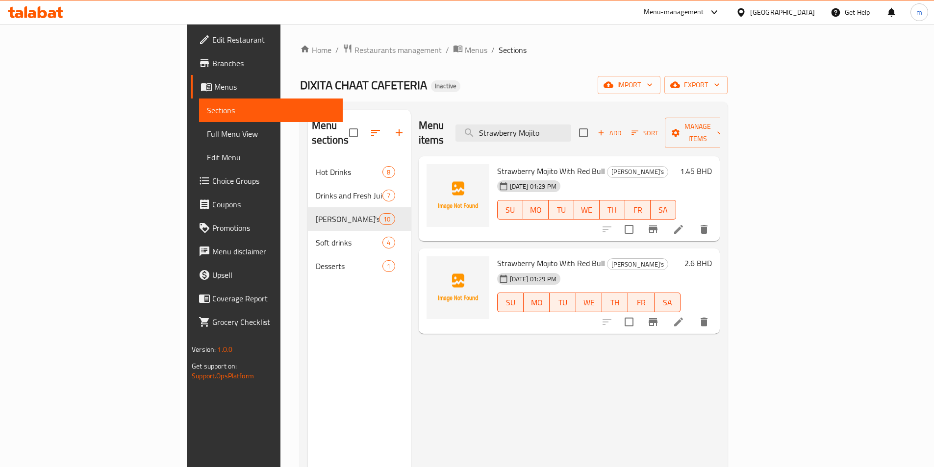
type input "Strawberry Mojito"
click at [684, 223] on icon at bounding box center [678, 229] width 12 height 12
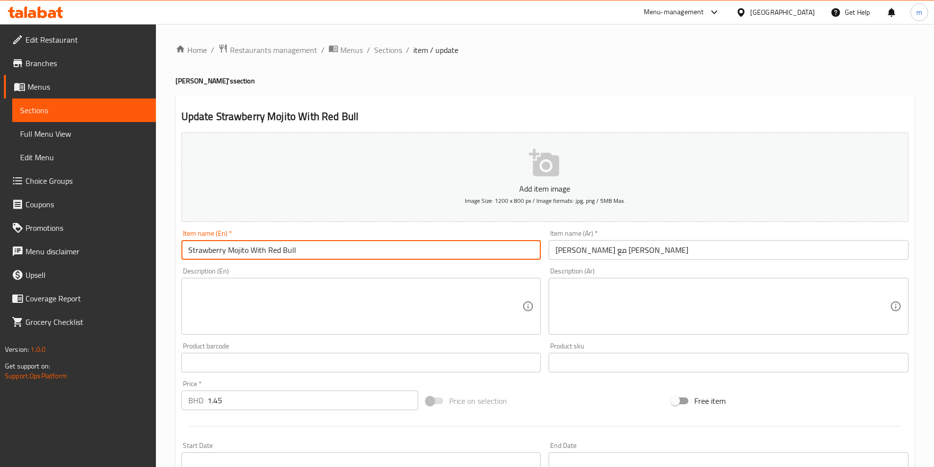
drag, startPoint x: 300, startPoint y: 249, endPoint x: 251, endPoint y: 246, distance: 49.6
click at [251, 246] on input "Strawberry Mojito With Red Bull" at bounding box center [361, 250] width 360 height 20
paste input "sprite"
type input "Strawberry Mojito With sprite"
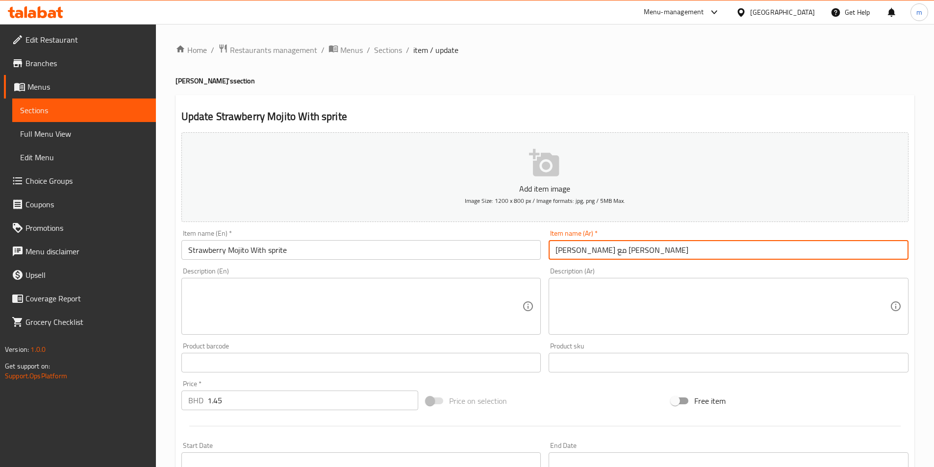
drag, startPoint x: 573, startPoint y: 253, endPoint x: 532, endPoint y: 261, distance: 42.0
click at [544, 253] on div "Add item image Image Size: 1200 x 800 px / Image formats: jpg, png / 5MB Max. I…" at bounding box center [544, 339] width 735 height 422
paste input "برايت"
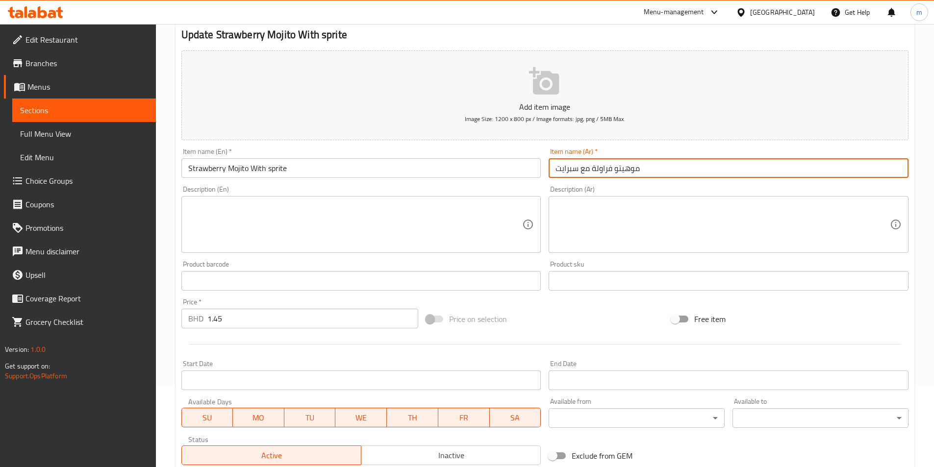
scroll to position [225, 0]
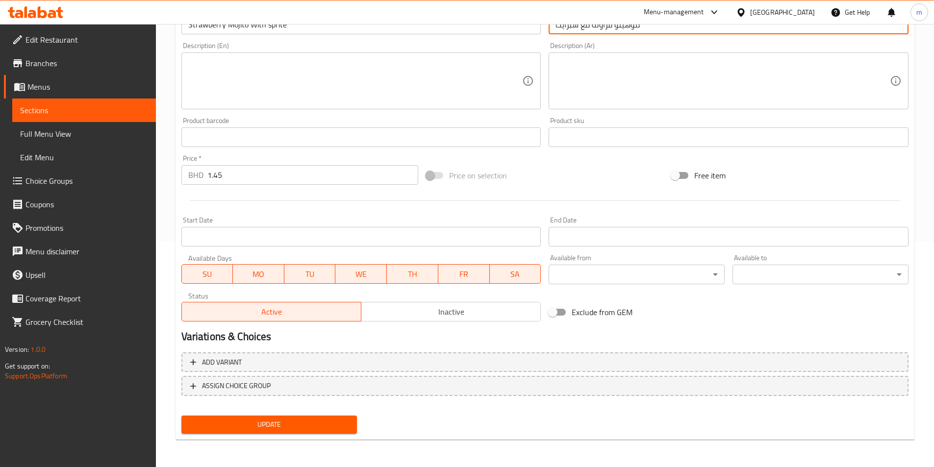
type input "موهيتو فراولة مع سبرايت"
click at [276, 421] on span "Update" at bounding box center [269, 425] width 160 height 12
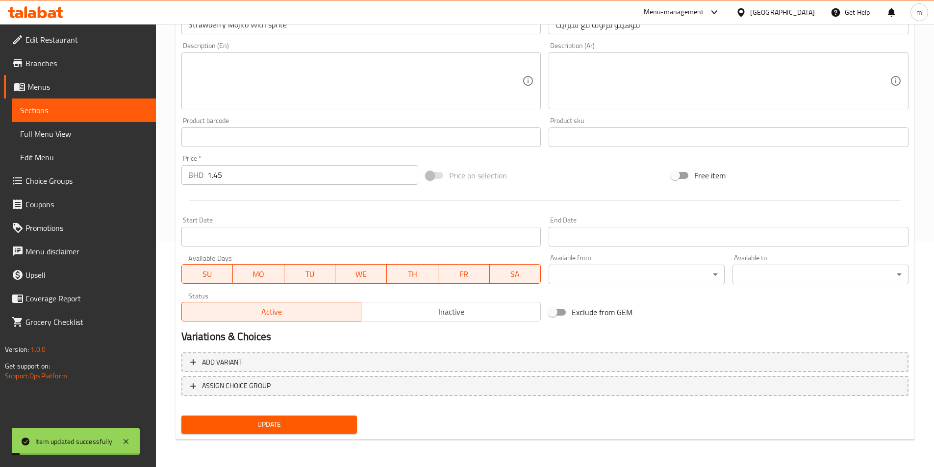
click at [128, 115] on span "Sections" at bounding box center [84, 110] width 128 height 12
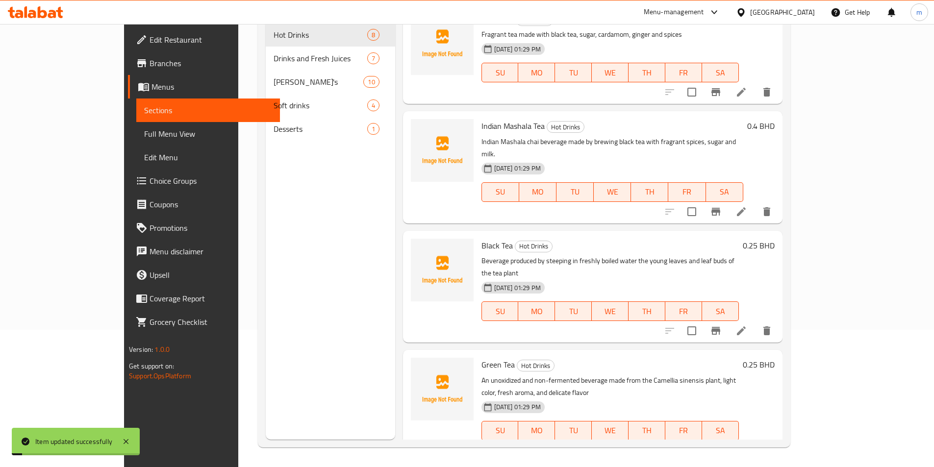
scroll to position [137, 0]
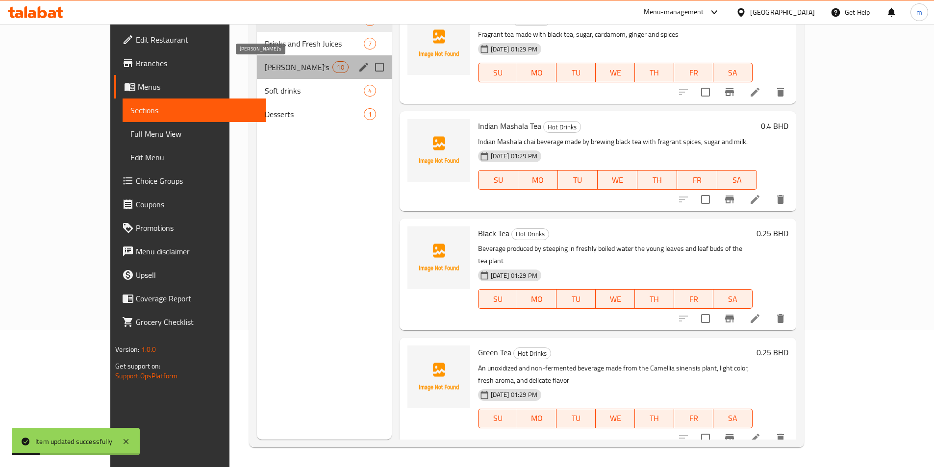
click at [265, 68] on span "[PERSON_NAME]'s" at bounding box center [299, 67] width 68 height 12
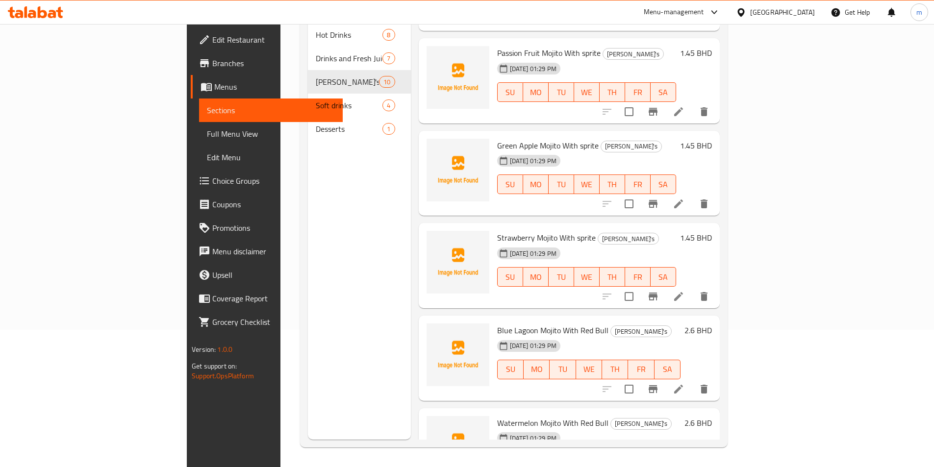
scroll to position [335, 0]
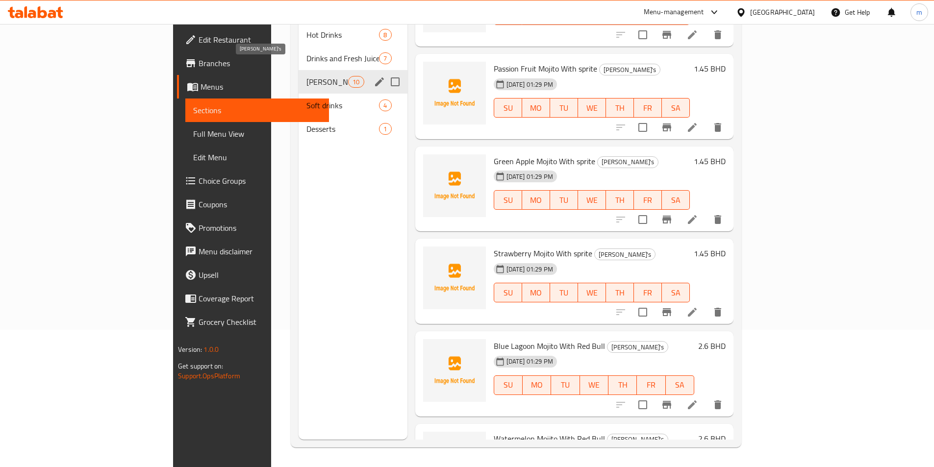
click at [306, 76] on span "[PERSON_NAME]'s" at bounding box center [327, 82] width 42 height 12
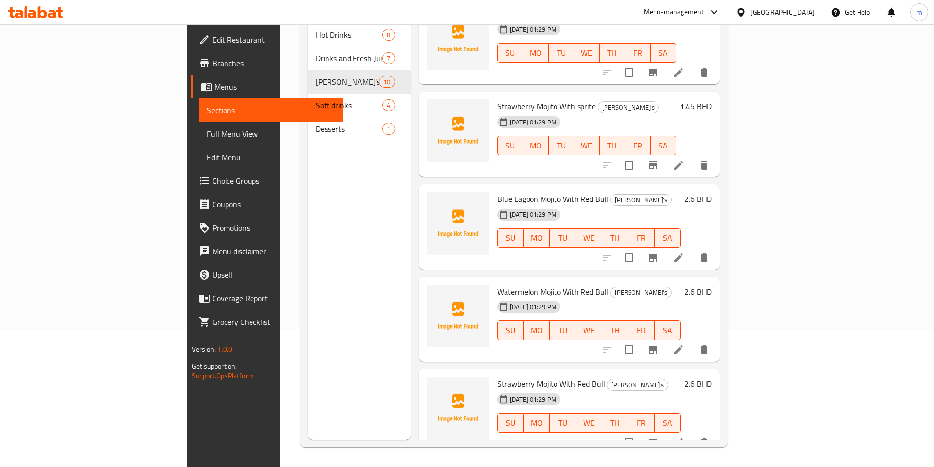
scroll to position [0, 0]
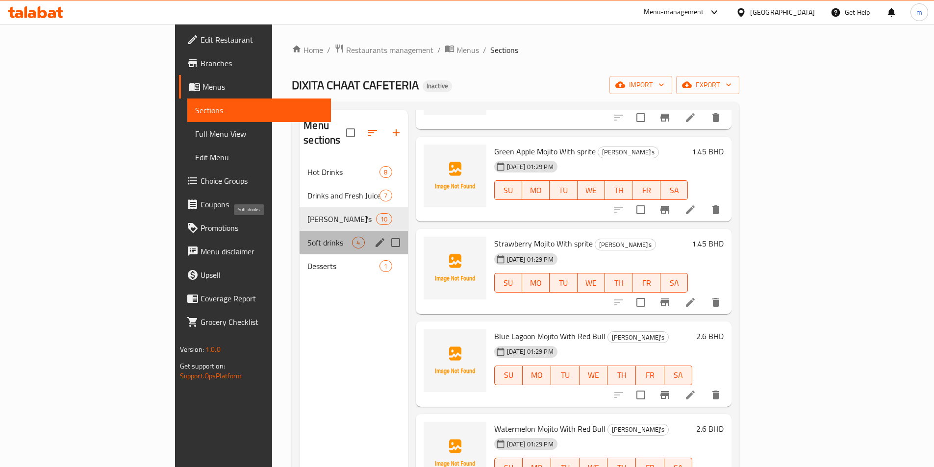
click at [307, 237] on span "Soft drinks" at bounding box center [329, 243] width 45 height 12
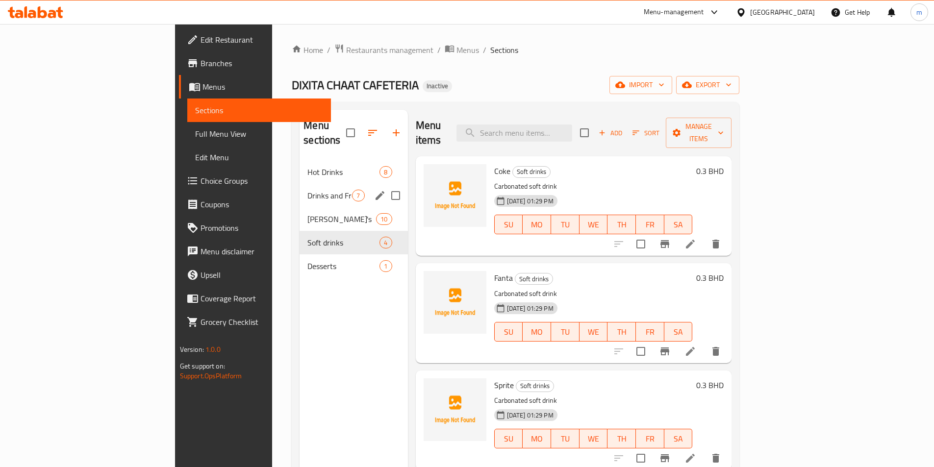
click at [299, 191] on div "Drinks and Fresh Juices 7" at bounding box center [353, 196] width 108 height 24
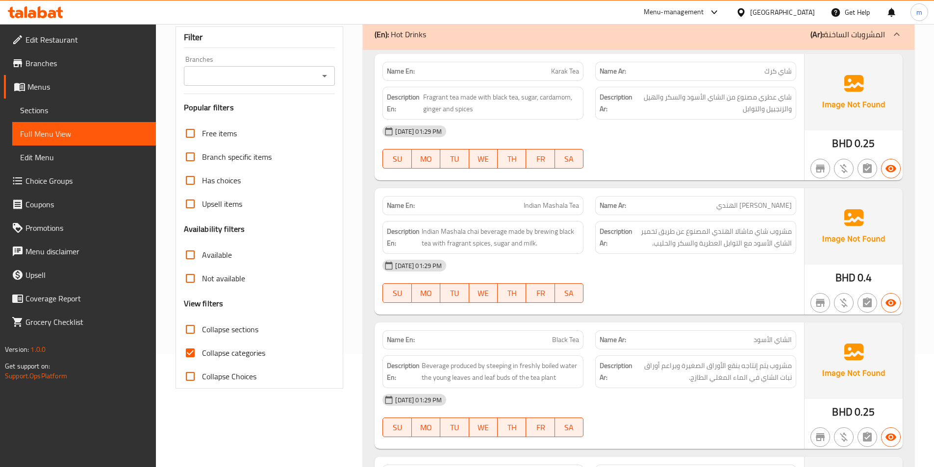
scroll to position [196, 0]
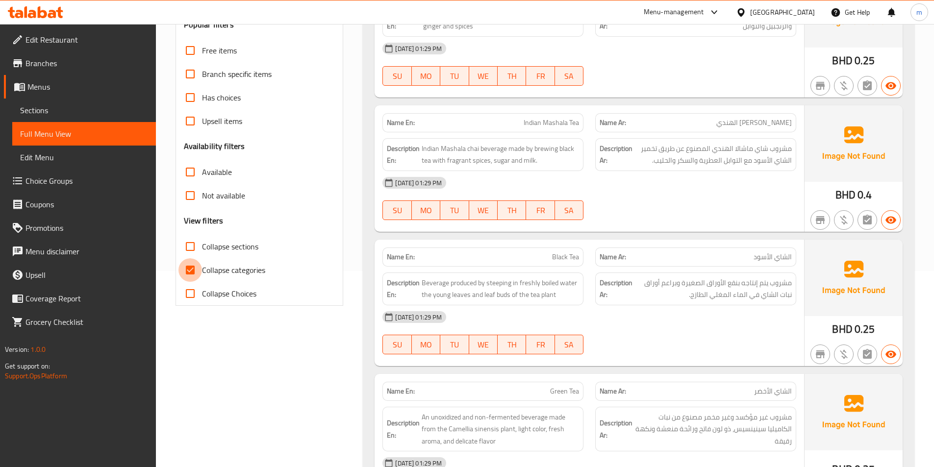
click at [197, 270] on input "Collapse categories" at bounding box center [190, 270] width 24 height 24
checkbox input "false"
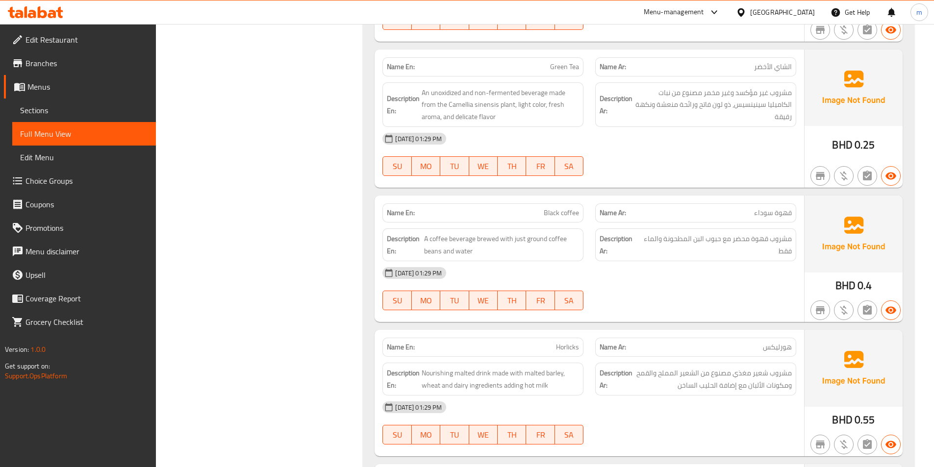
scroll to position [0, 0]
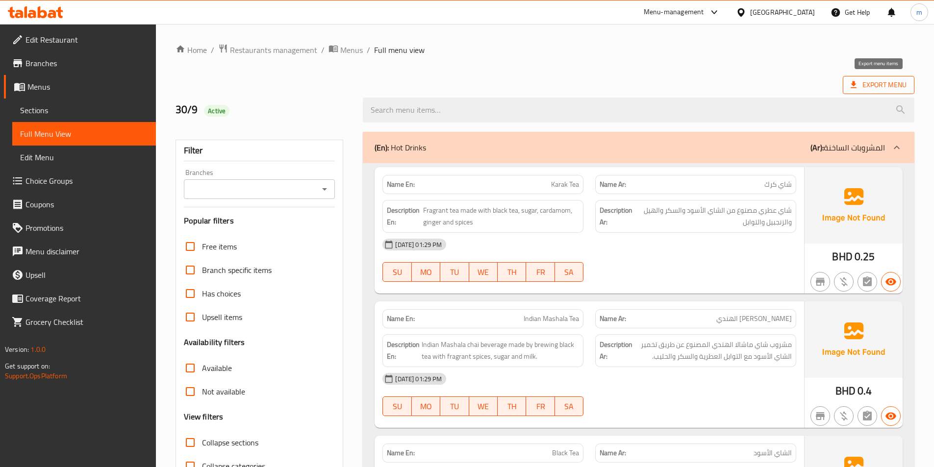
click at [888, 85] on span "Export Menu" at bounding box center [878, 85] width 56 height 12
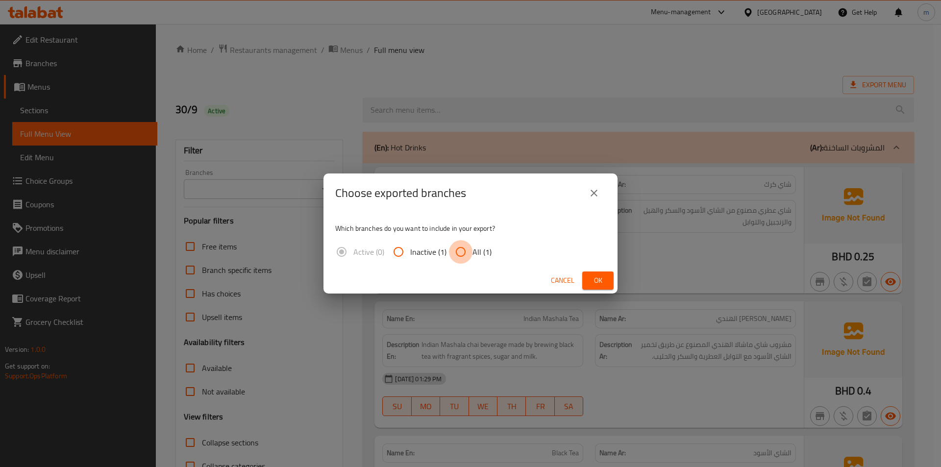
drag, startPoint x: 464, startPoint y: 252, endPoint x: 519, endPoint y: 256, distance: 55.0
click at [464, 252] on input "All (1)" at bounding box center [461, 252] width 24 height 24
radio input "true"
click at [598, 277] on span "Ok" at bounding box center [598, 280] width 16 height 12
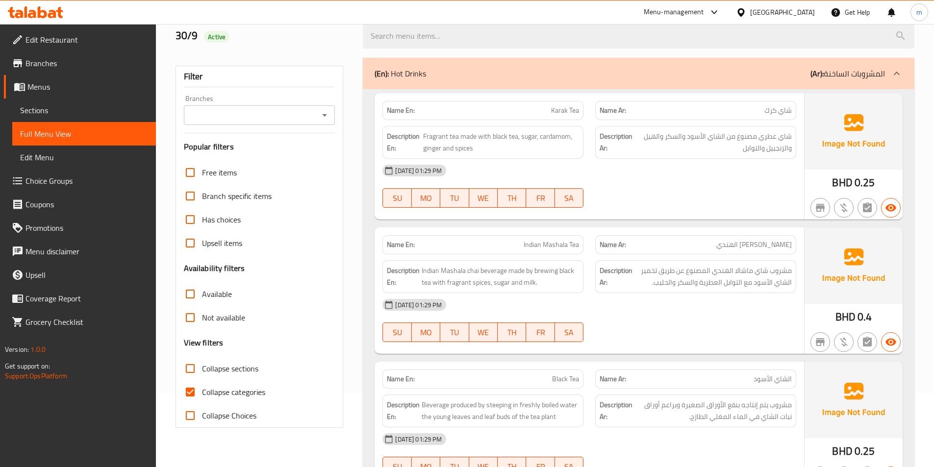
scroll to position [196, 0]
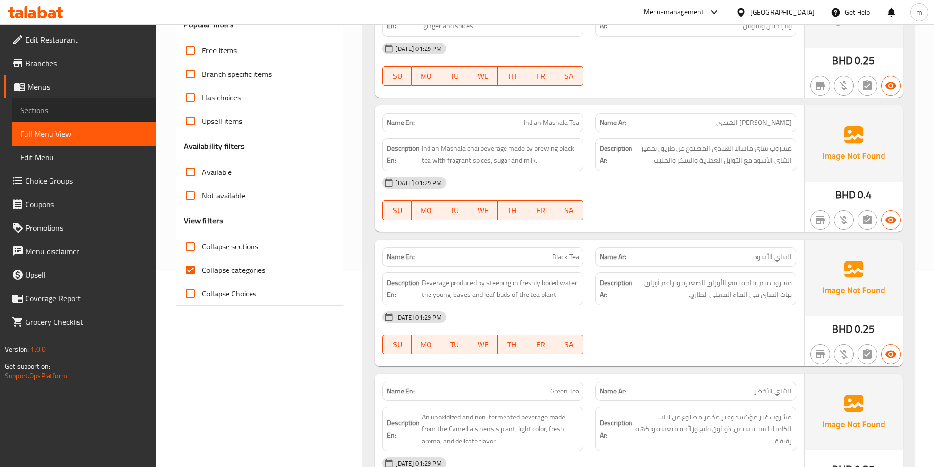
click at [60, 113] on span "Sections" at bounding box center [84, 110] width 128 height 12
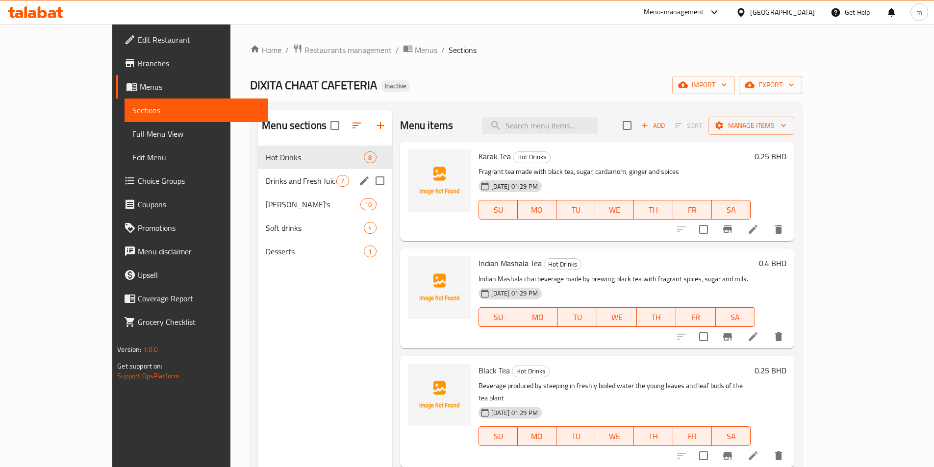
click at [258, 187] on div "Drinks and Fresh Juices 7" at bounding box center [325, 181] width 134 height 24
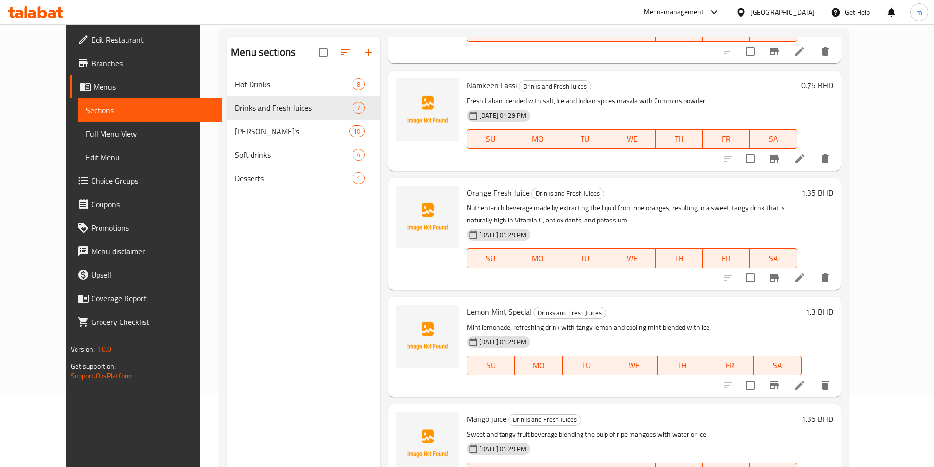
scroll to position [137, 0]
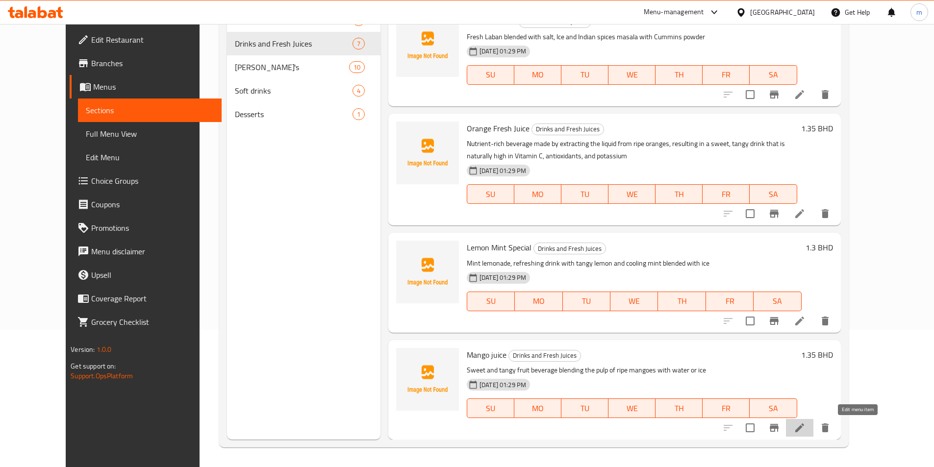
click at [805, 434] on icon at bounding box center [799, 428] width 12 height 12
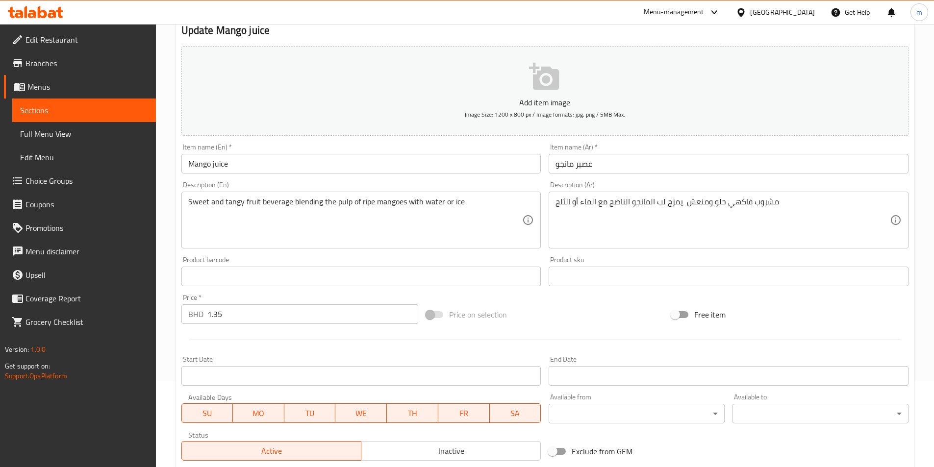
scroll to position [225, 0]
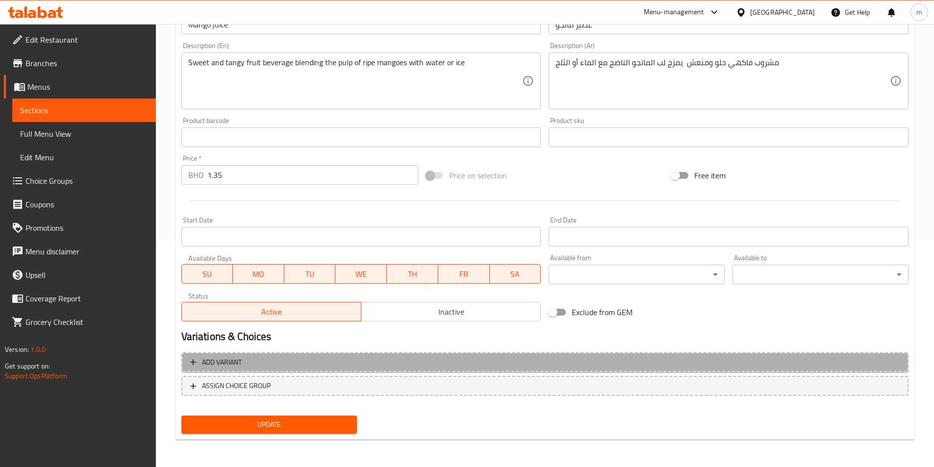
click at [375, 361] on span "Add variant" at bounding box center [544, 362] width 709 height 12
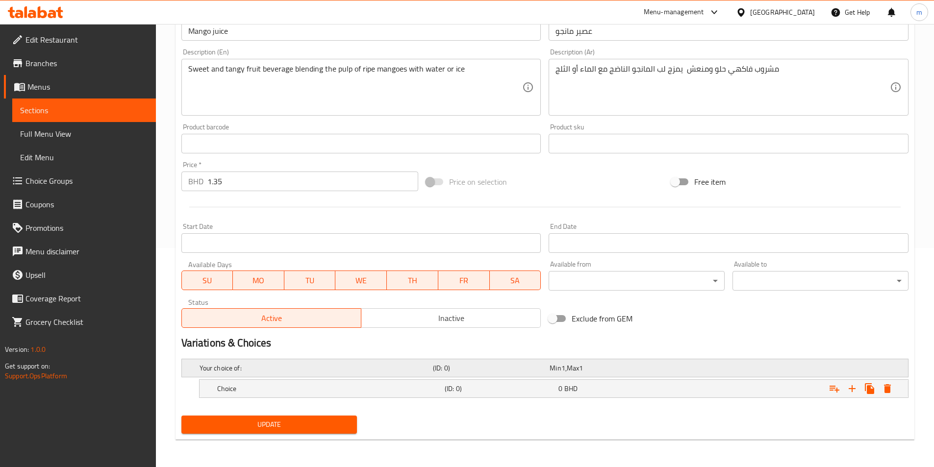
click at [665, 368] on div "Expand" at bounding box center [780, 368] width 233 height 4
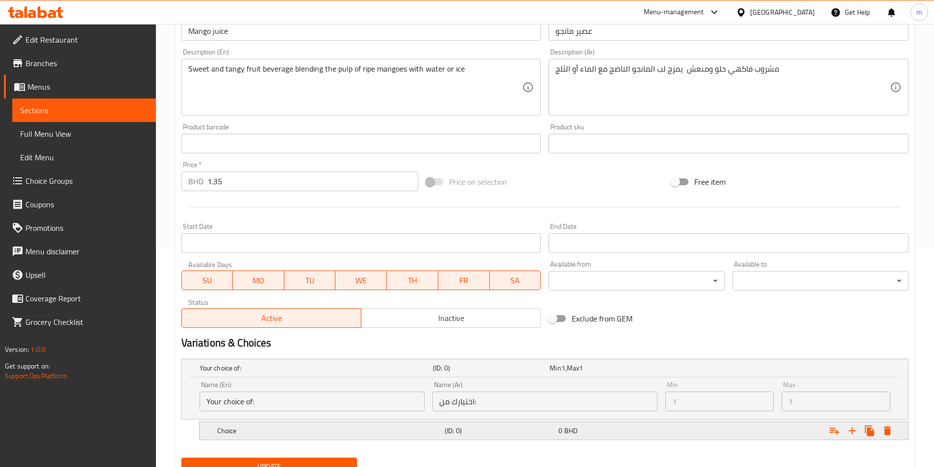
click at [606, 430] on div "0 BHD" at bounding box center [613, 431] width 110 height 10
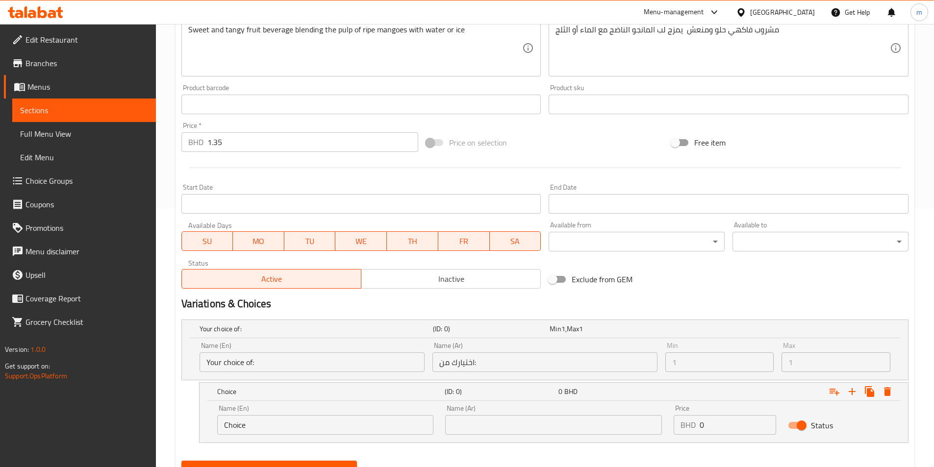
scroll to position [303, 0]
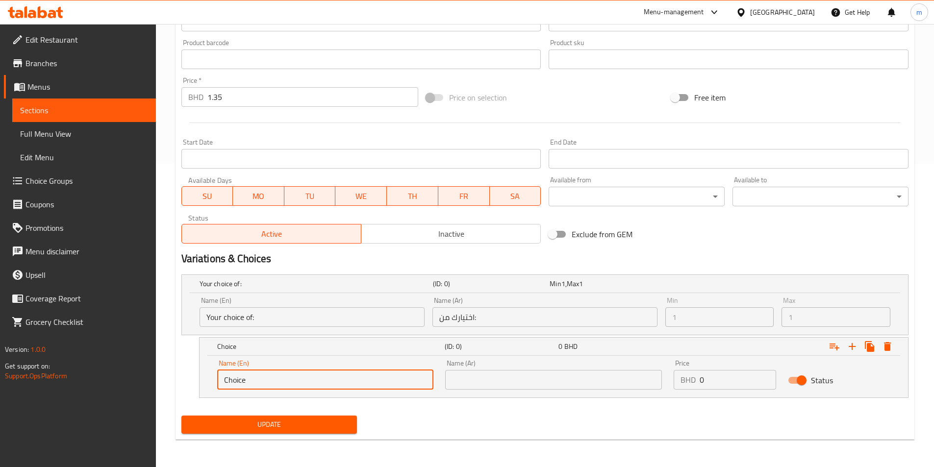
drag, startPoint x: 260, startPoint y: 387, endPoint x: 216, endPoint y: 383, distance: 43.8
click at [216, 383] on div "Name (En) Choice Name (En)" at bounding box center [325, 375] width 228 height 42
type input "water"
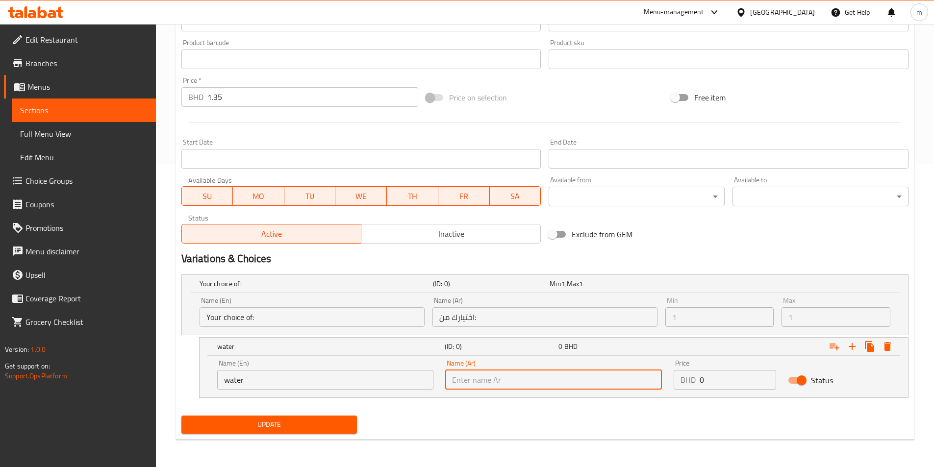
click at [553, 378] on input "text" at bounding box center [553, 380] width 217 height 20
type input "مياه"
click at [852, 347] on icon "Expand" at bounding box center [851, 346] width 7 height 7
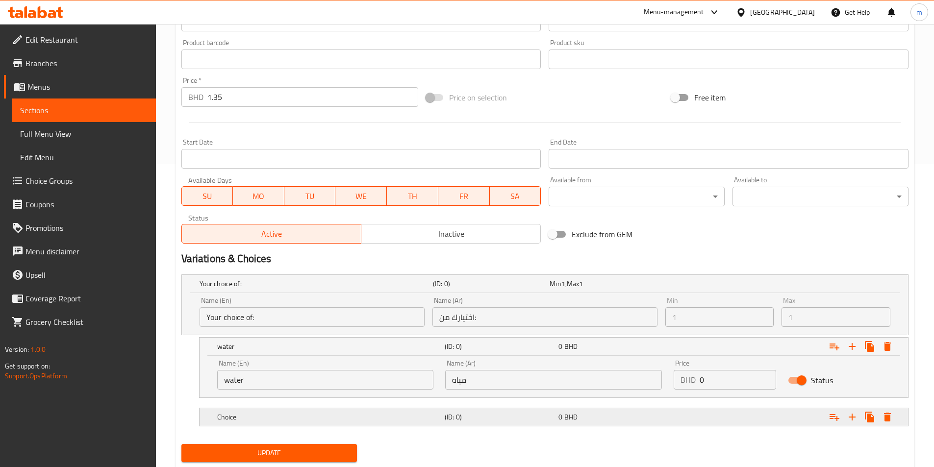
click at [619, 423] on div "0 BHD" at bounding box center [613, 417] width 114 height 14
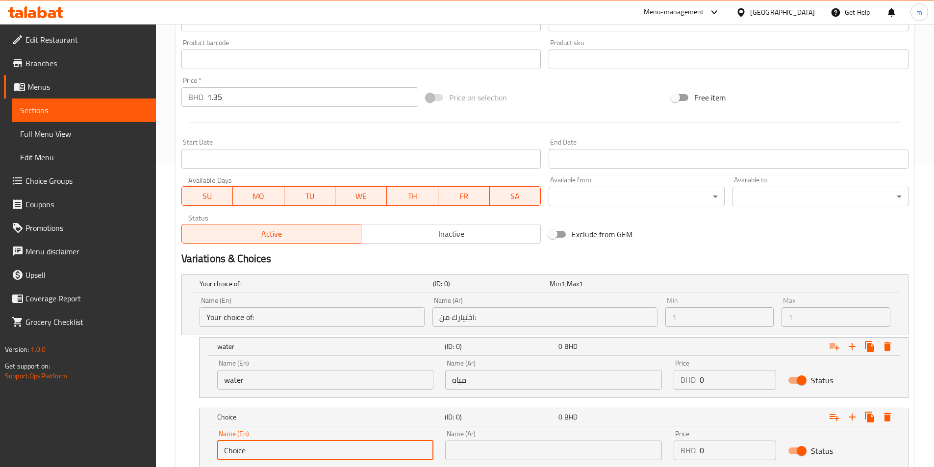
drag, startPoint x: 262, startPoint y: 452, endPoint x: 205, endPoint y: 443, distance: 58.1
click at [205, 443] on div "Name (En) Choice Name (En) Name (Ar) Name (Ar) Price BHD 0 Price Status" at bounding box center [553, 447] width 708 height 42
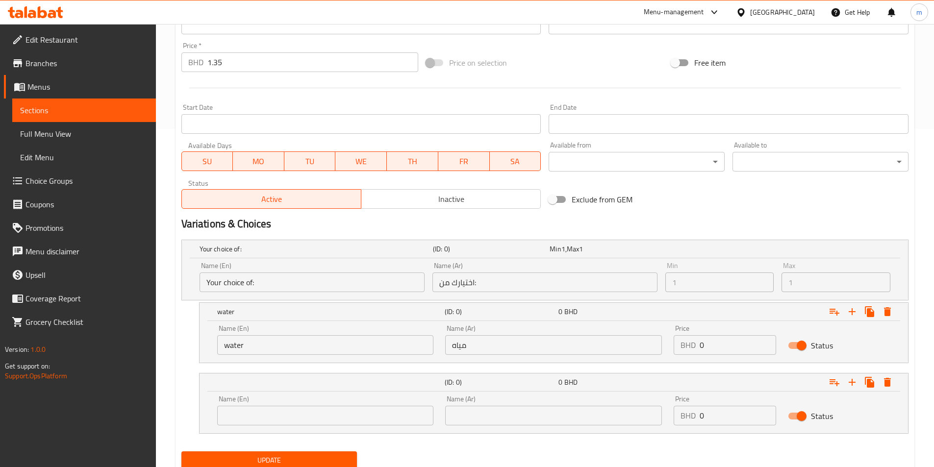
scroll to position [374, 0]
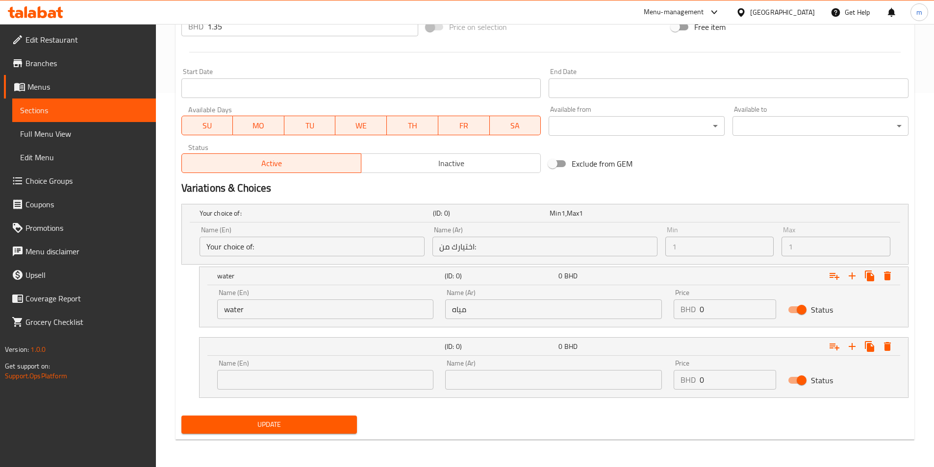
click at [242, 374] on input "text" at bounding box center [325, 380] width 217 height 20
type input "ه"
type input "ice"
click at [468, 374] on input "text" at bounding box center [553, 380] width 217 height 20
type input "ثلج"
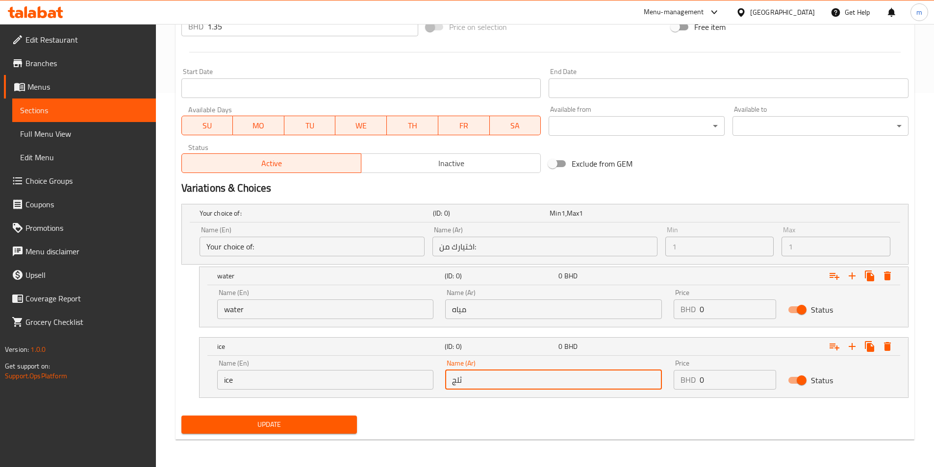
click at [292, 427] on span "Update" at bounding box center [269, 425] width 160 height 12
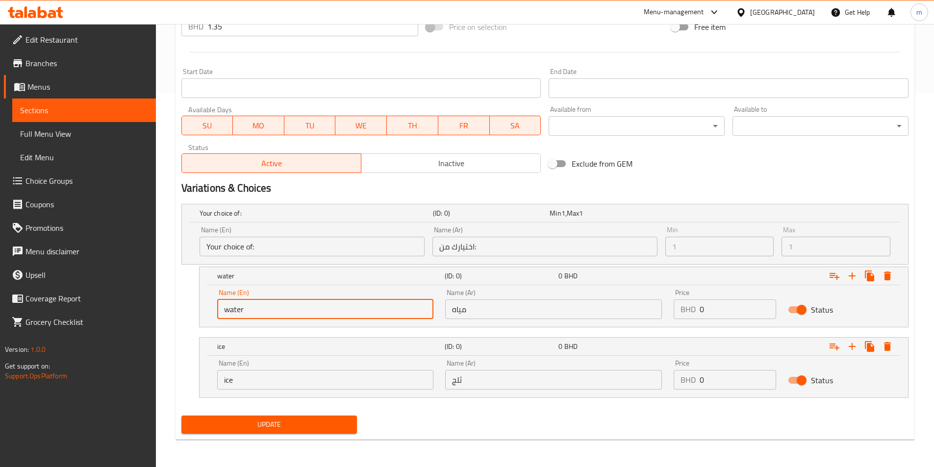
drag, startPoint x: 249, startPoint y: 310, endPoint x: 220, endPoint y: 309, distance: 29.9
click at [220, 309] on input "water" at bounding box center [325, 309] width 217 height 20
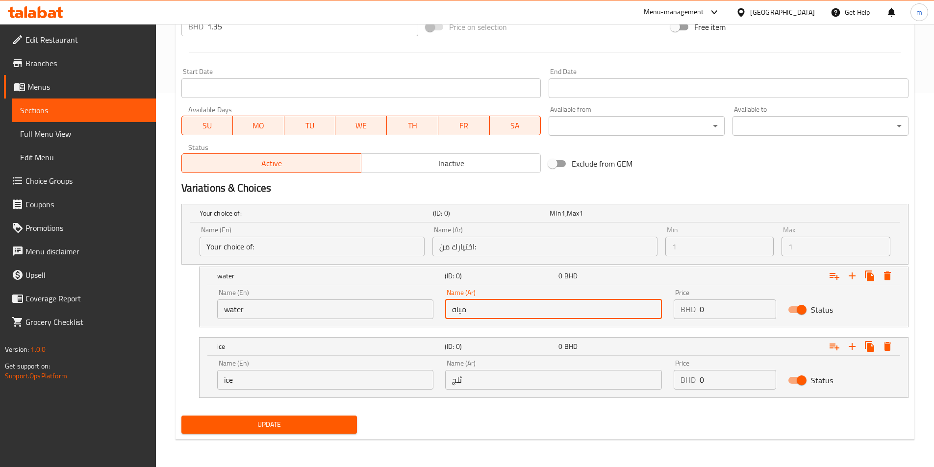
drag, startPoint x: 471, startPoint y: 309, endPoint x: 444, endPoint y: 310, distance: 28.0
click at [444, 310] on div "Name (Ar) مياه Name (Ar)" at bounding box center [553, 304] width 228 height 42
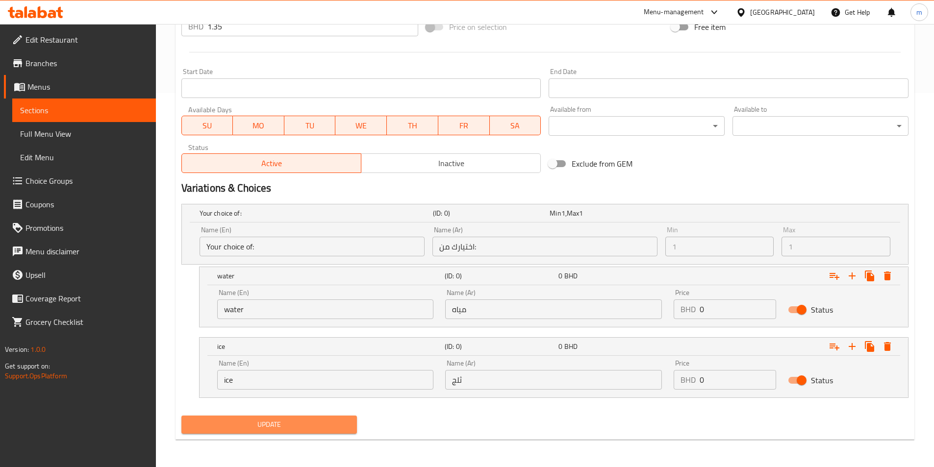
click at [286, 419] on span "Update" at bounding box center [269, 425] width 160 height 12
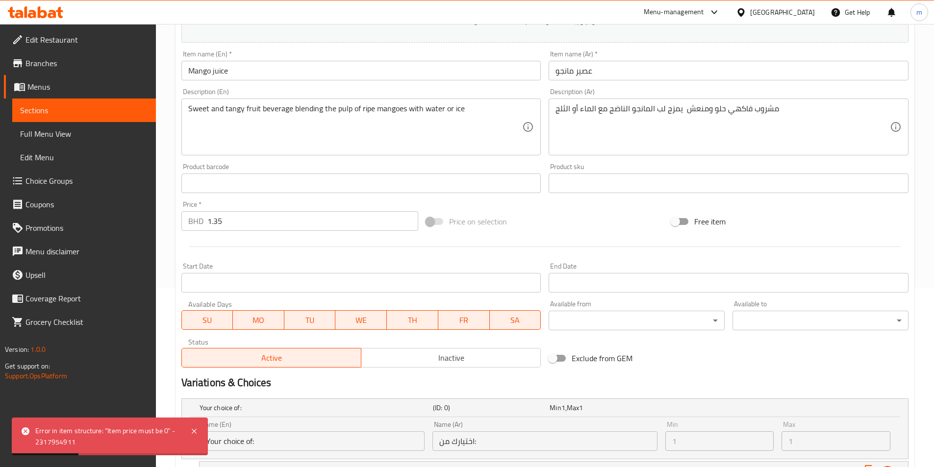
scroll to position [178, 0]
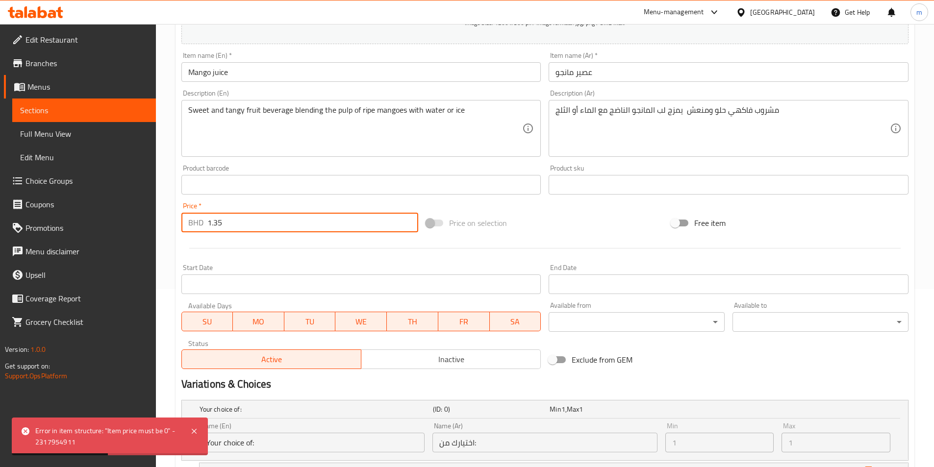
click at [320, 226] on input "1.35" at bounding box center [312, 223] width 211 height 20
click at [255, 220] on input "1.35" at bounding box center [312, 223] width 211 height 20
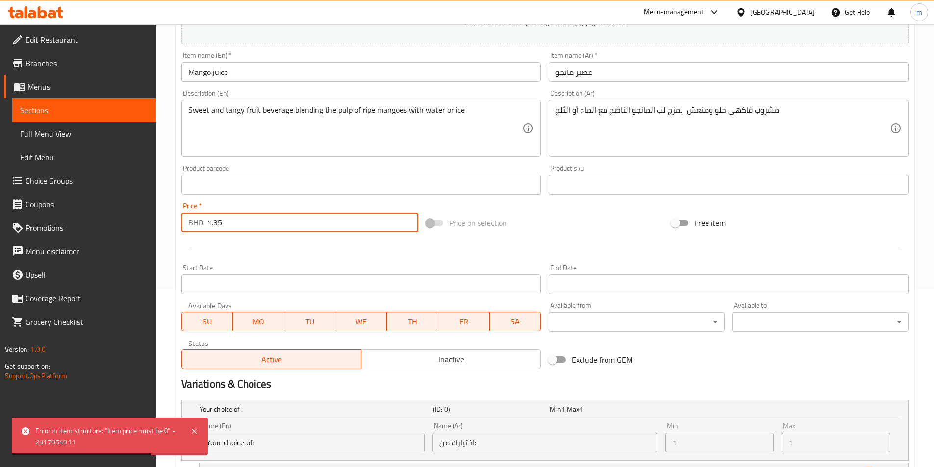
click at [255, 220] on input "1.35" at bounding box center [312, 223] width 211 height 20
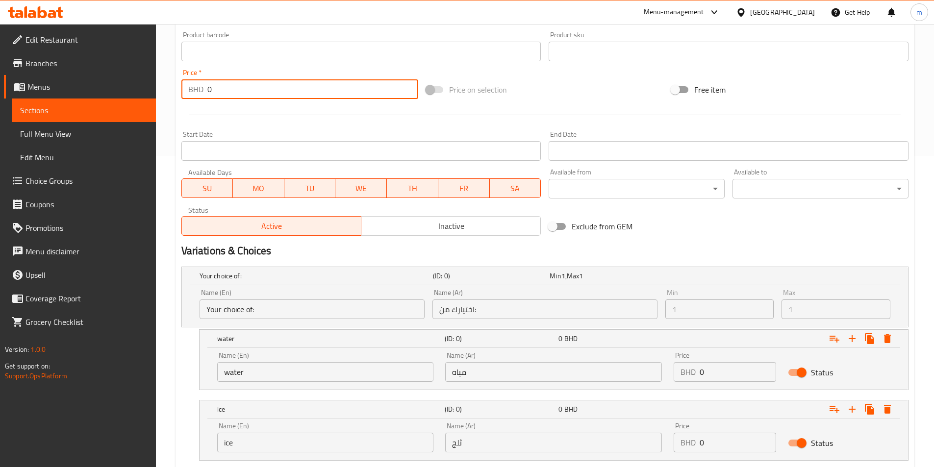
scroll to position [374, 0]
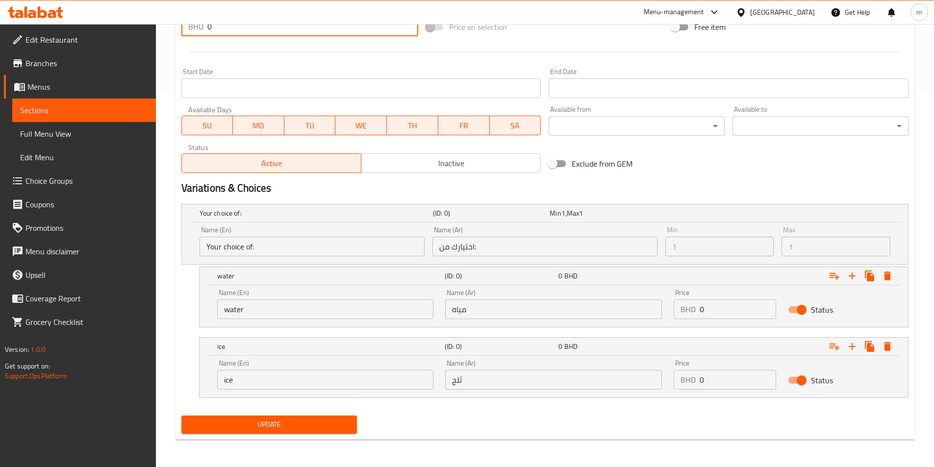
type input "0"
click at [704, 308] on input "0" at bounding box center [737, 309] width 76 height 20
click at [705, 309] on input "0" at bounding box center [737, 309] width 76 height 20
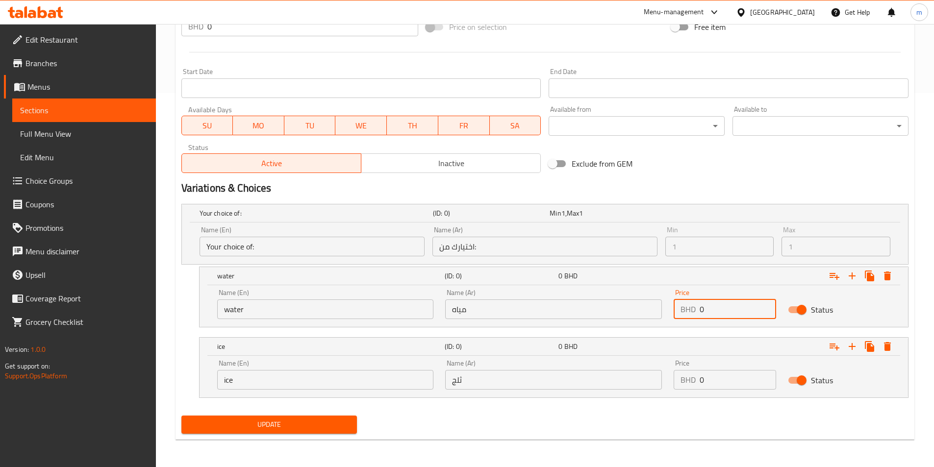
click at [705, 309] on input "0" at bounding box center [737, 309] width 76 height 20
type input "1.35"
click at [720, 382] on input "0" at bounding box center [737, 380] width 76 height 20
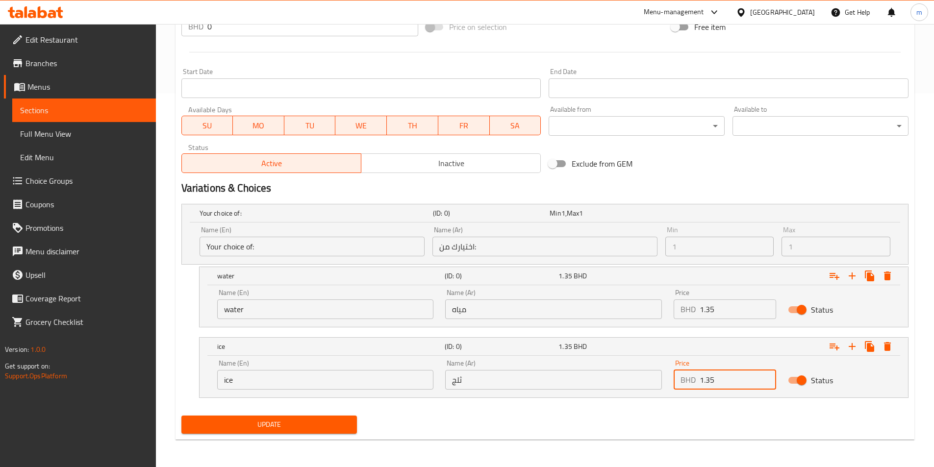
type input "1.35"
click at [343, 423] on span "Update" at bounding box center [269, 425] width 160 height 12
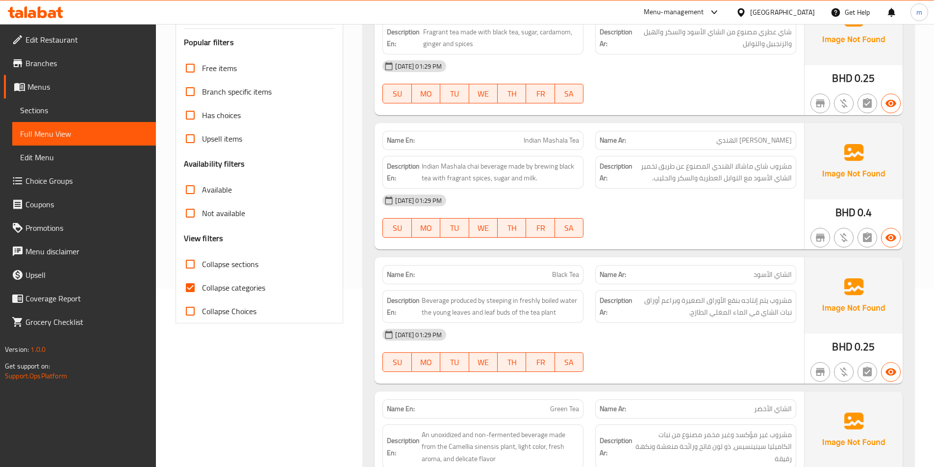
scroll to position [196, 0]
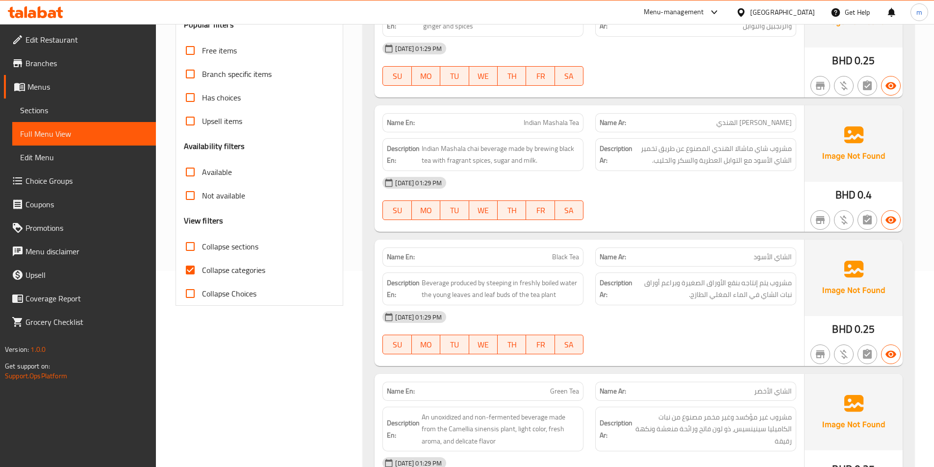
drag, startPoint x: 196, startPoint y: 270, endPoint x: 201, endPoint y: 269, distance: 4.9
click at [196, 270] on input "Collapse categories" at bounding box center [190, 270] width 24 height 24
checkbox input "false"
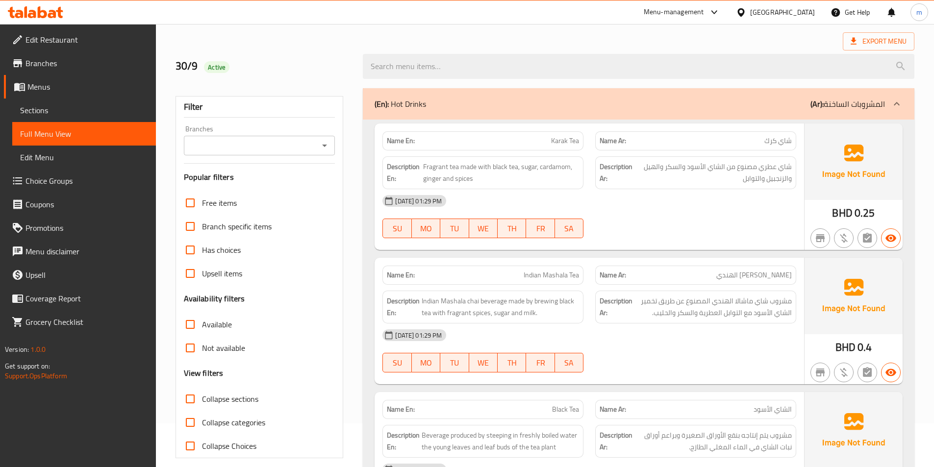
scroll to position [0, 0]
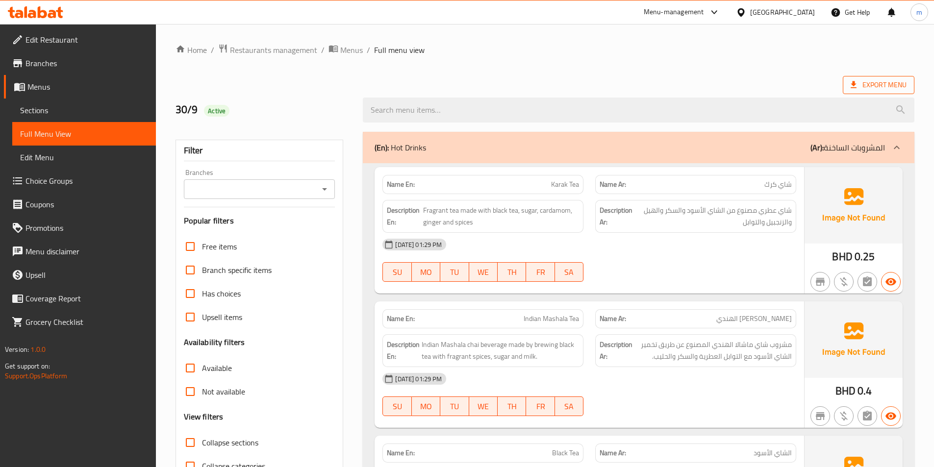
click at [886, 80] on span "Export Menu" at bounding box center [878, 85] width 56 height 12
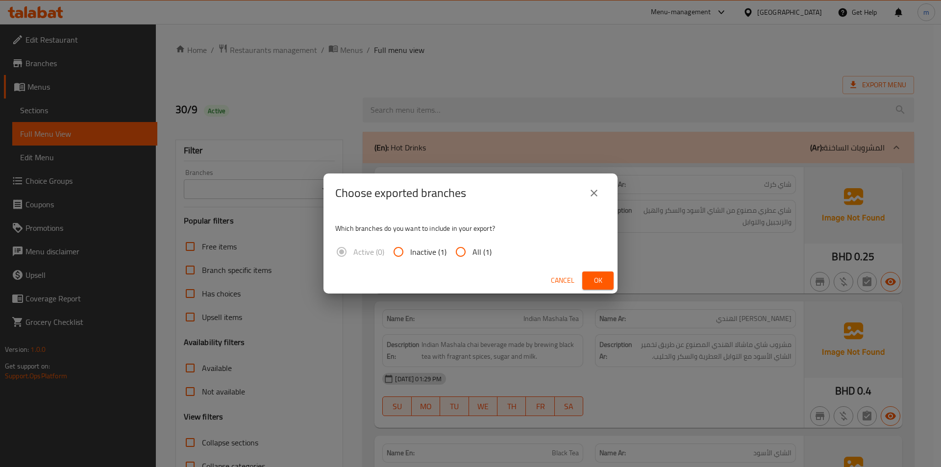
drag, startPoint x: 467, startPoint y: 253, endPoint x: 520, endPoint y: 270, distance: 56.0
click at [467, 253] on input "All (1)" at bounding box center [461, 252] width 24 height 24
radio input "true"
click at [605, 283] on span "Ok" at bounding box center [598, 280] width 16 height 12
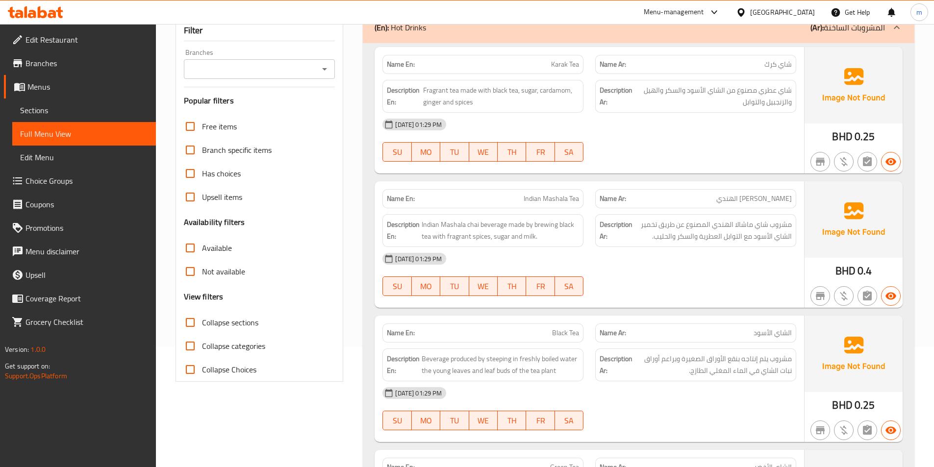
scroll to position [98, 0]
